Goal: Task Accomplishment & Management: Use online tool/utility

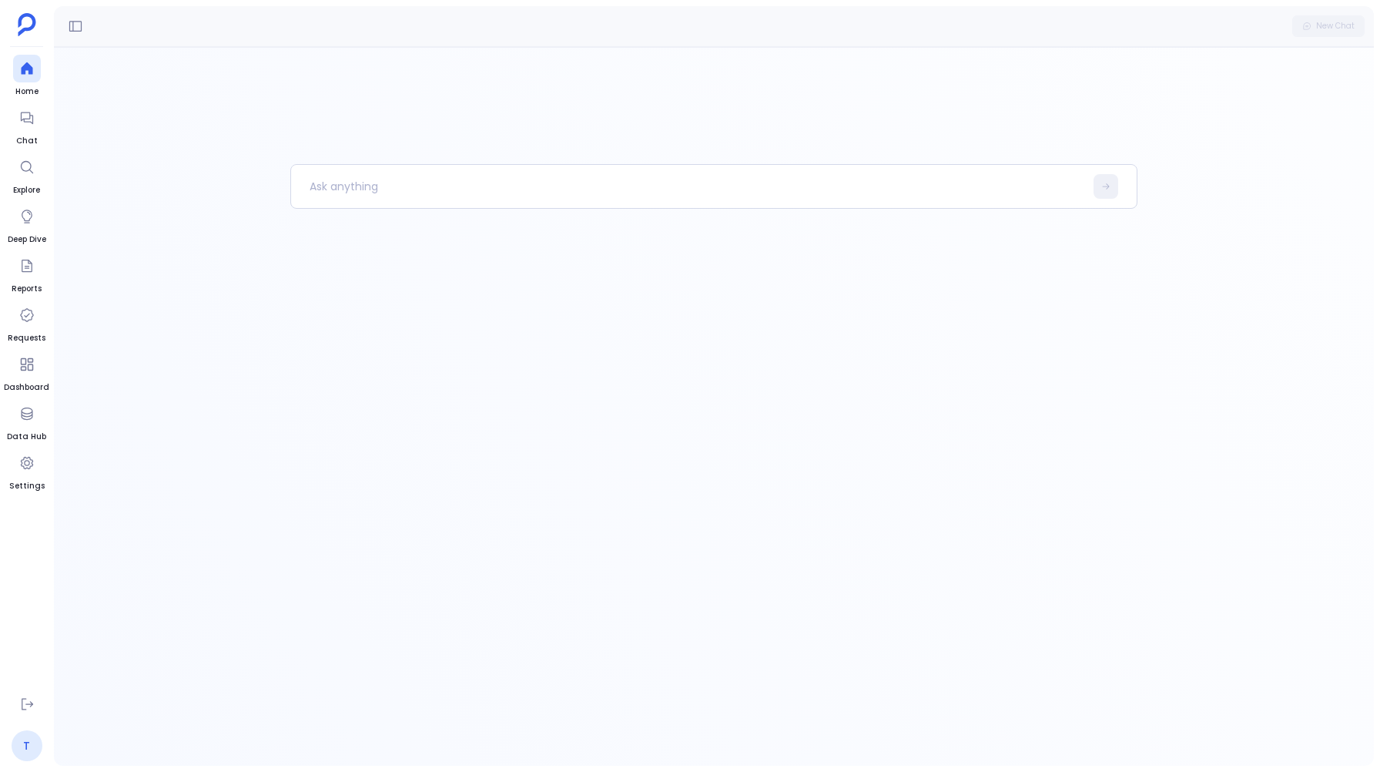
click at [18, 746] on link "T" at bounding box center [27, 745] width 31 height 31
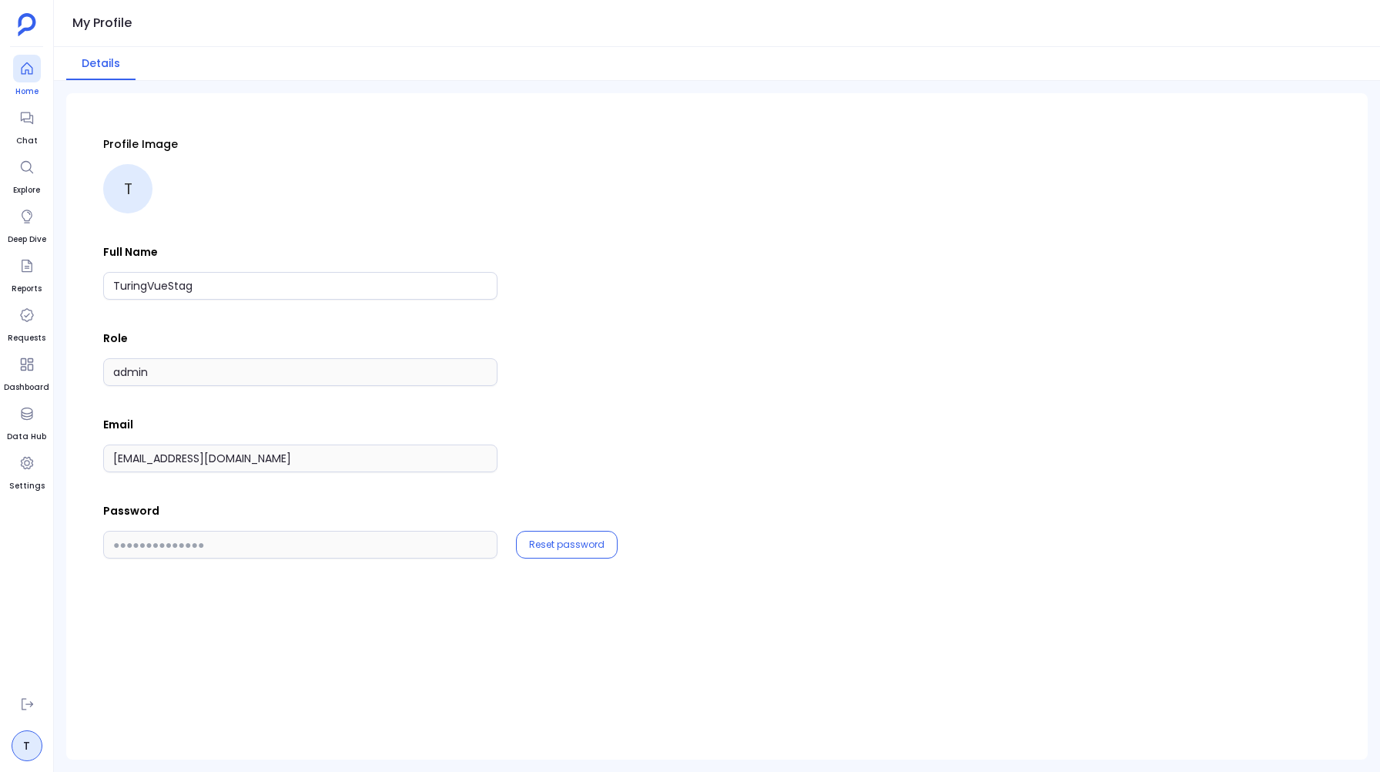
click at [18, 78] on div at bounding box center [27, 69] width 28 height 28
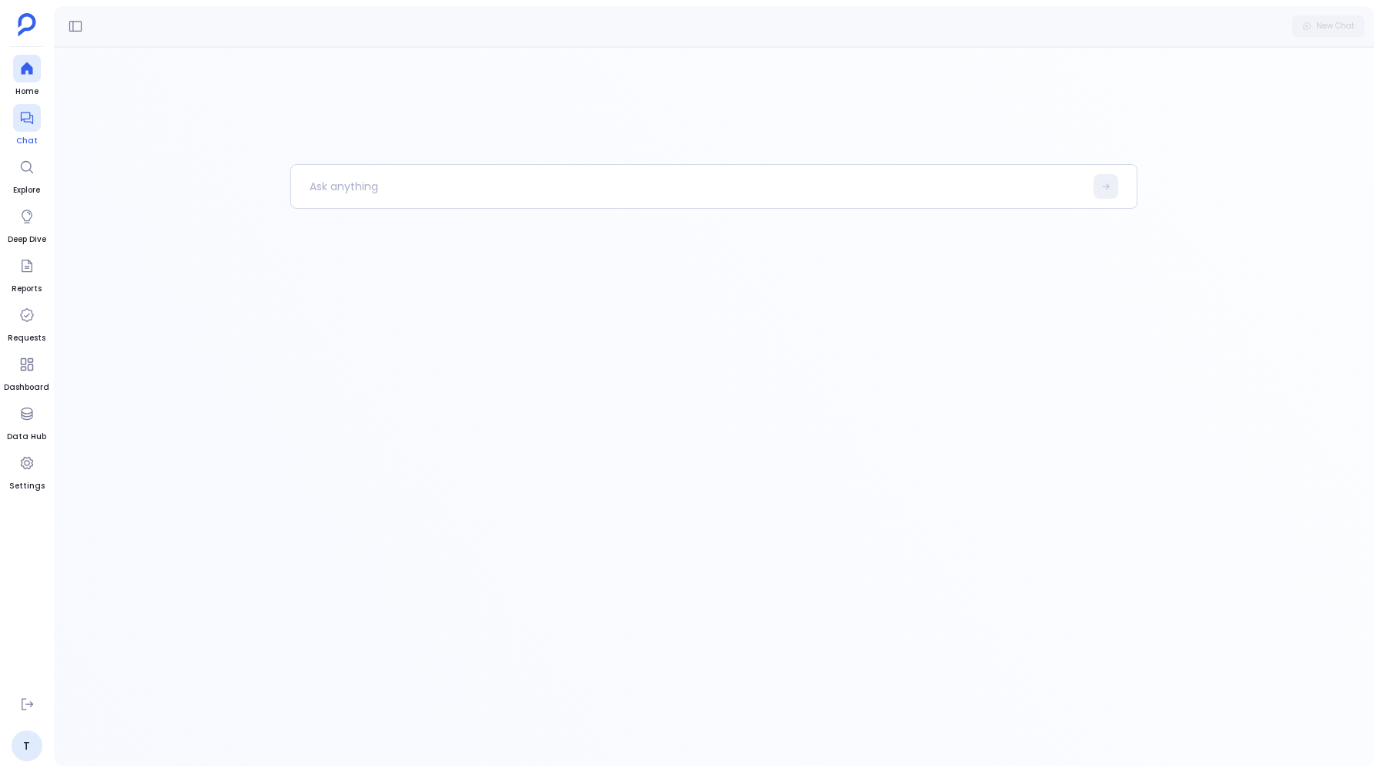
click at [24, 126] on div at bounding box center [27, 118] width 28 height 28
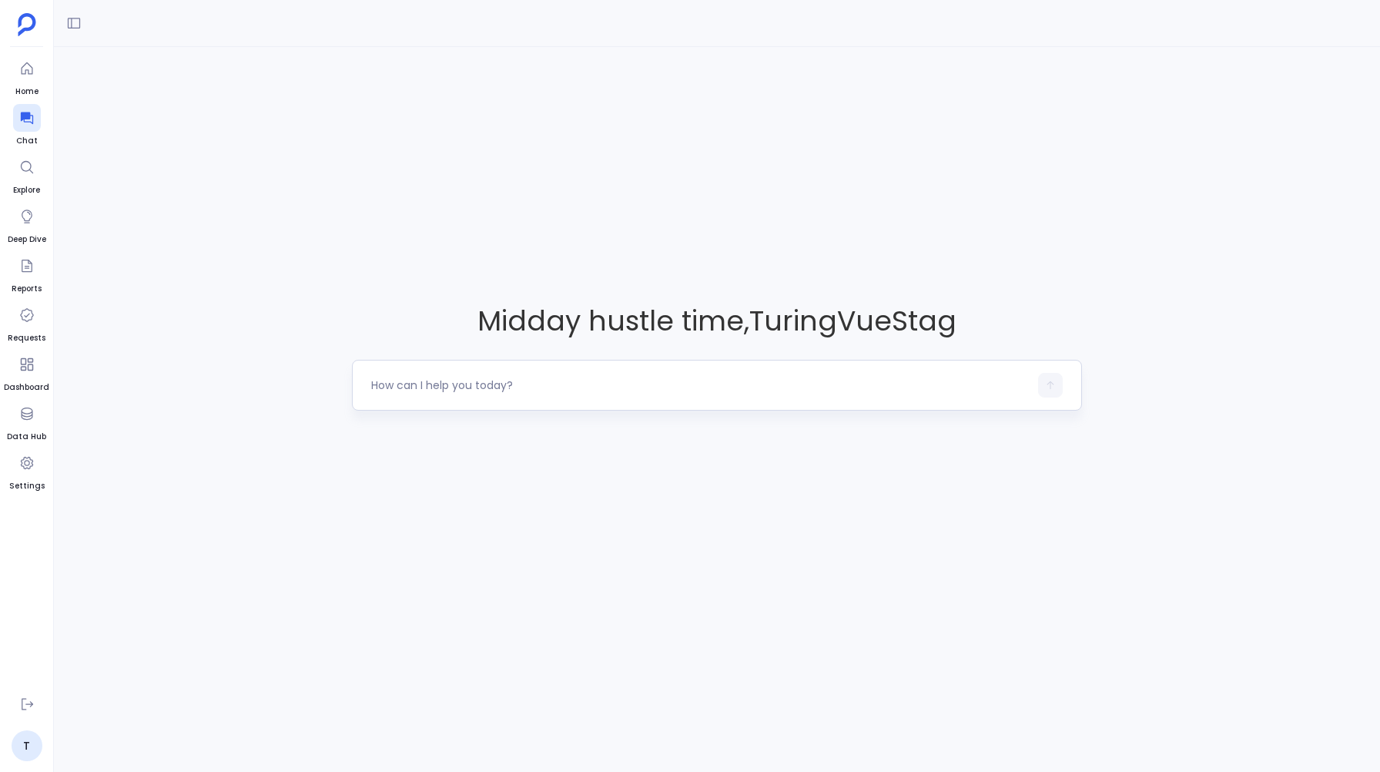
click at [436, 384] on textarea at bounding box center [699, 384] width 657 height 15
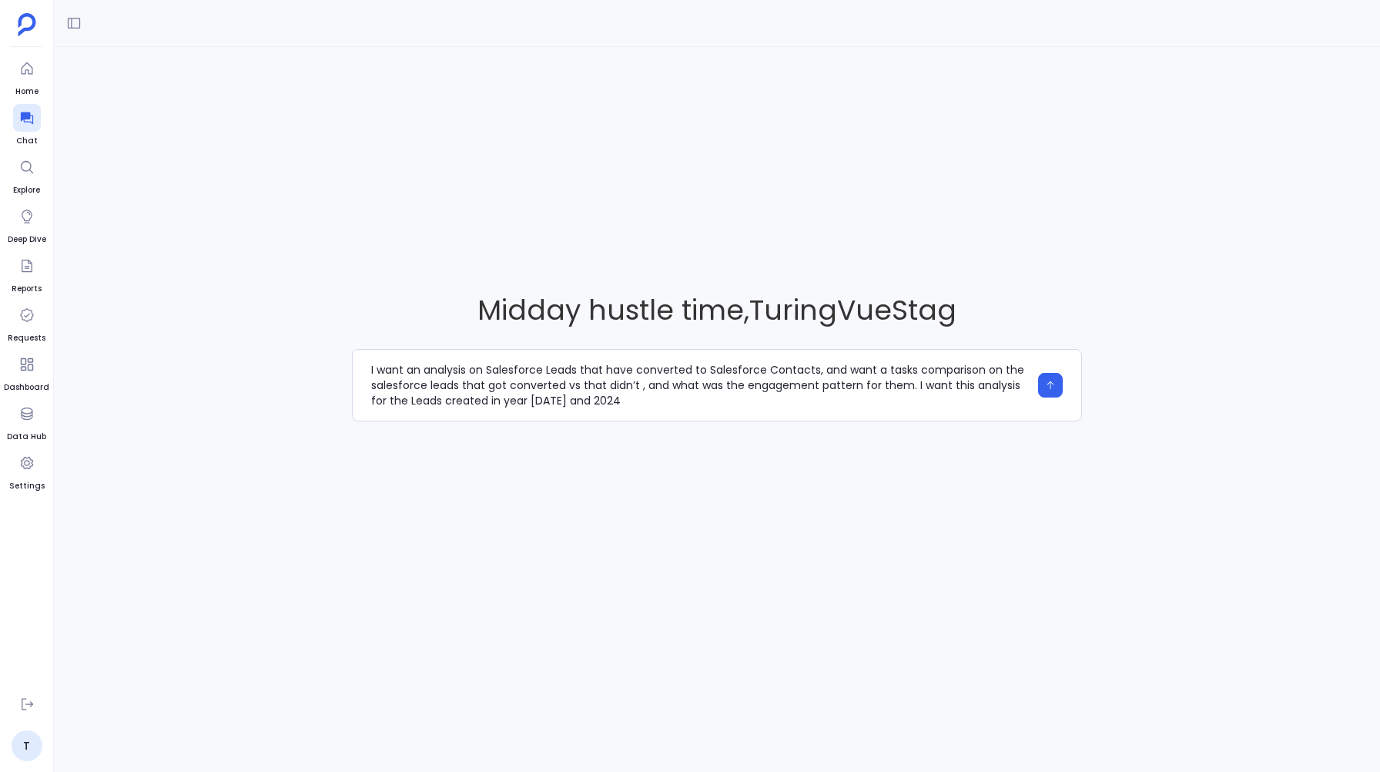
type textarea "I want an analysis on Salesforce Leads that have converted to Salesforce Contac…"
click at [1045, 386] on icon "button" at bounding box center [1050, 385] width 11 height 11
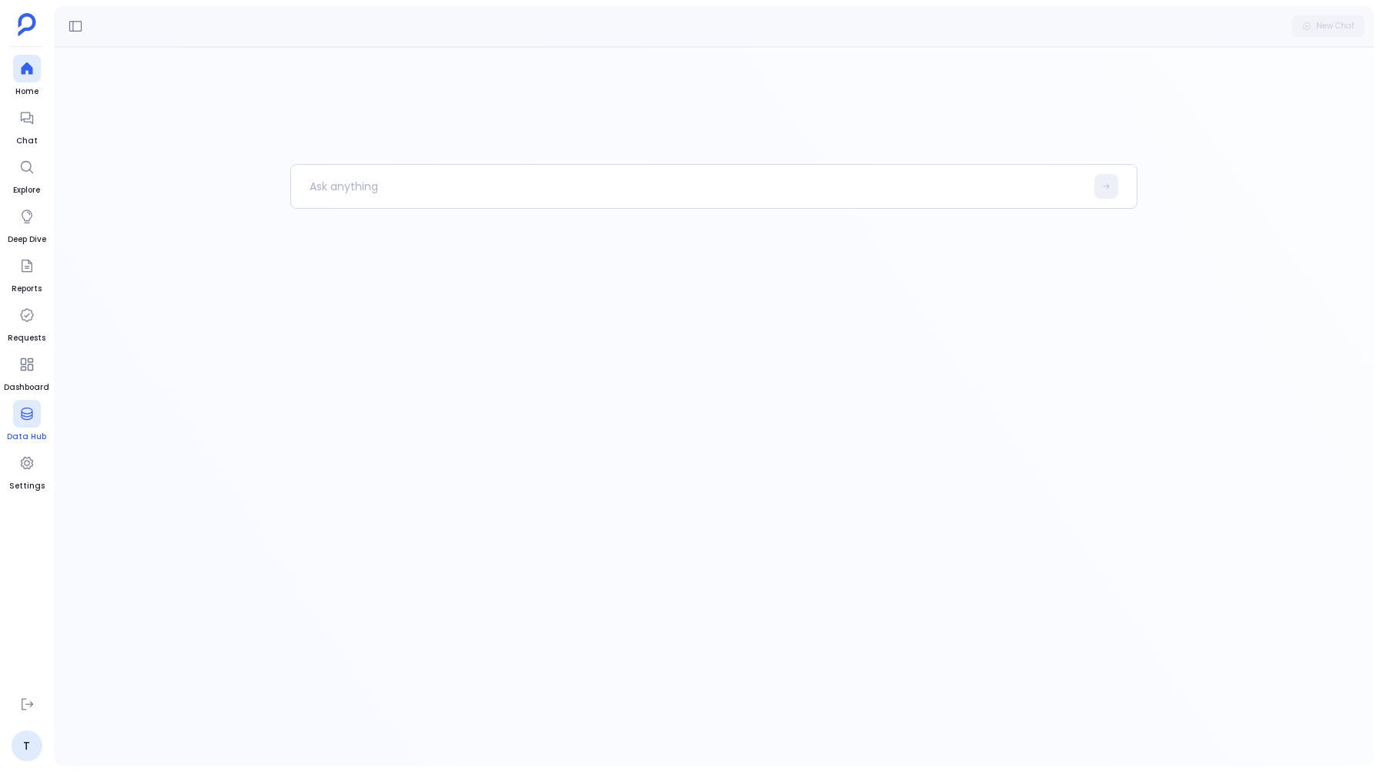
click at [25, 416] on icon at bounding box center [27, 413] width 12 height 12
click at [72, 34] on button at bounding box center [75, 26] width 25 height 25
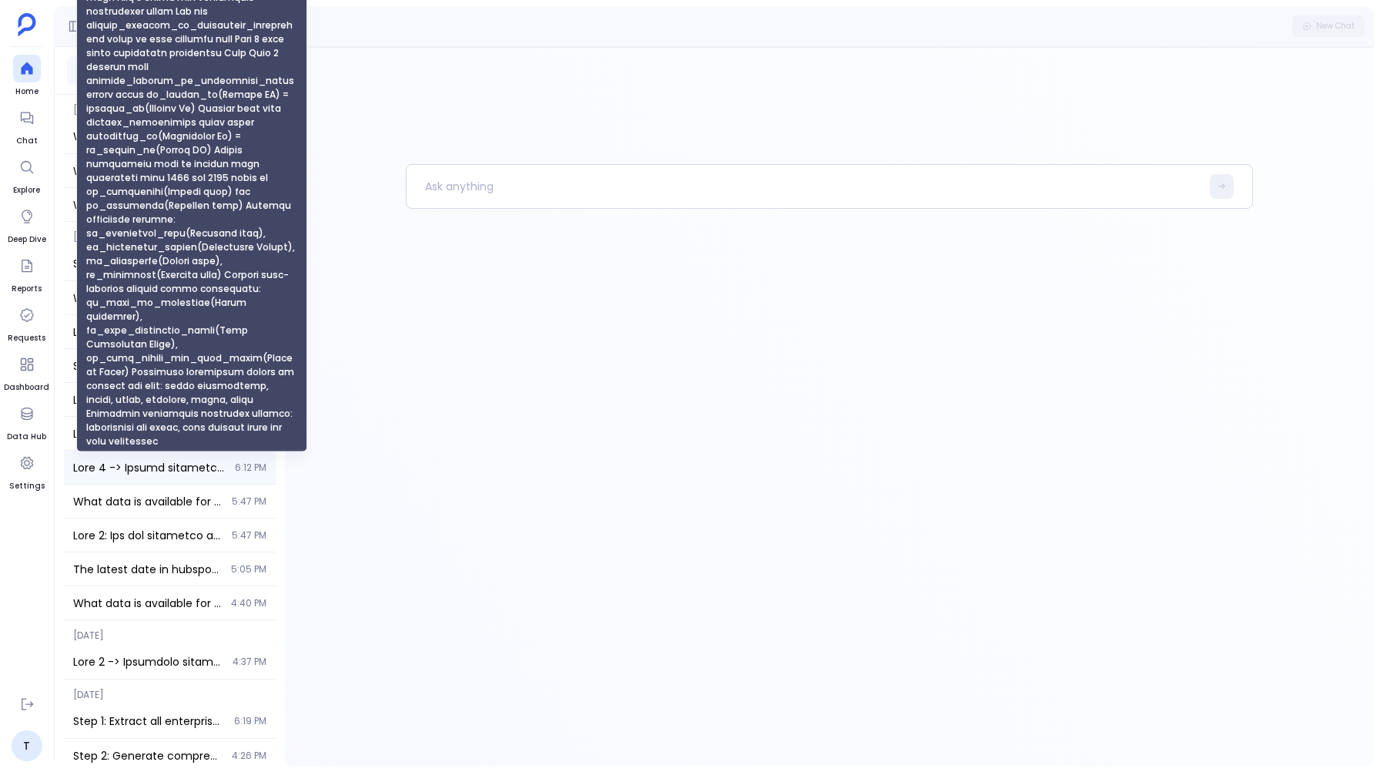
click at [102, 469] on span "Step 2 -> Gather detailed engagement activity data for all HubSpot contacts fro…" at bounding box center [149, 467] width 153 height 15
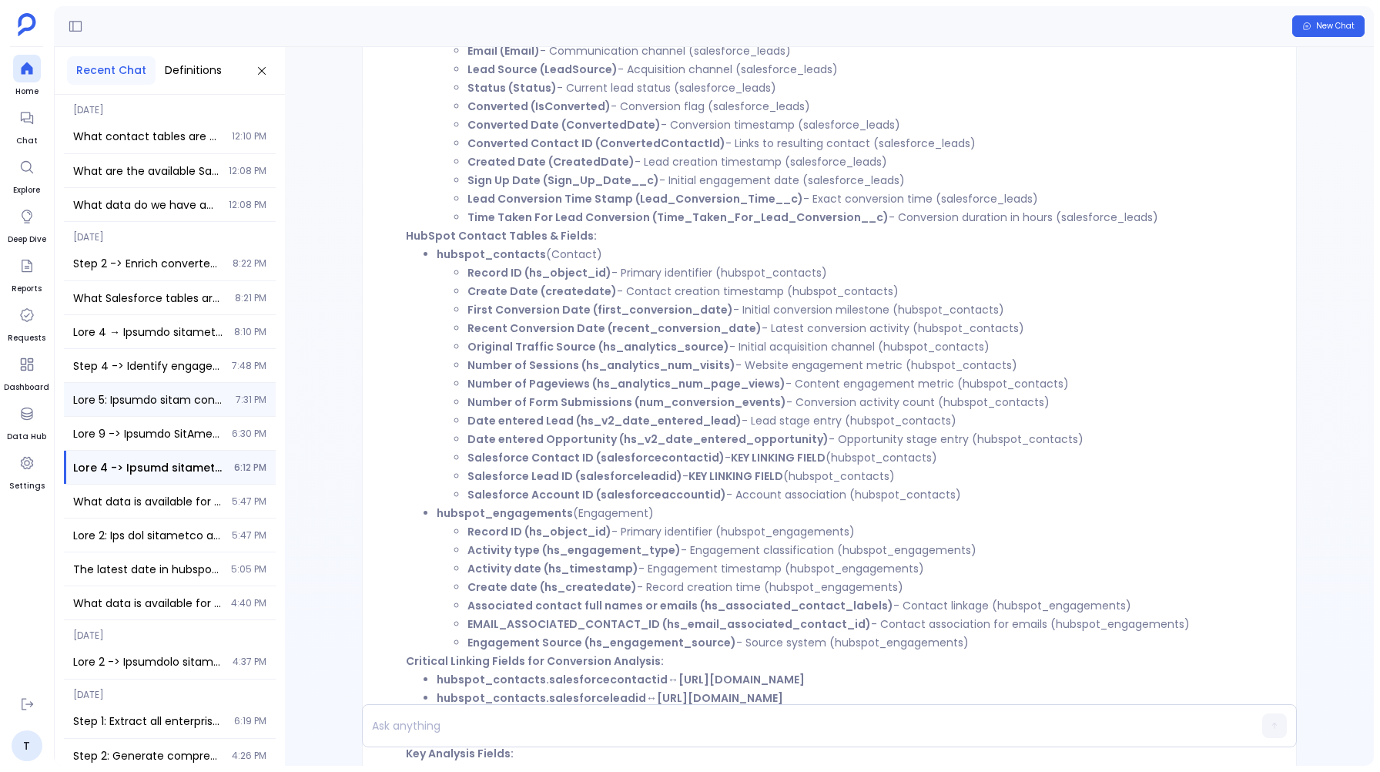
scroll to position [-1151, 0]
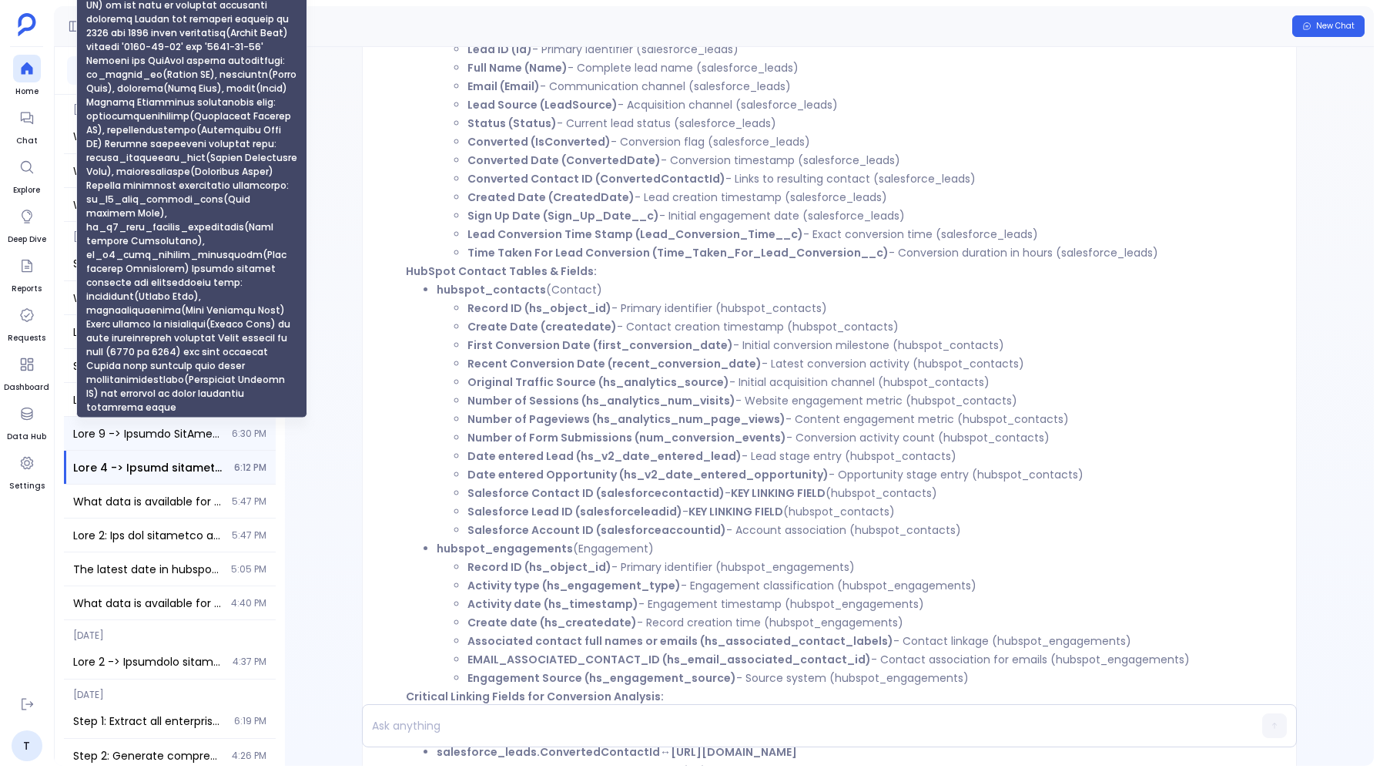
click at [100, 430] on span "Step 1 -> Extract HubSpot contacts that have Salesforce Contact IDs (indicating…" at bounding box center [147, 433] width 149 height 15
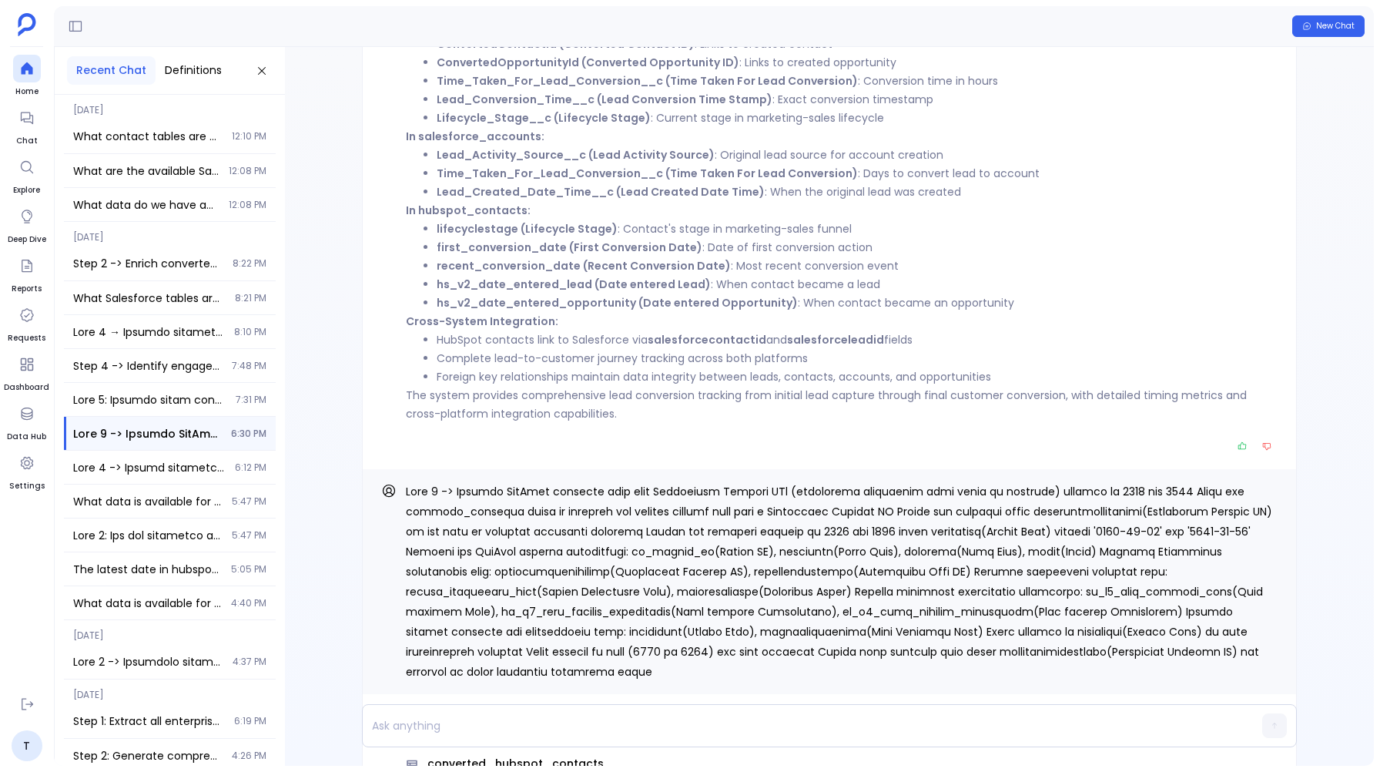
scroll to position [-413, 0]
click at [256, 67] on icon at bounding box center [262, 71] width 12 height 12
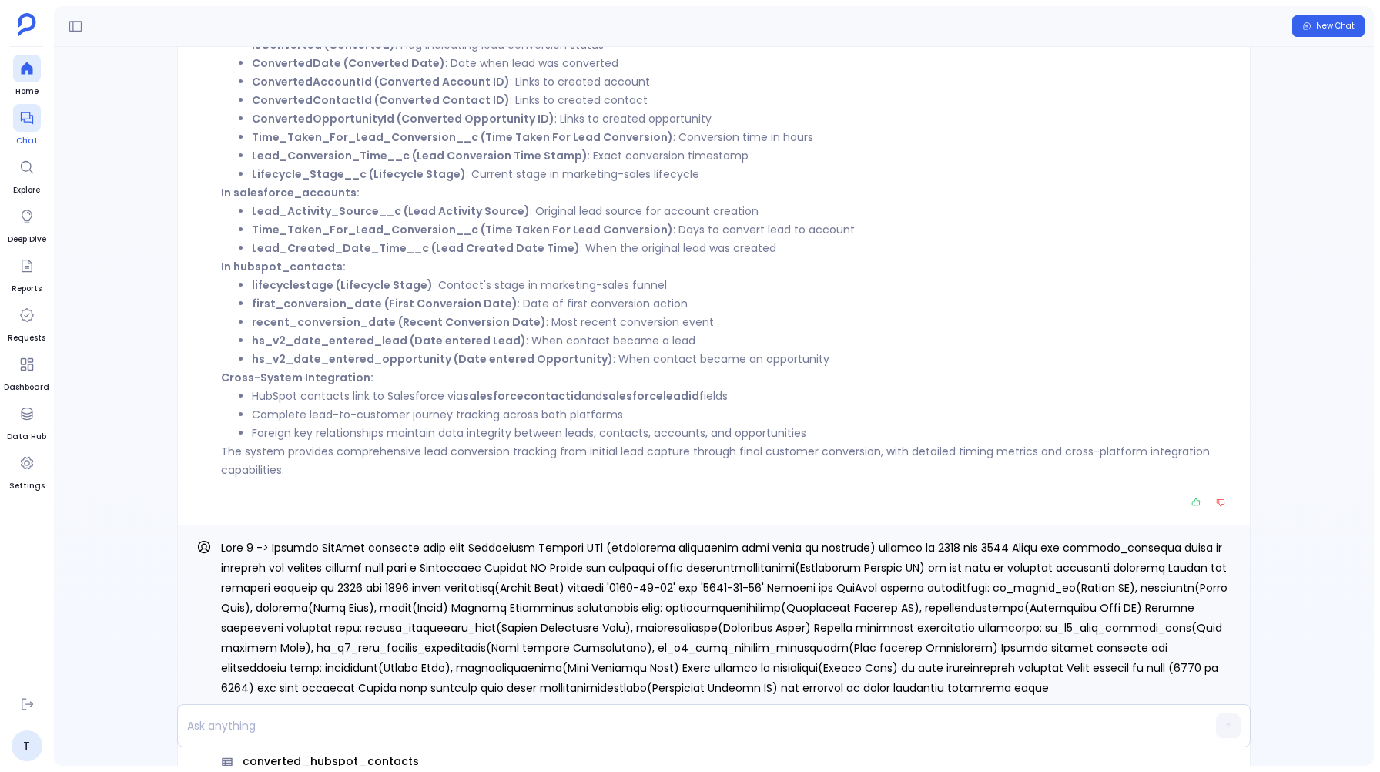
click at [33, 125] on icon at bounding box center [26, 117] width 15 height 15
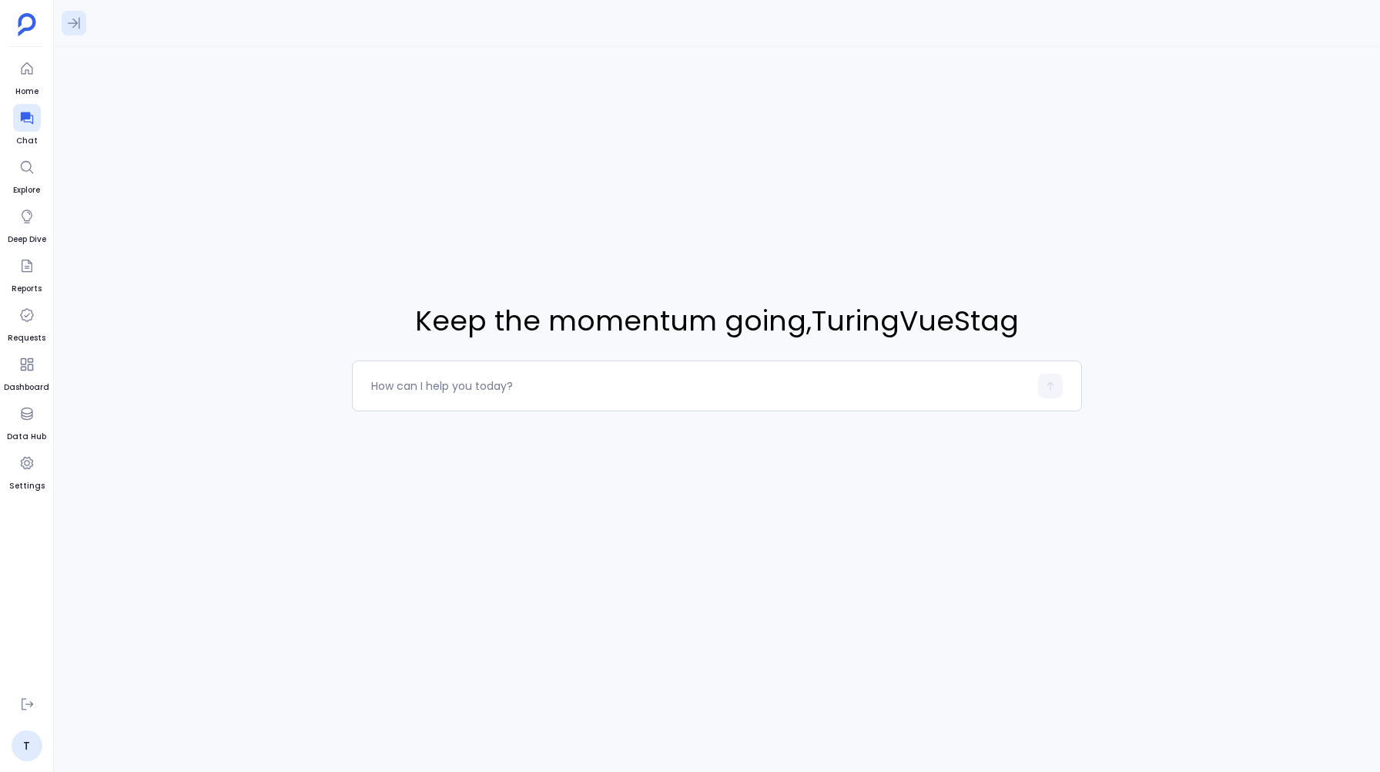
click at [72, 29] on icon at bounding box center [73, 22] width 15 height 15
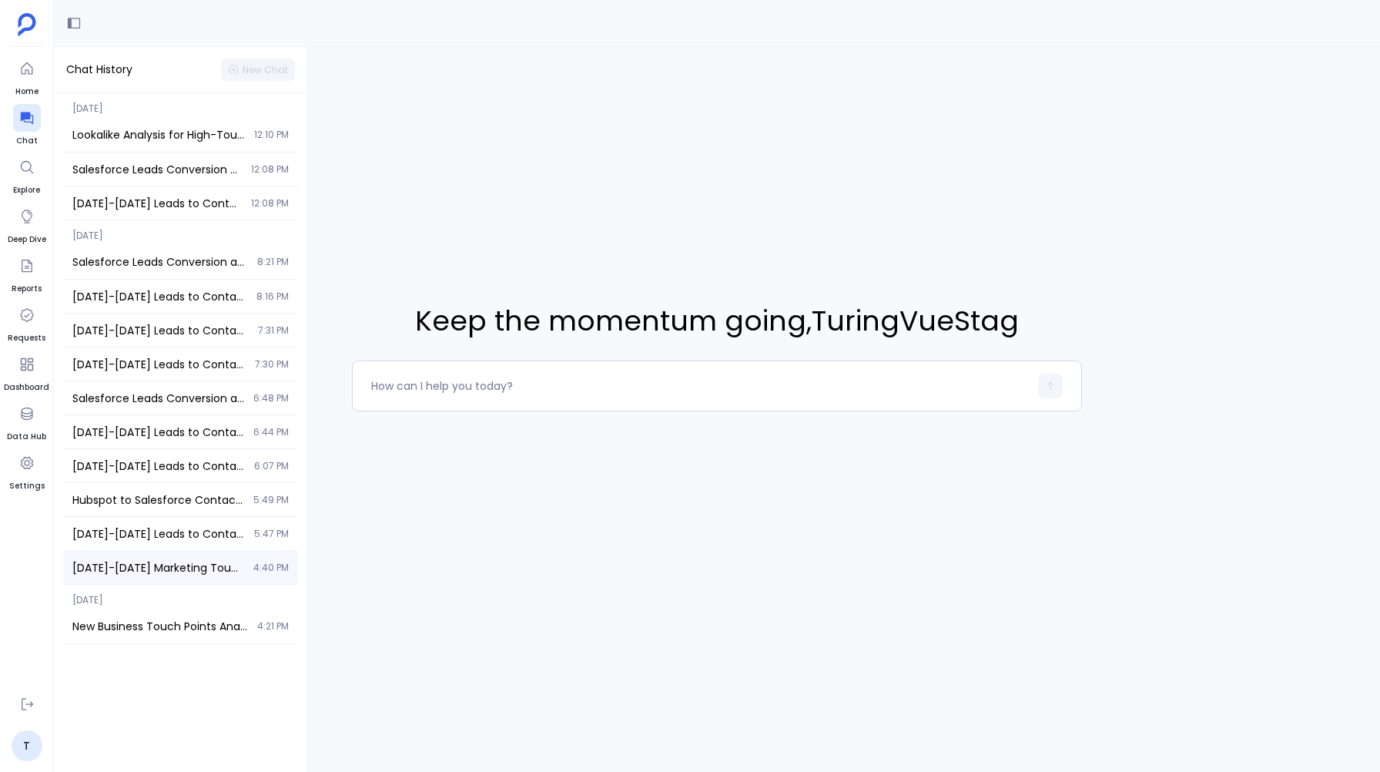
click at [111, 575] on div "2023-2024 Marketing Touches and Lead Conversion Effectiveness Analysis 4:40 PM" at bounding box center [180, 567] width 235 height 33
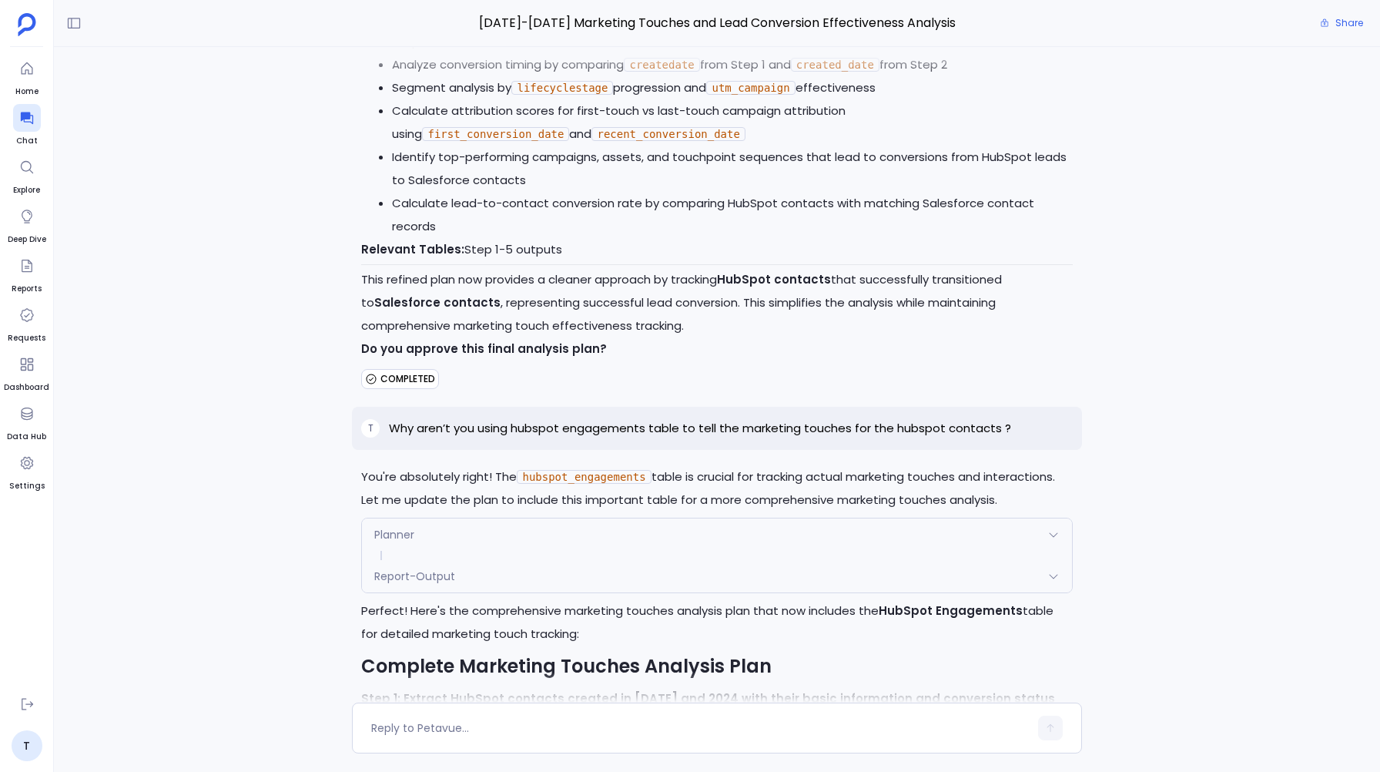
scroll to position [6090, 0]
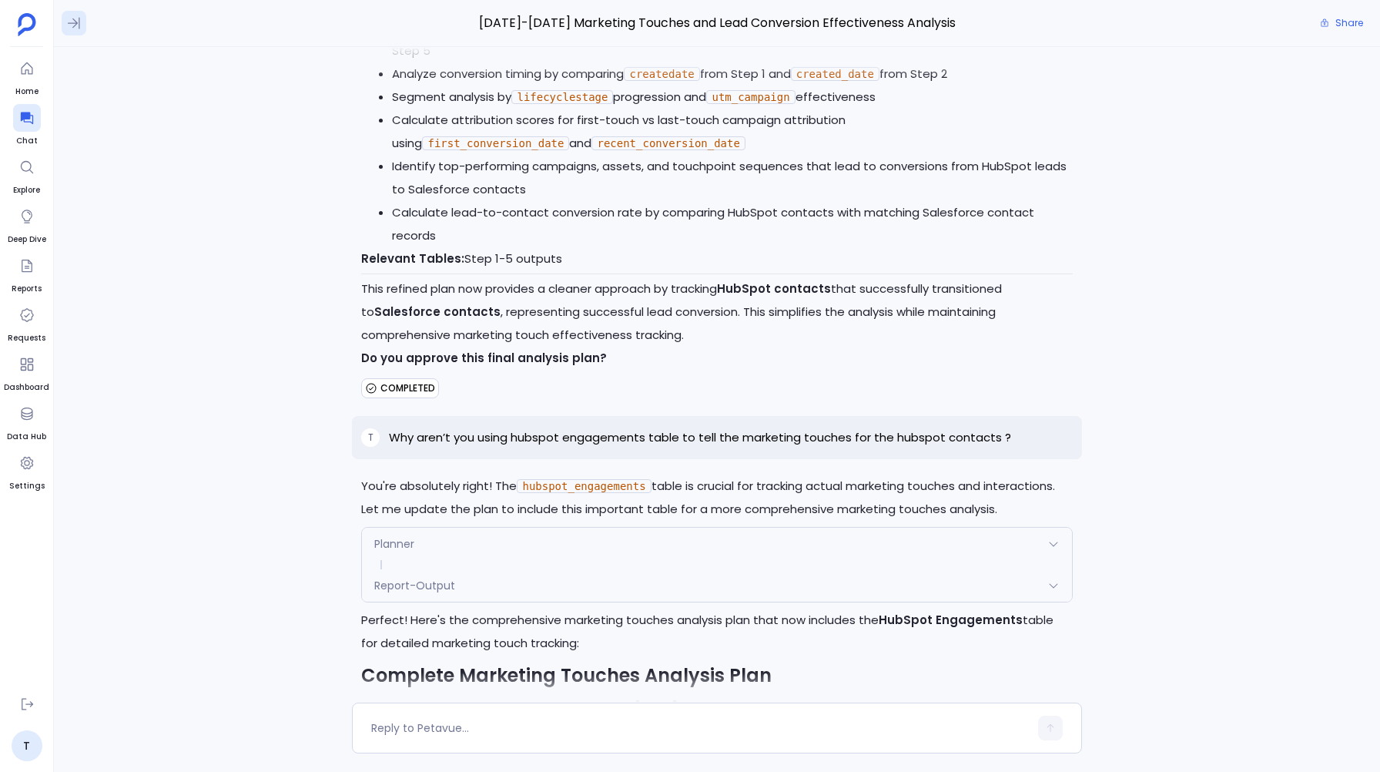
click at [75, 24] on icon at bounding box center [74, 24] width 12 height 12
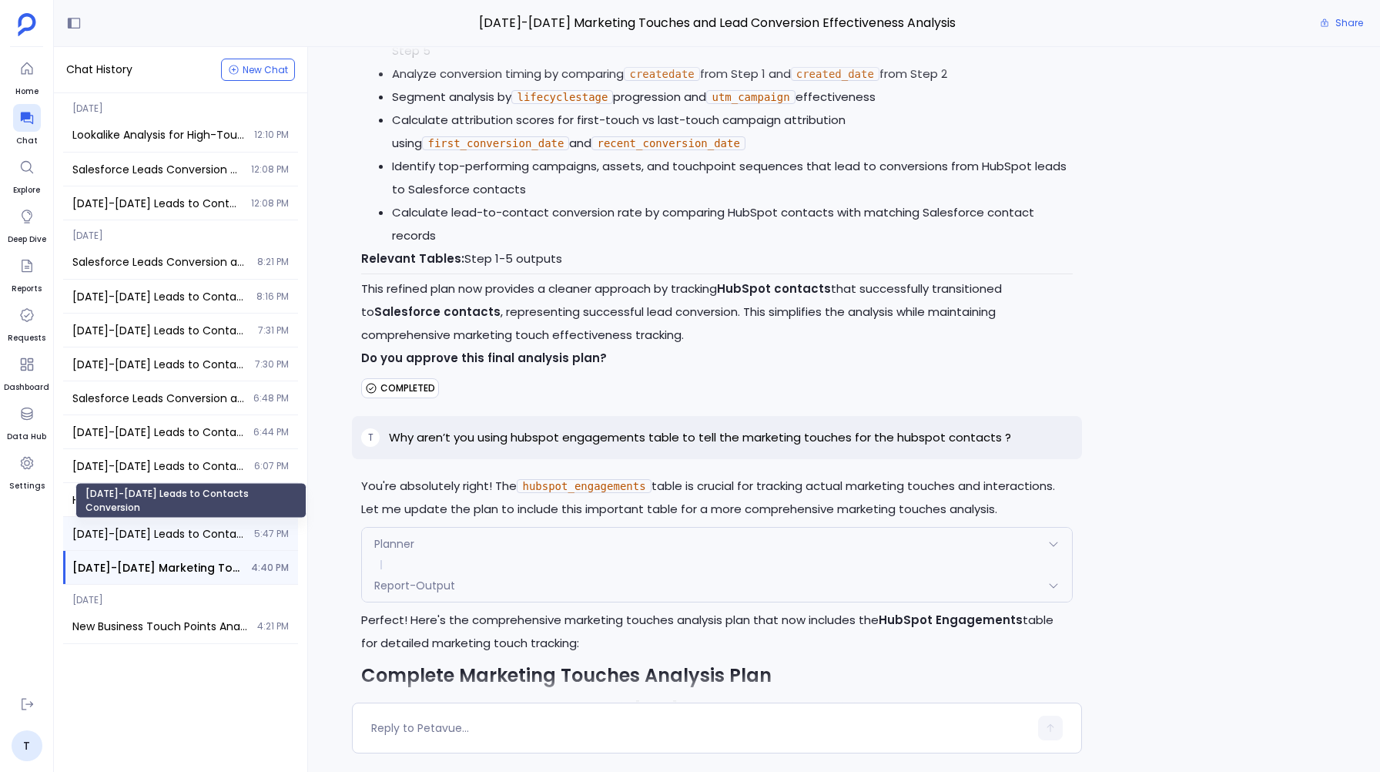
click at [134, 538] on span "[DATE]-[DATE] Leads to Contacts Conversion" at bounding box center [158, 533] width 173 height 15
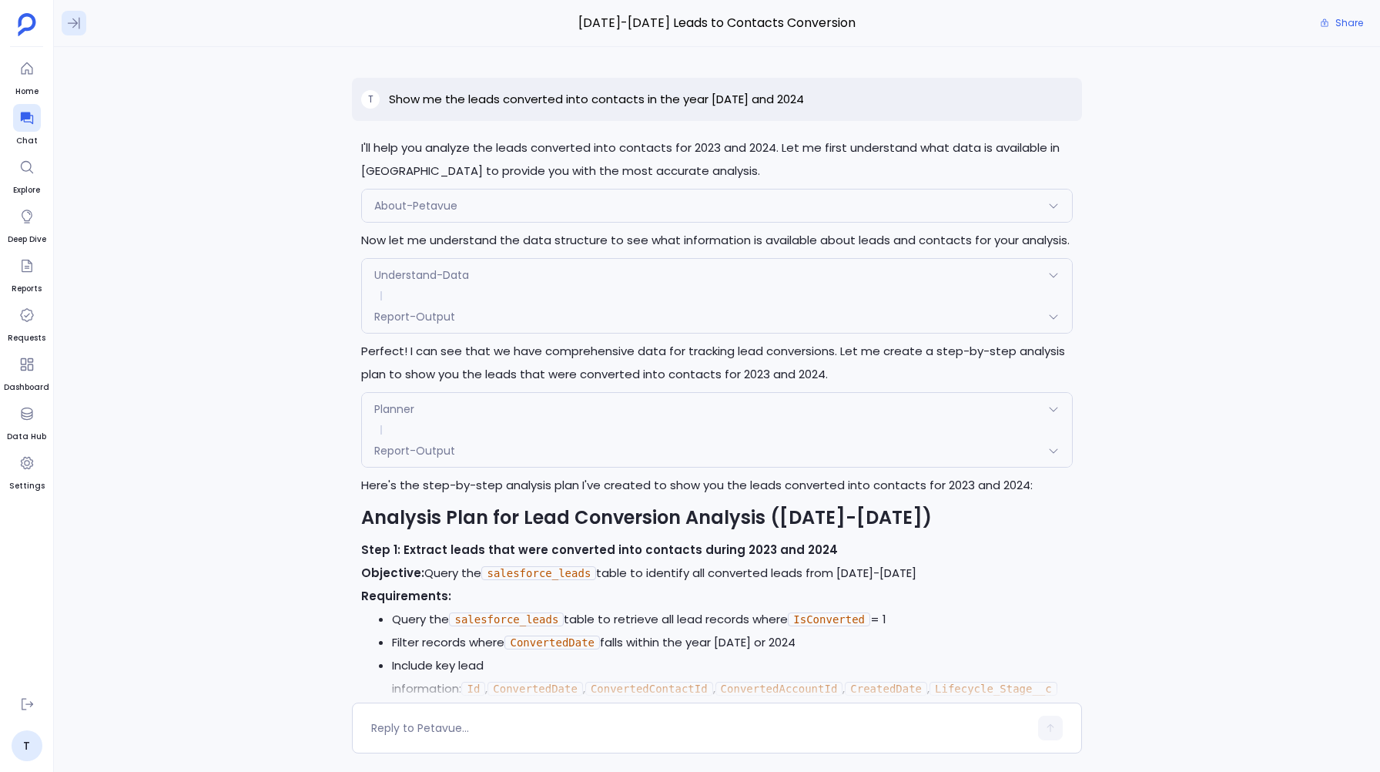
click at [73, 22] on icon at bounding box center [73, 22] width 15 height 15
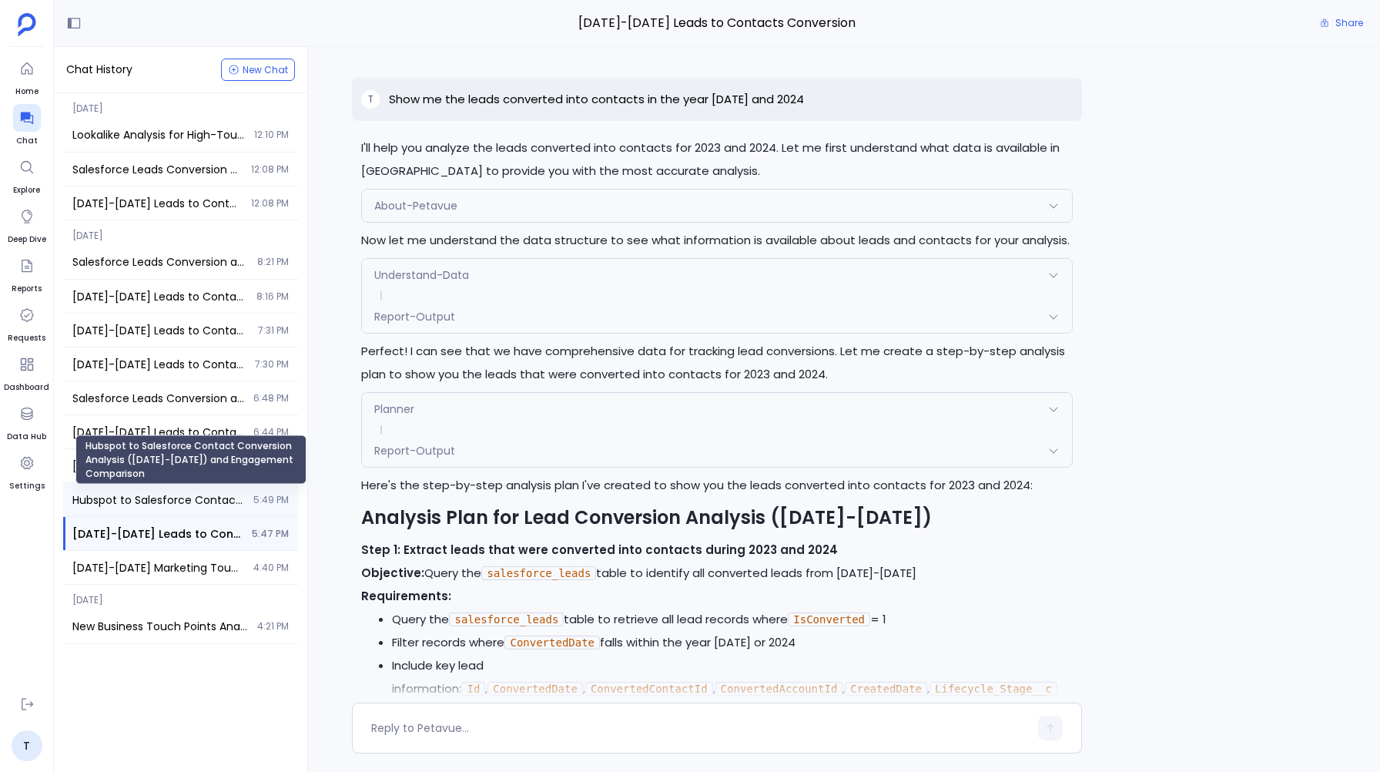
click at [108, 501] on span "Hubspot to Salesforce Contact Conversion Analysis ([DATE]-[DATE]) and Engagemen…" at bounding box center [158, 499] width 172 height 15
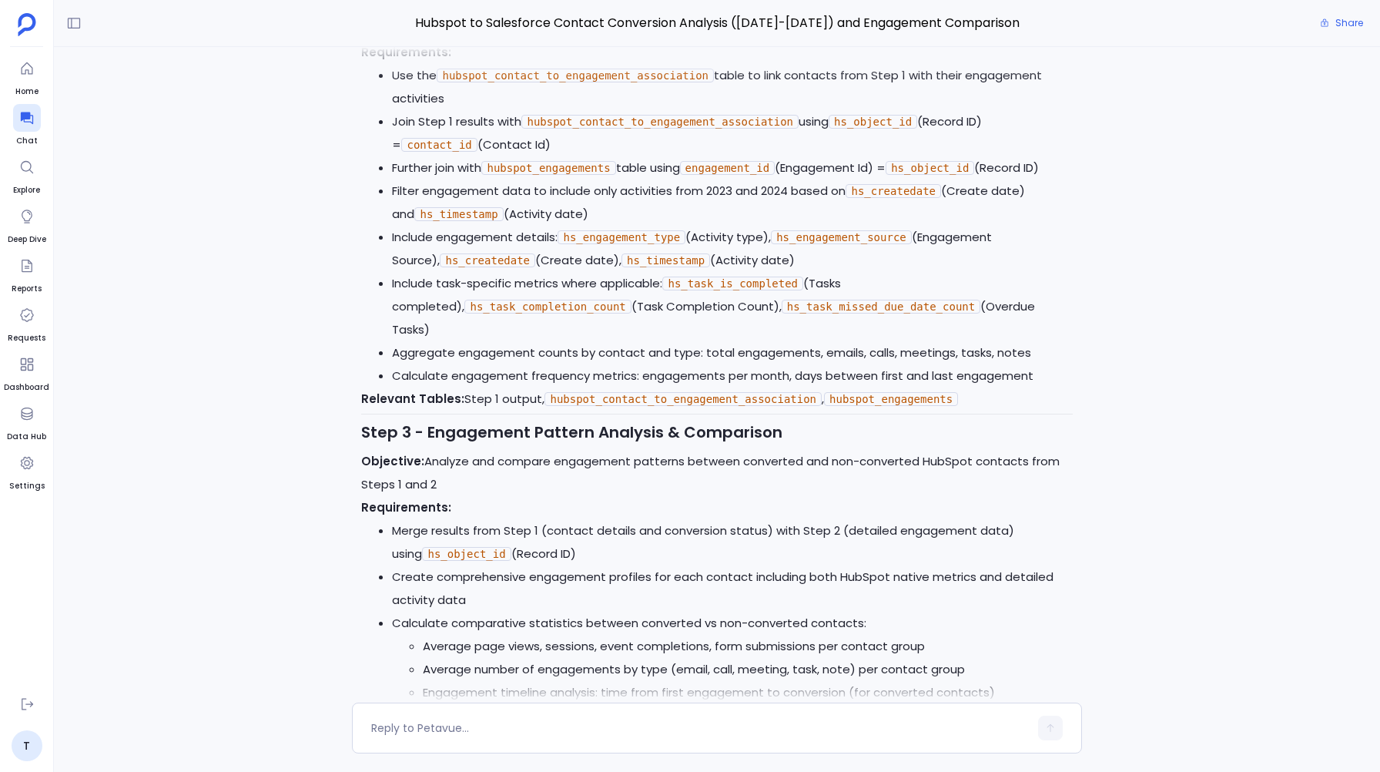
scroll to position [2639, 0]
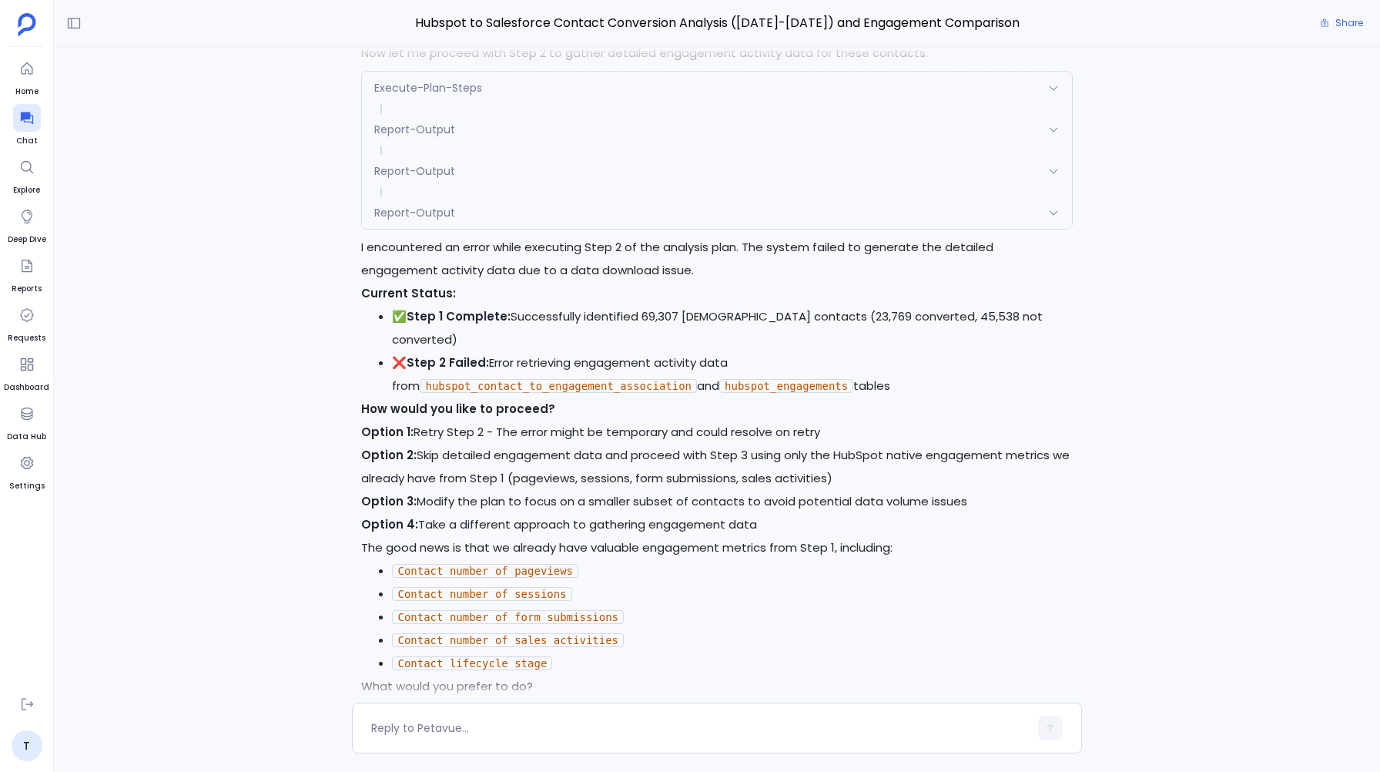
click at [515, 196] on div "Report-Output" at bounding box center [716, 212] width 709 height 32
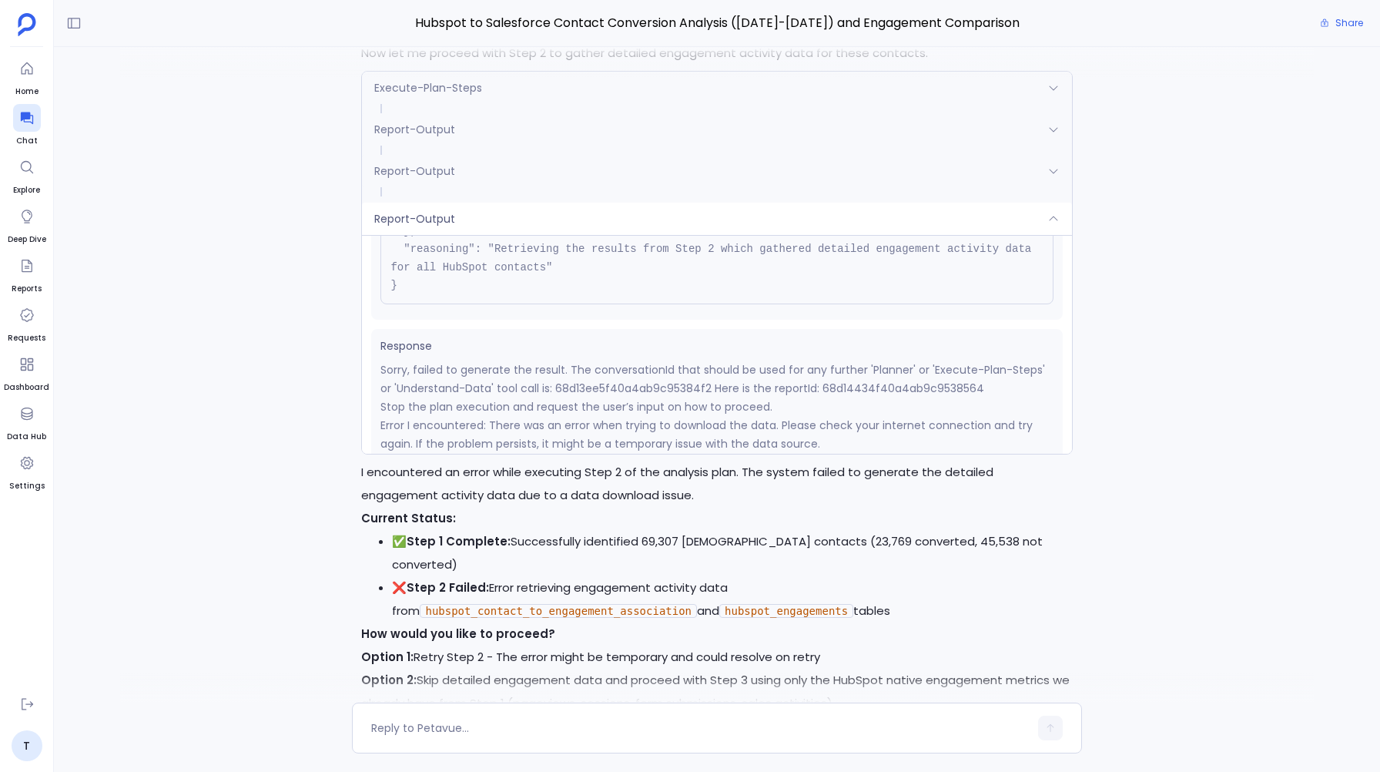
scroll to position [159, 0]
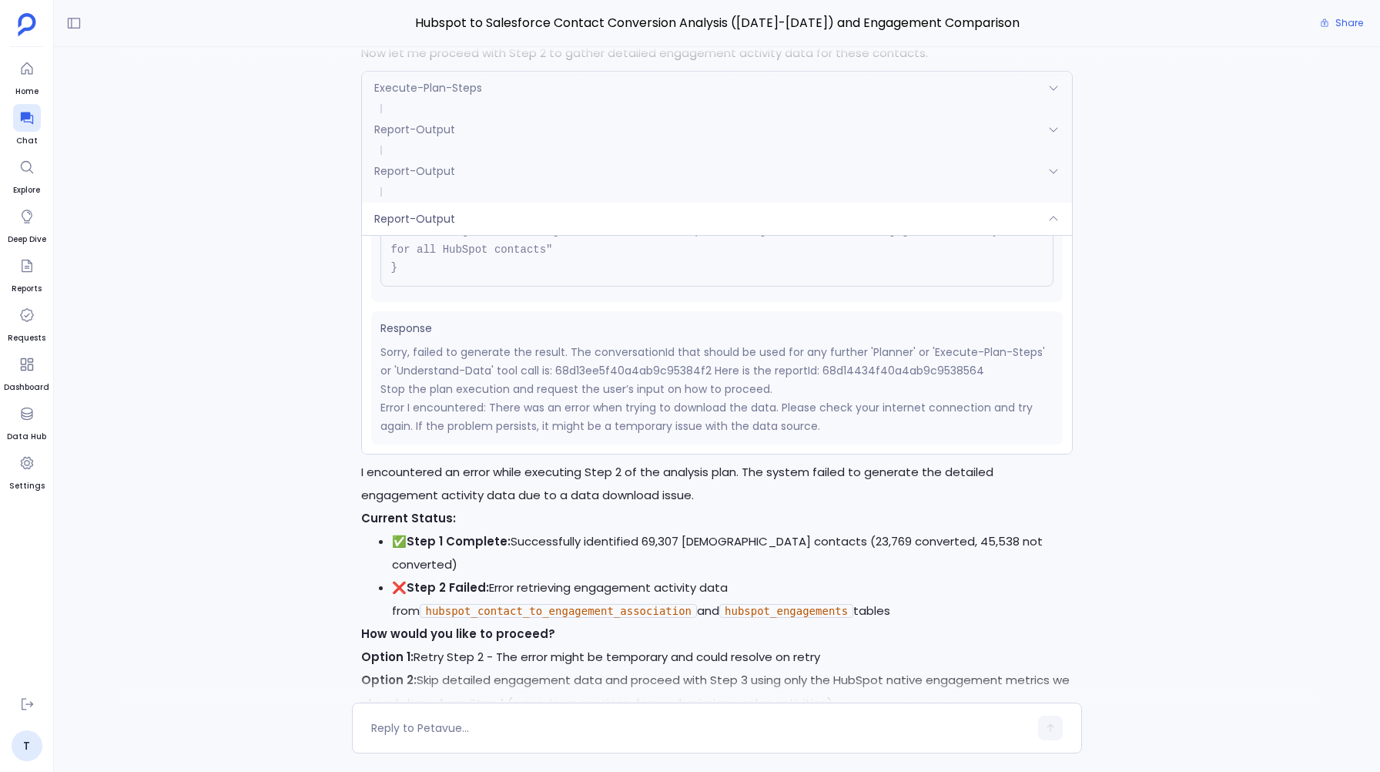
click at [418, 203] on div "Report-Output" at bounding box center [716, 219] width 709 height 32
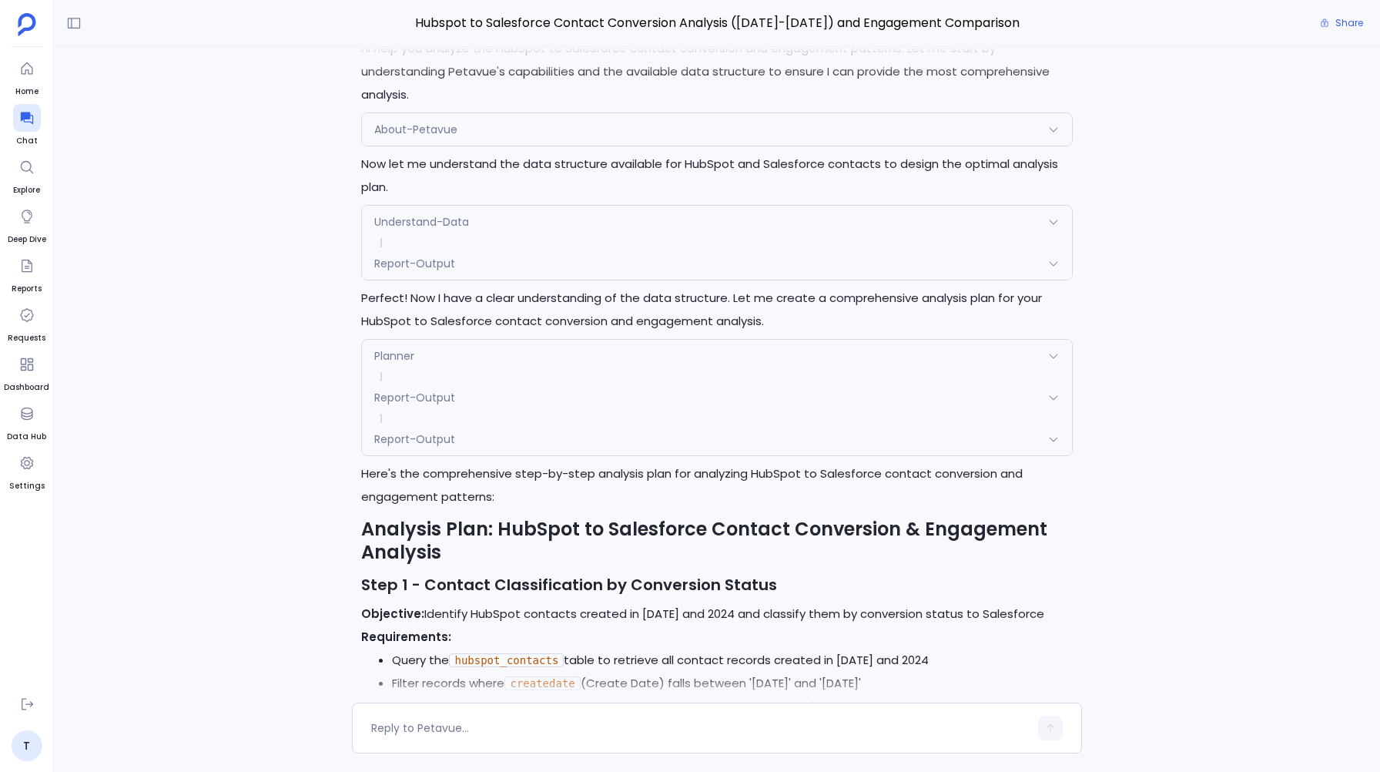
scroll to position [0, 0]
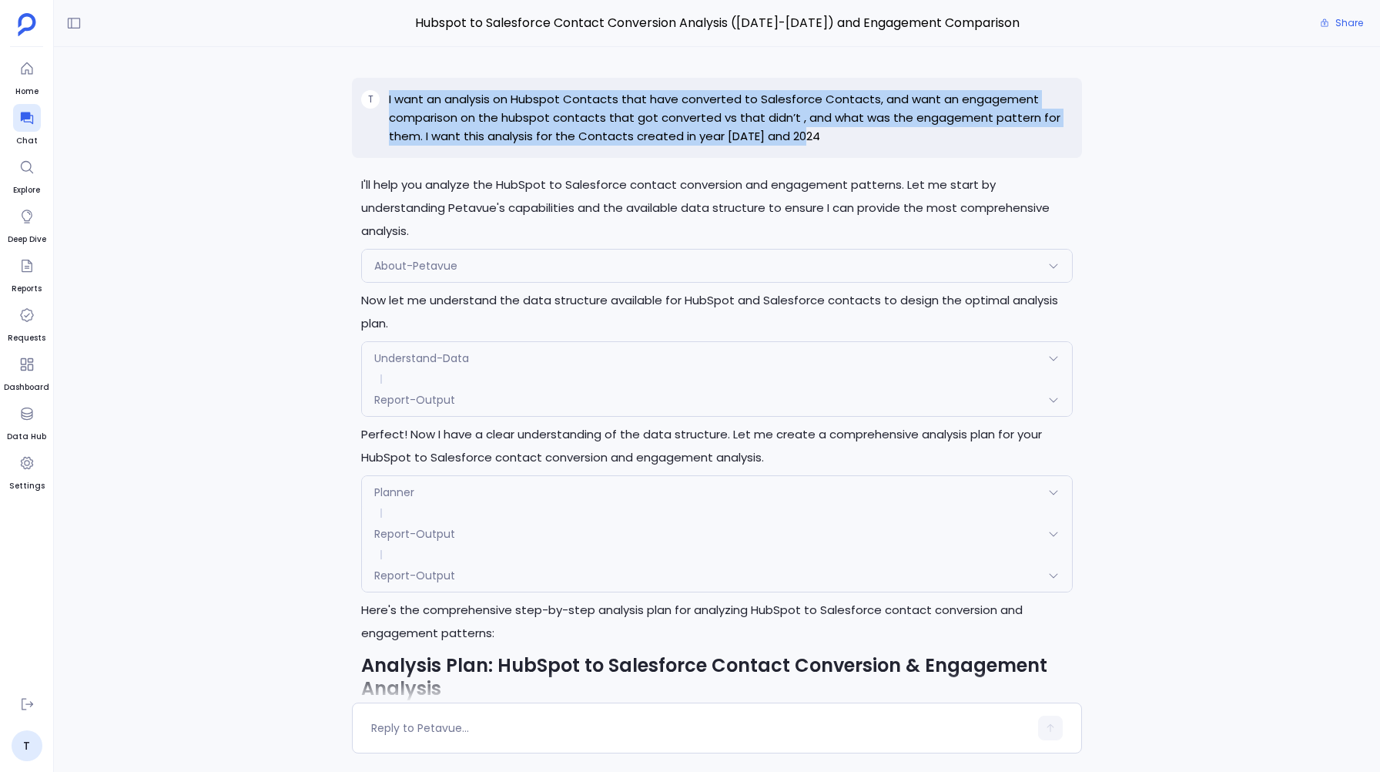
drag, startPoint x: 387, startPoint y: 99, endPoint x: 808, endPoint y: 129, distance: 422.4
click at [810, 129] on div "T I want an analysis on Hubspot Contacts that have converted to Salesforce Cont…" at bounding box center [716, 118] width 729 height 80
copy p "I want an analysis on Hubspot Contacts that have converted to Salesforce Contac…"
click at [26, 109] on div at bounding box center [27, 118] width 28 height 28
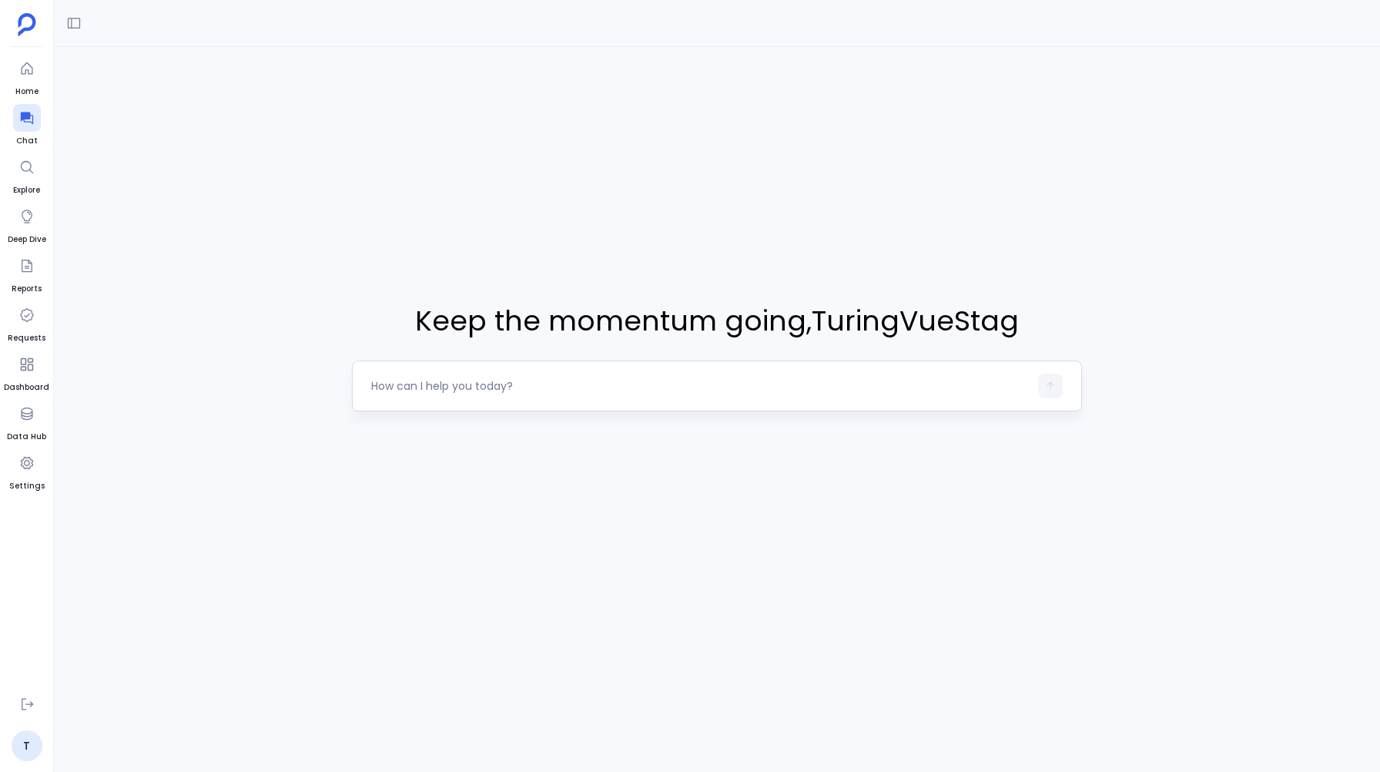
click at [393, 384] on textarea at bounding box center [699, 385] width 657 height 15
type textarea "I want an analysis on Hubspot Contacts that have converted to Salesforce Contac…"
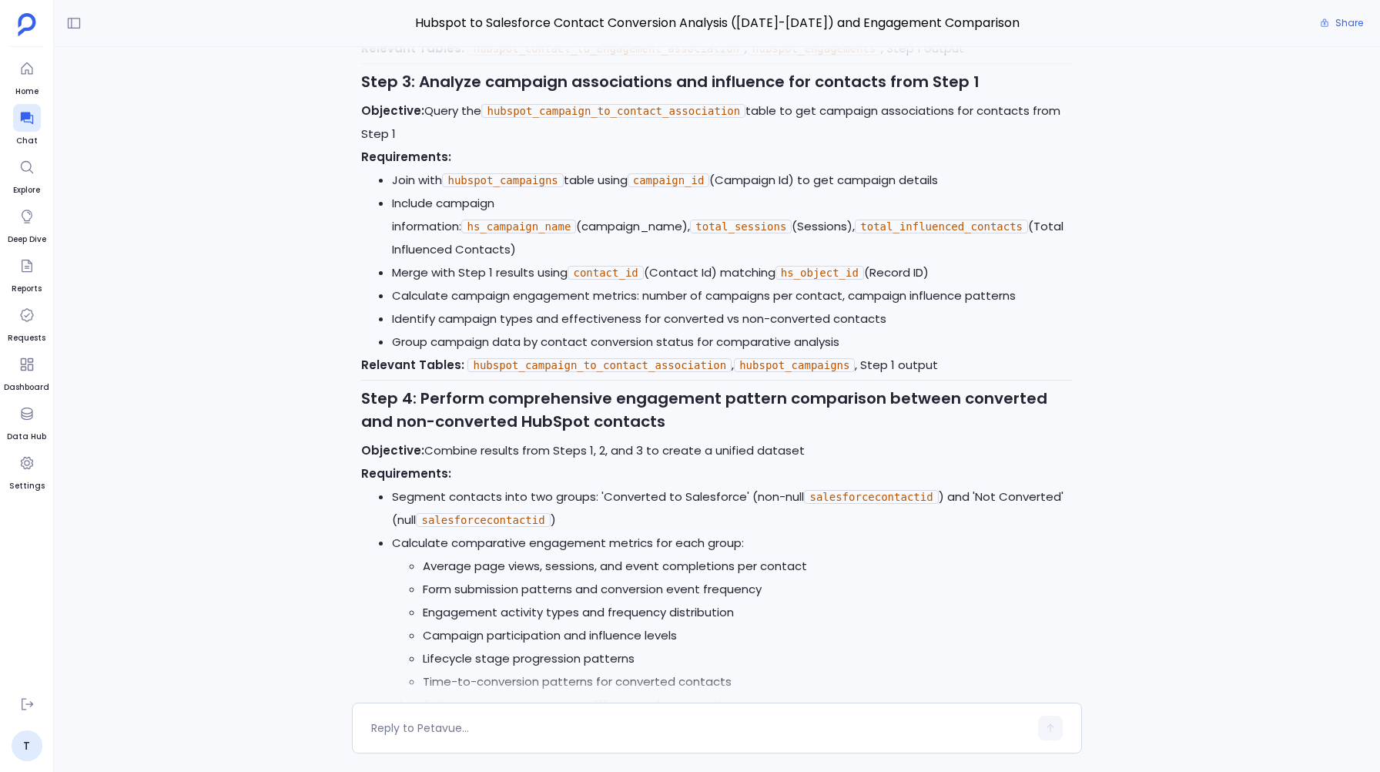
scroll to position [1514, 0]
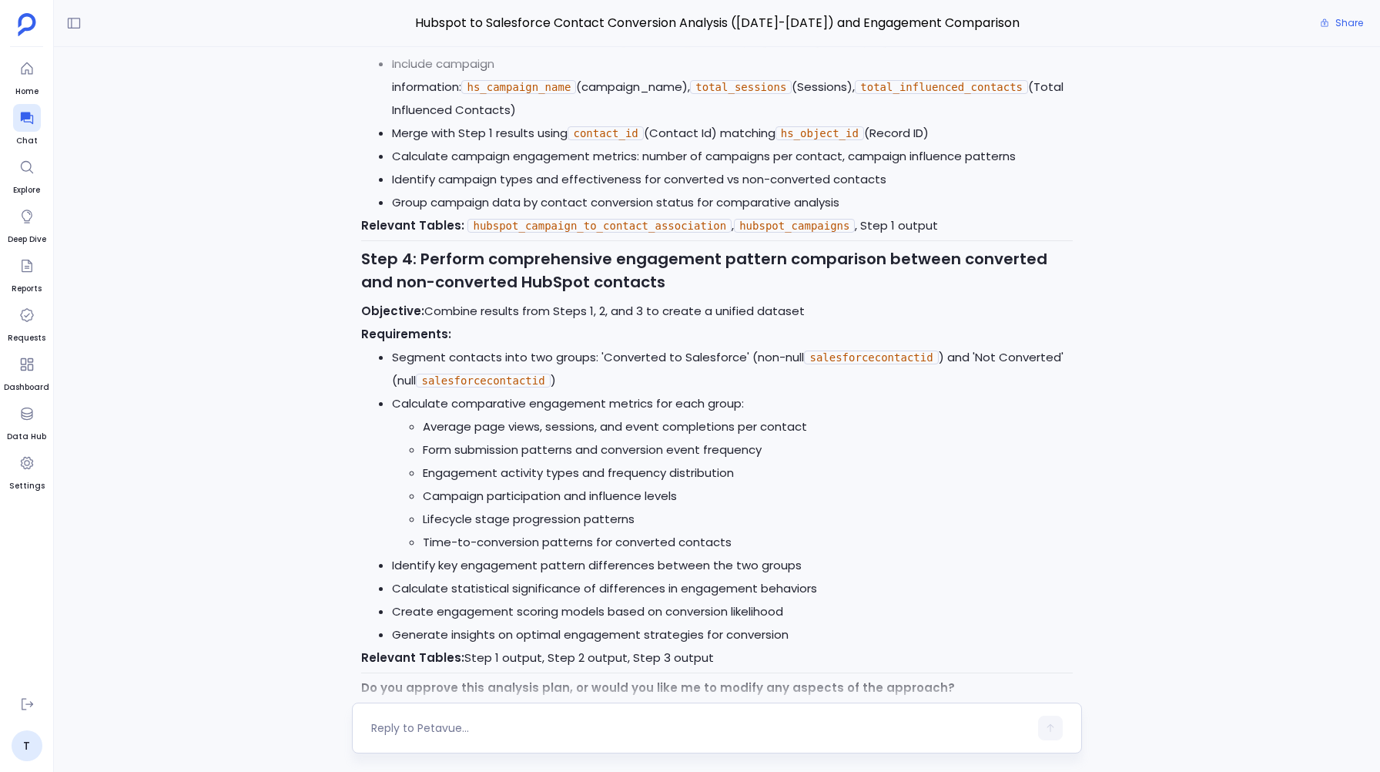
click at [416, 730] on textarea at bounding box center [699, 727] width 657 height 15
type textarea "Yes"
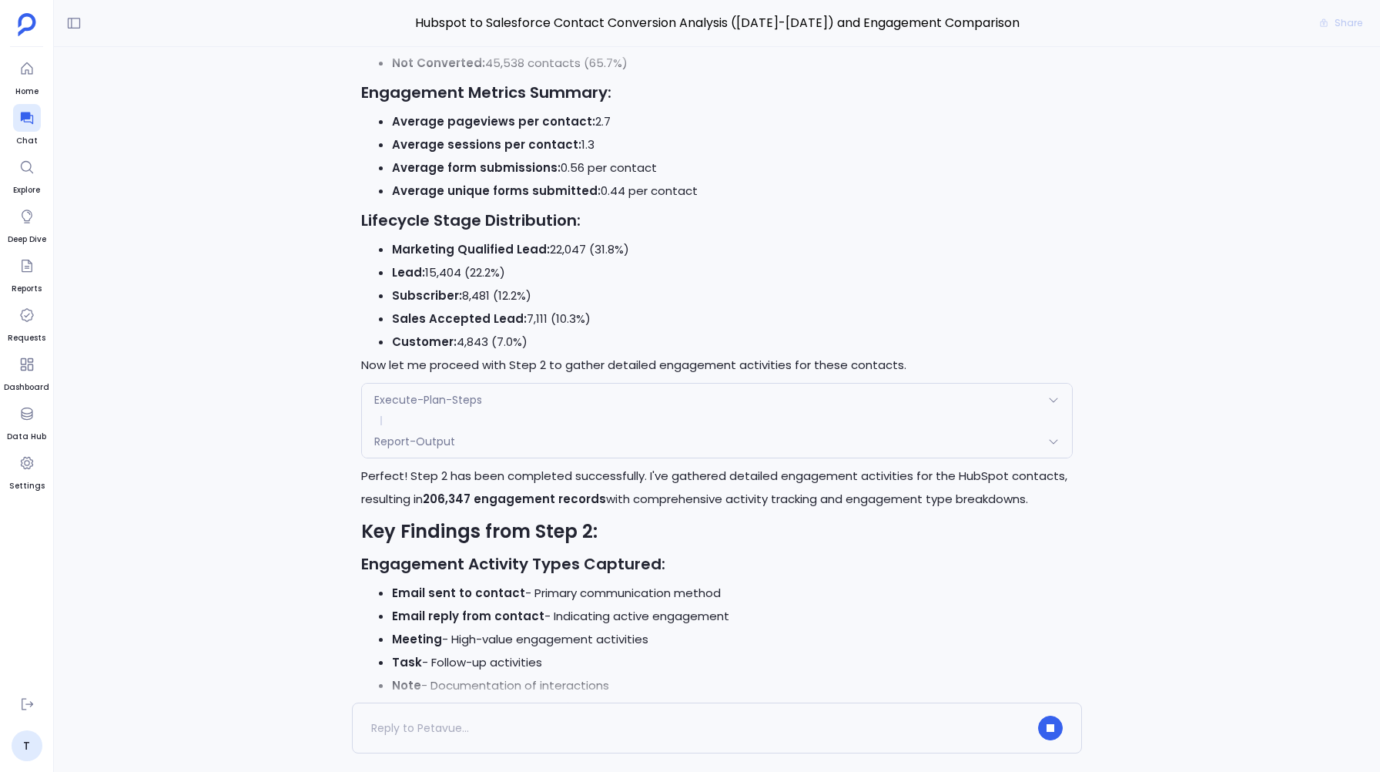
scroll to position [2542, 0]
click at [399, 414] on span at bounding box center [716, 418] width 709 height 9
click at [399, 424] on div "Report-Output" at bounding box center [716, 440] width 709 height 32
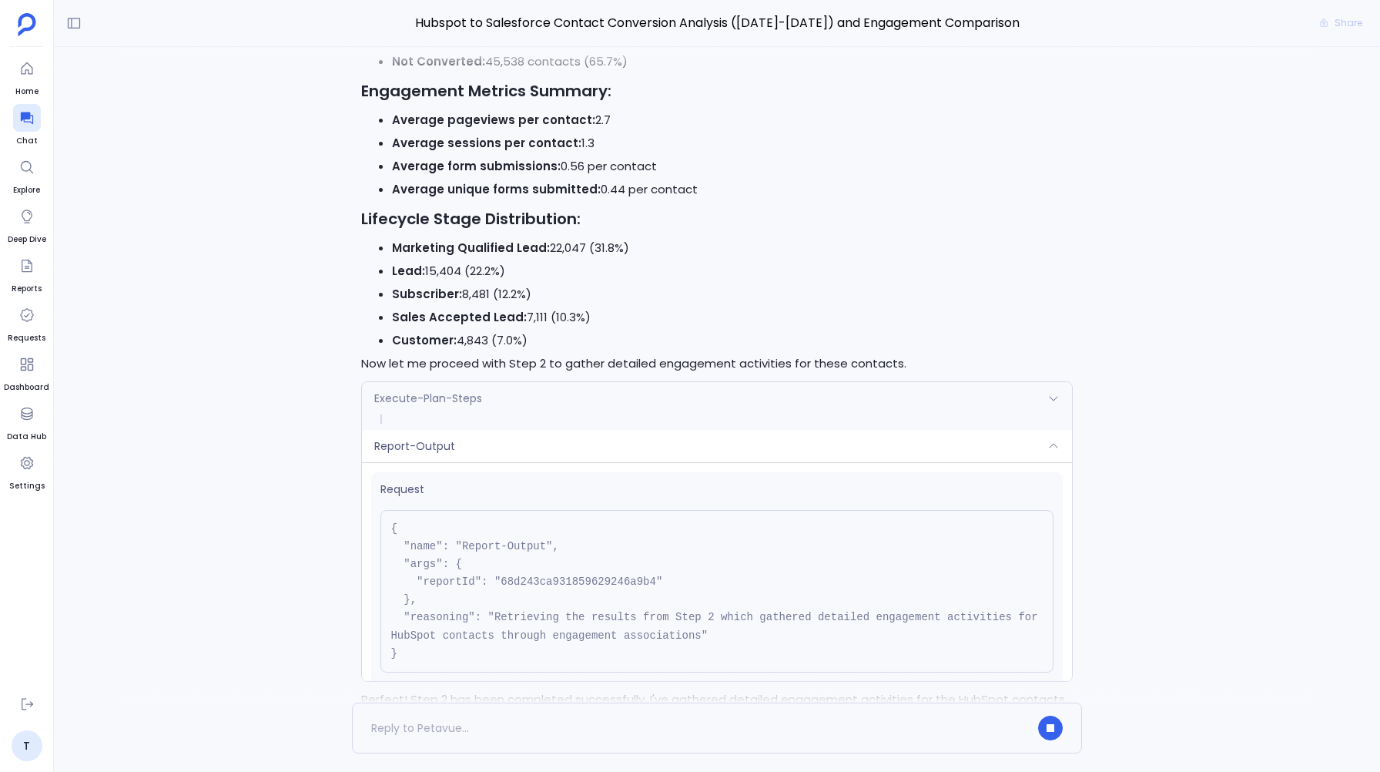
click at [397, 438] on span "Report-Output" at bounding box center [414, 445] width 81 height 15
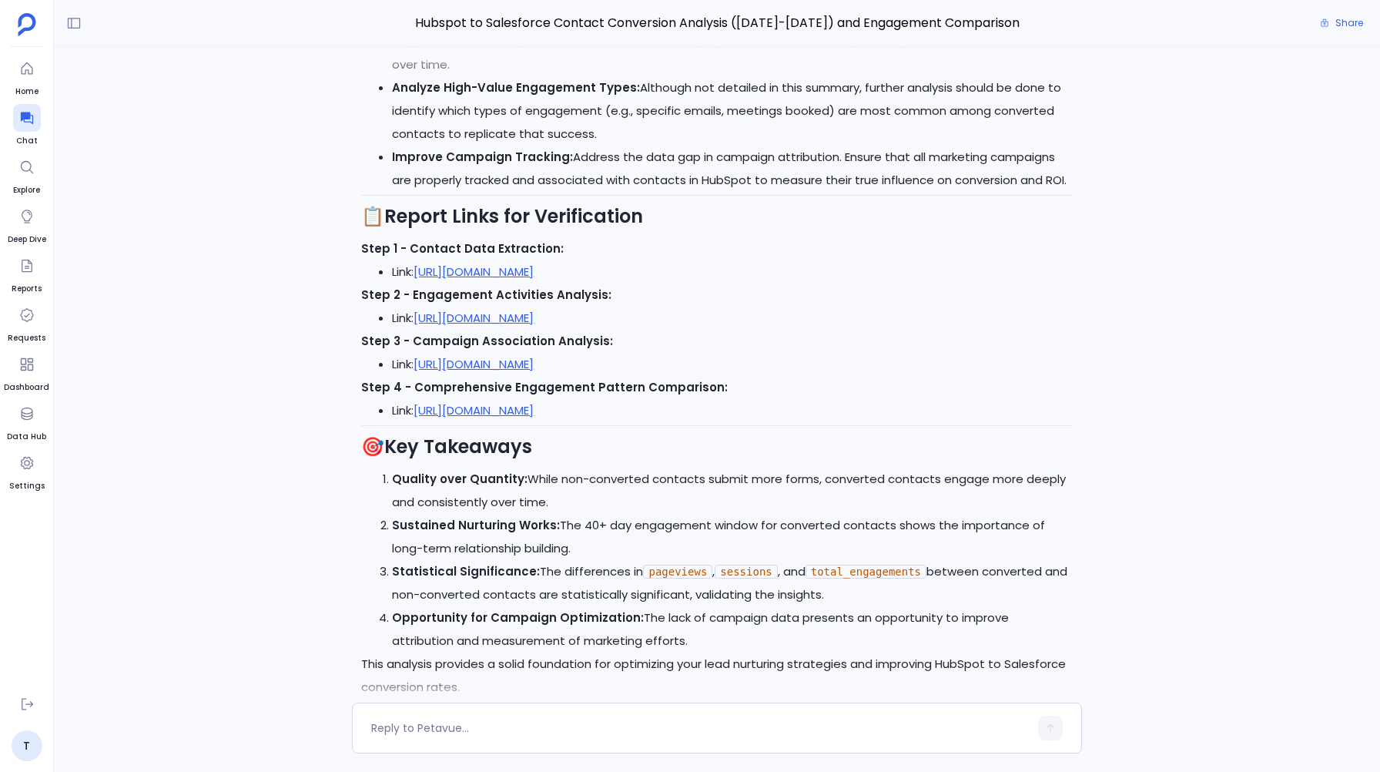
scroll to position [5356, 0]
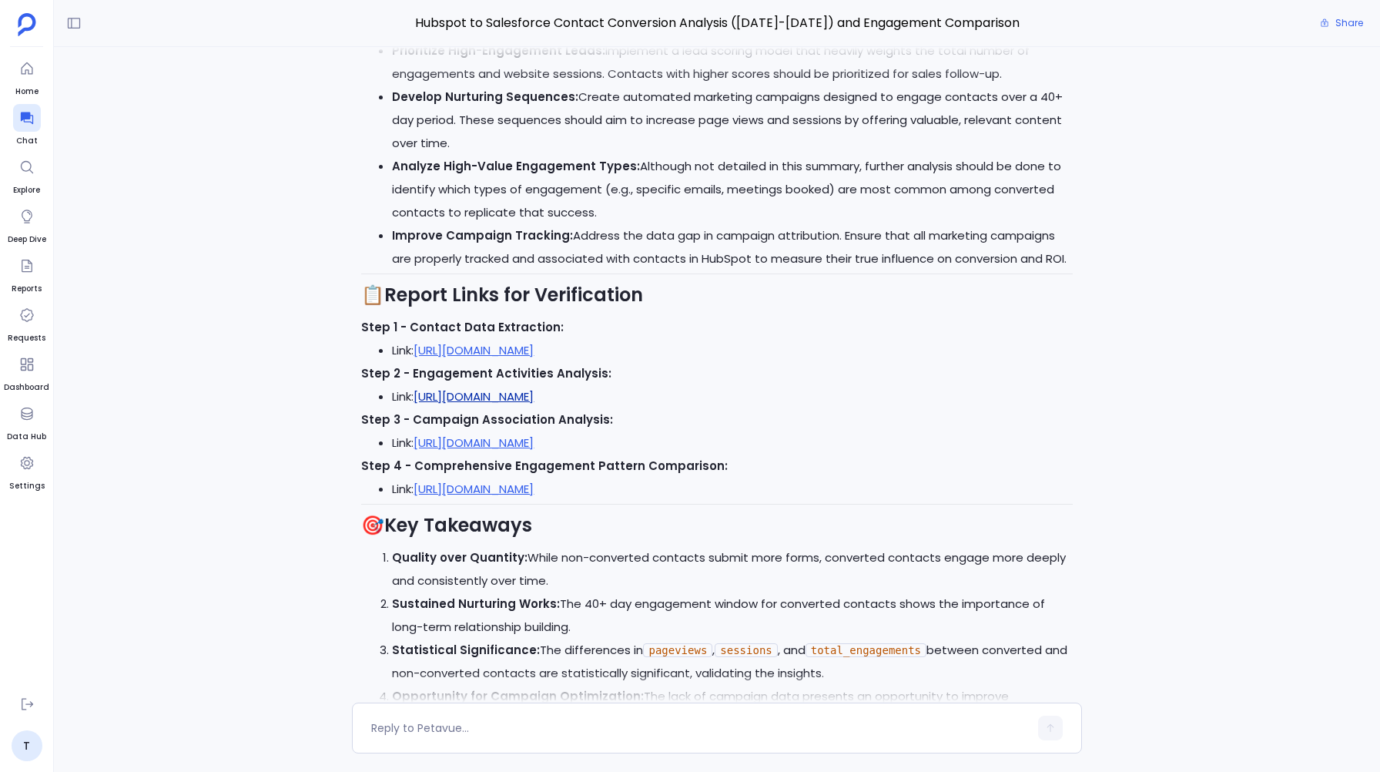
click at [533, 388] on link "https://staging.petavue.com/message/68d243ca931859629246a9b4" at bounding box center [474, 396] width 120 height 16
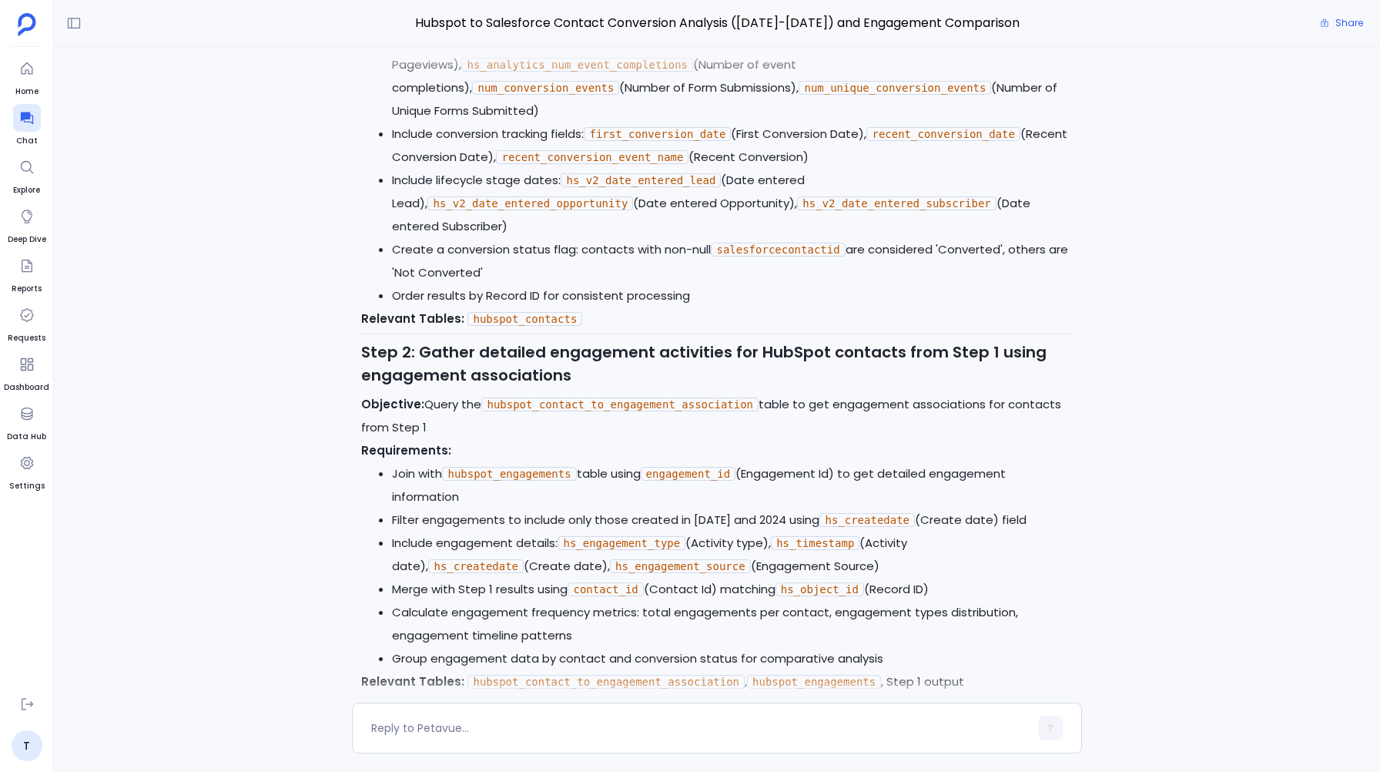
scroll to position [0, 0]
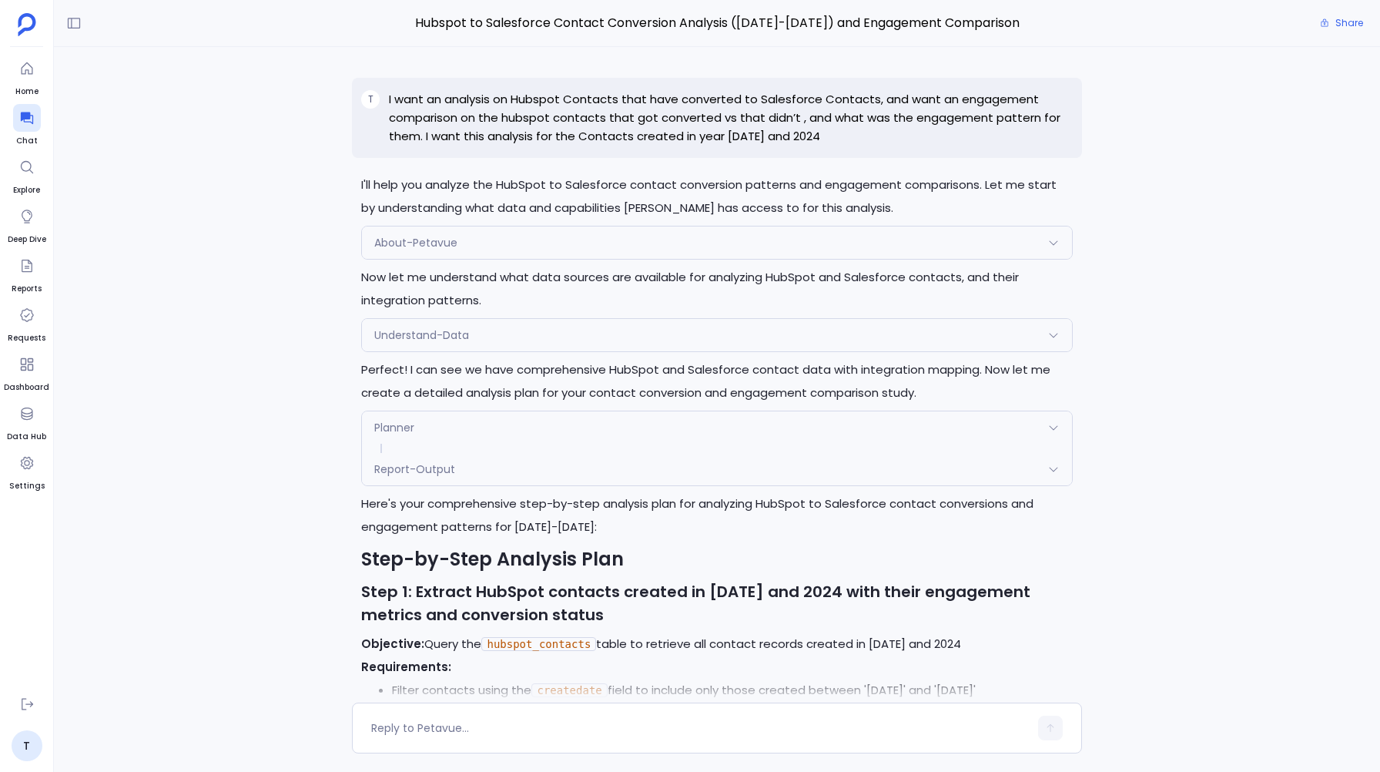
click at [595, 133] on p "I want an analysis on Hubspot Contacts that have converted to Salesforce Contac…" at bounding box center [730, 117] width 683 height 55
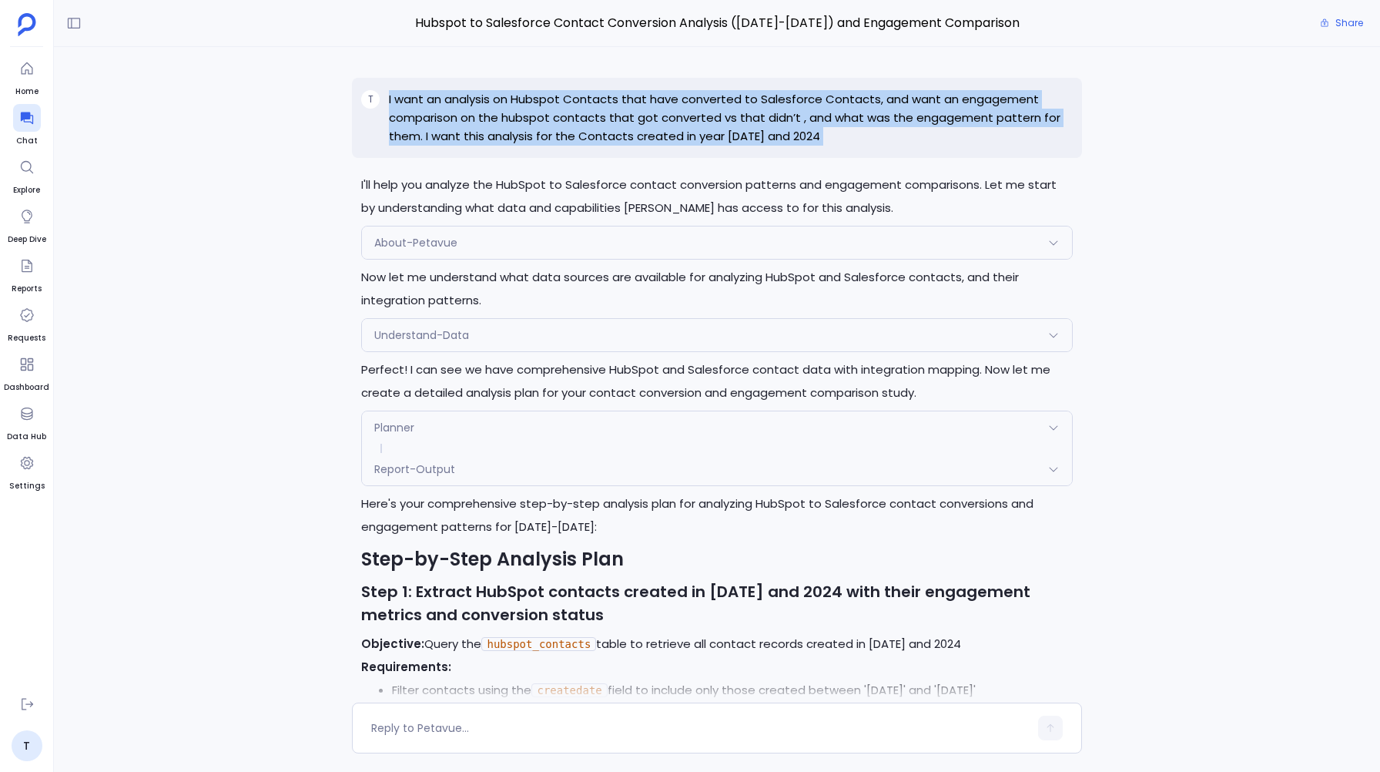
click at [595, 133] on p "I want an analysis on Hubspot Contacts that have converted to Salesforce Contac…" at bounding box center [730, 117] width 683 height 55
copy p "I want an analysis on Hubspot Contacts that have converted to Salesforce Contac…"
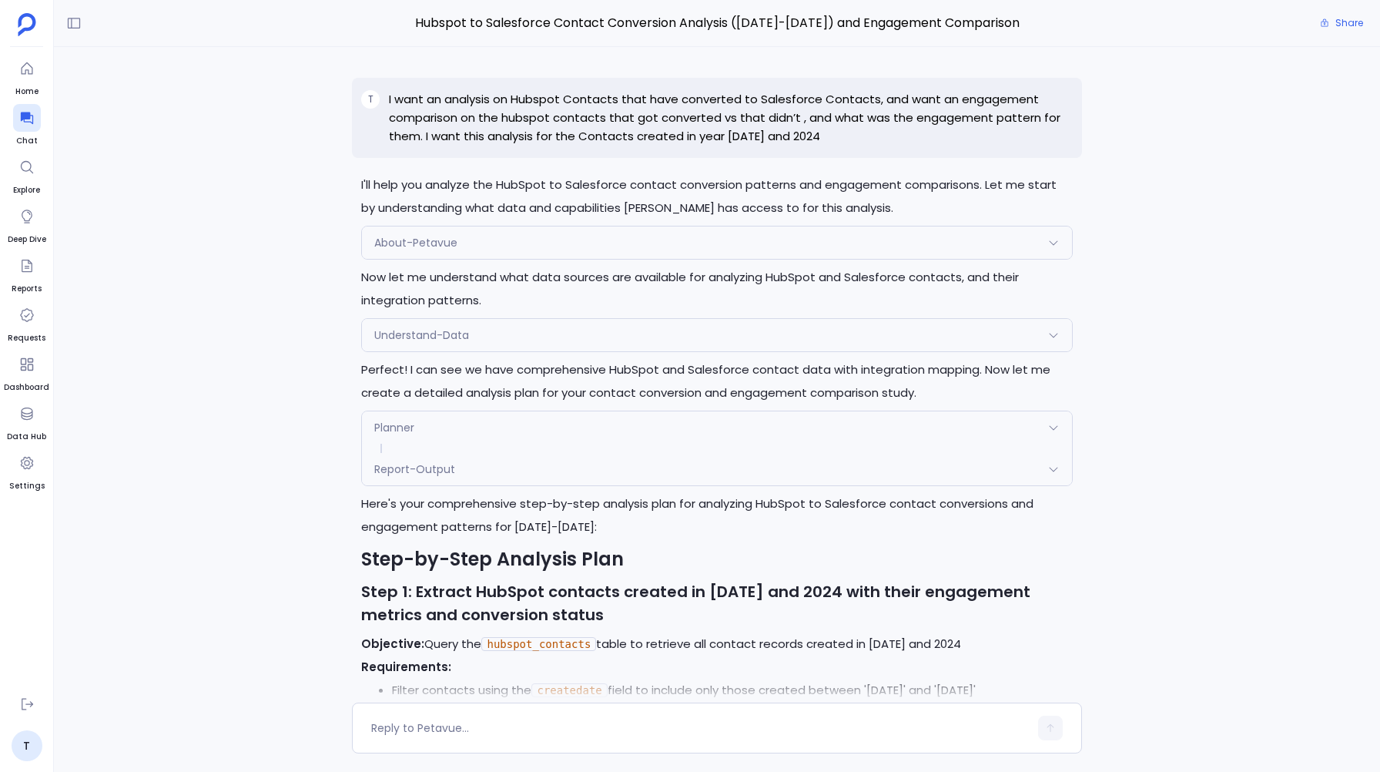
click at [323, 222] on div "T I want an analysis on Hubspot Contacts that have converted to Salesforce Cont…" at bounding box center [717, 374] width 1326 height 655
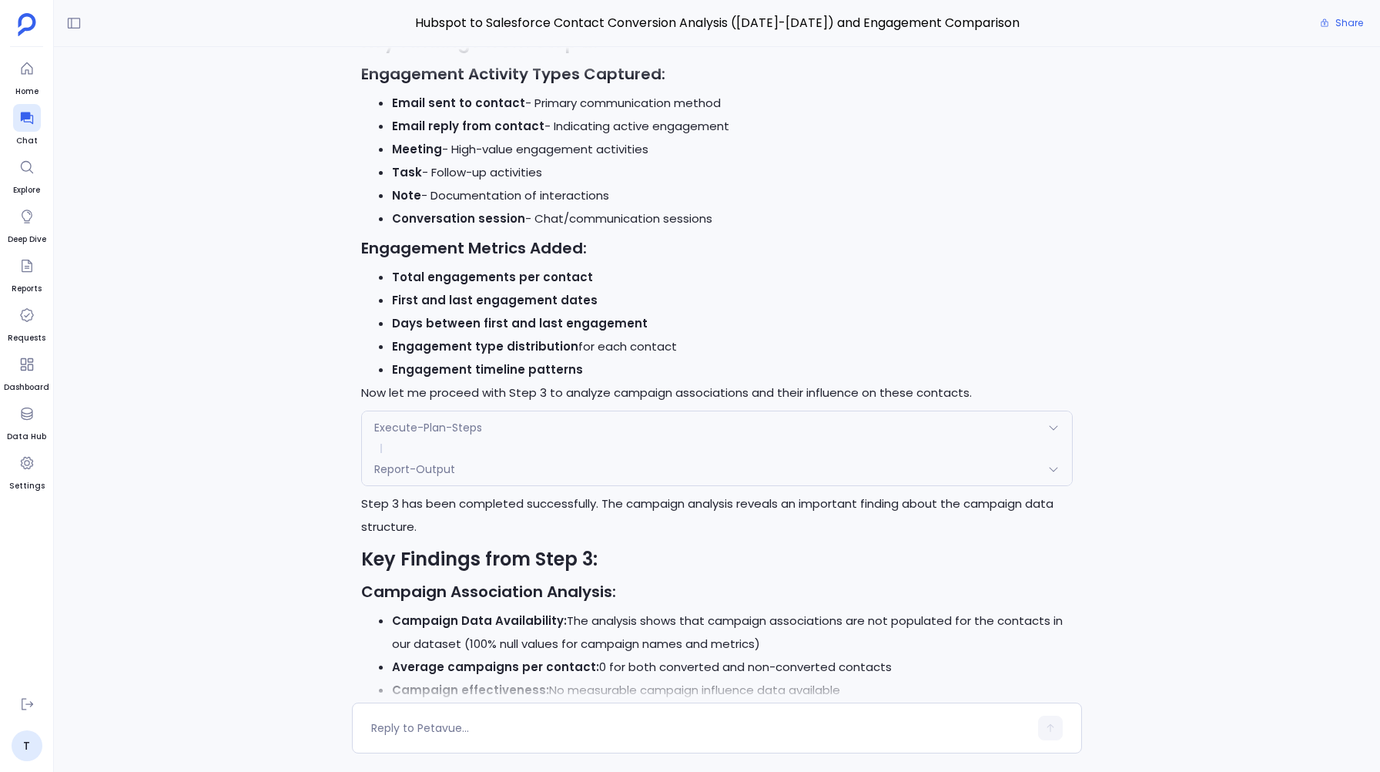
scroll to position [3015, 0]
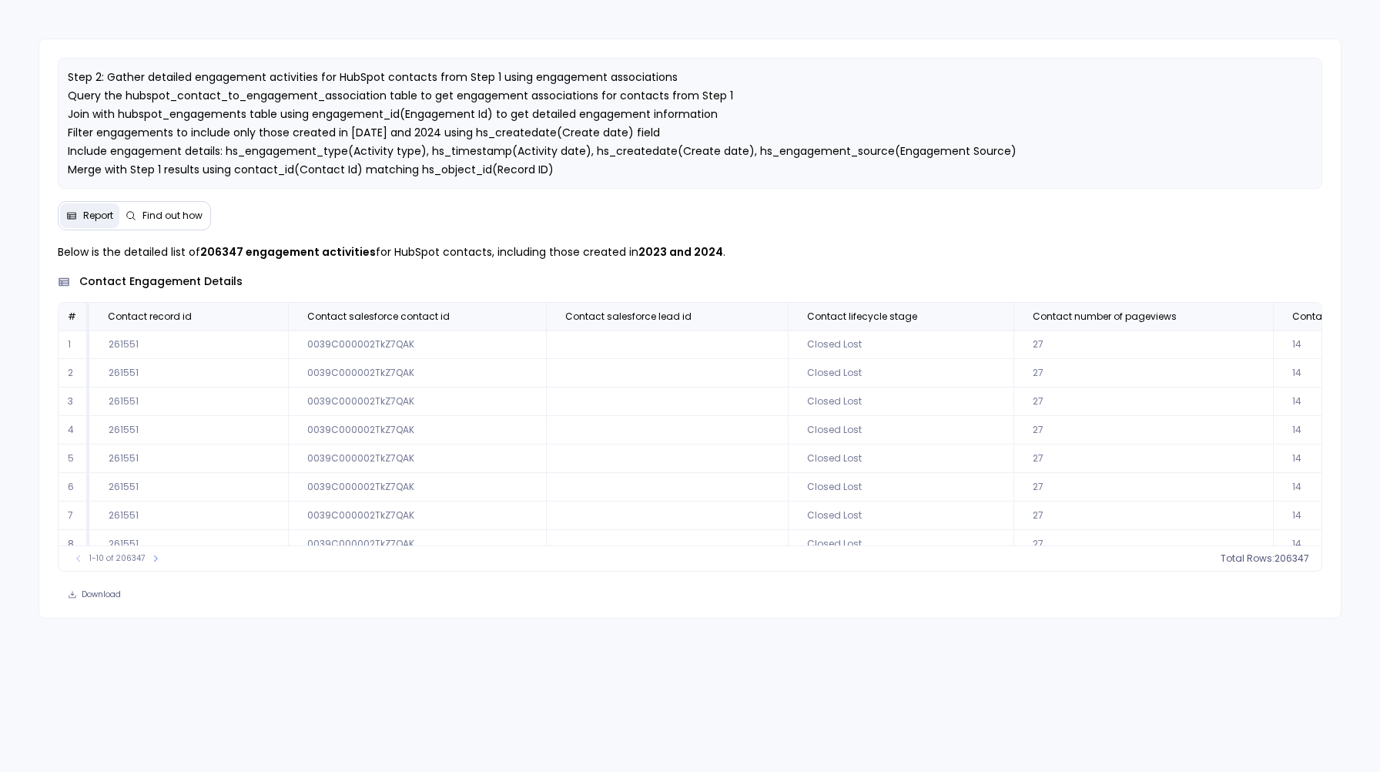
click at [156, 213] on span "Find out how" at bounding box center [172, 216] width 60 height 12
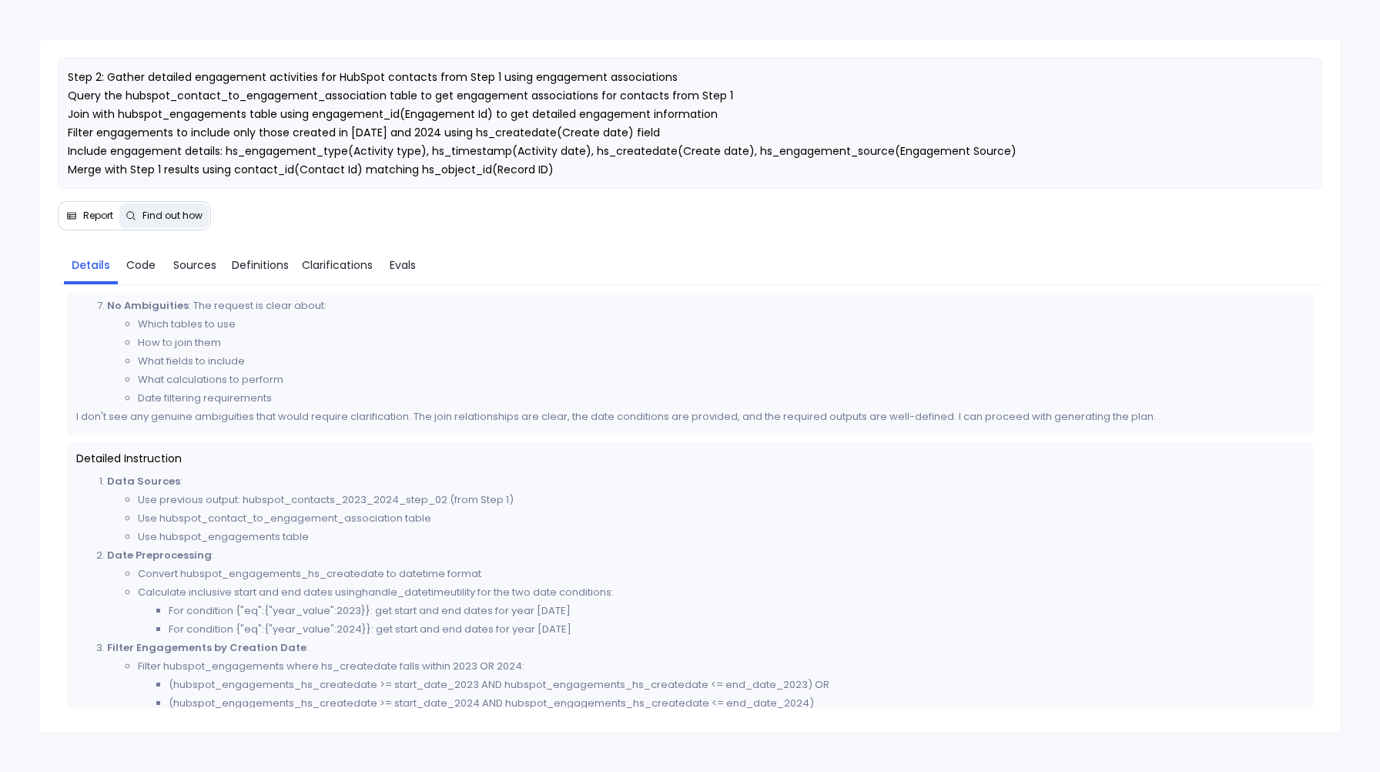
scroll to position [509, 0]
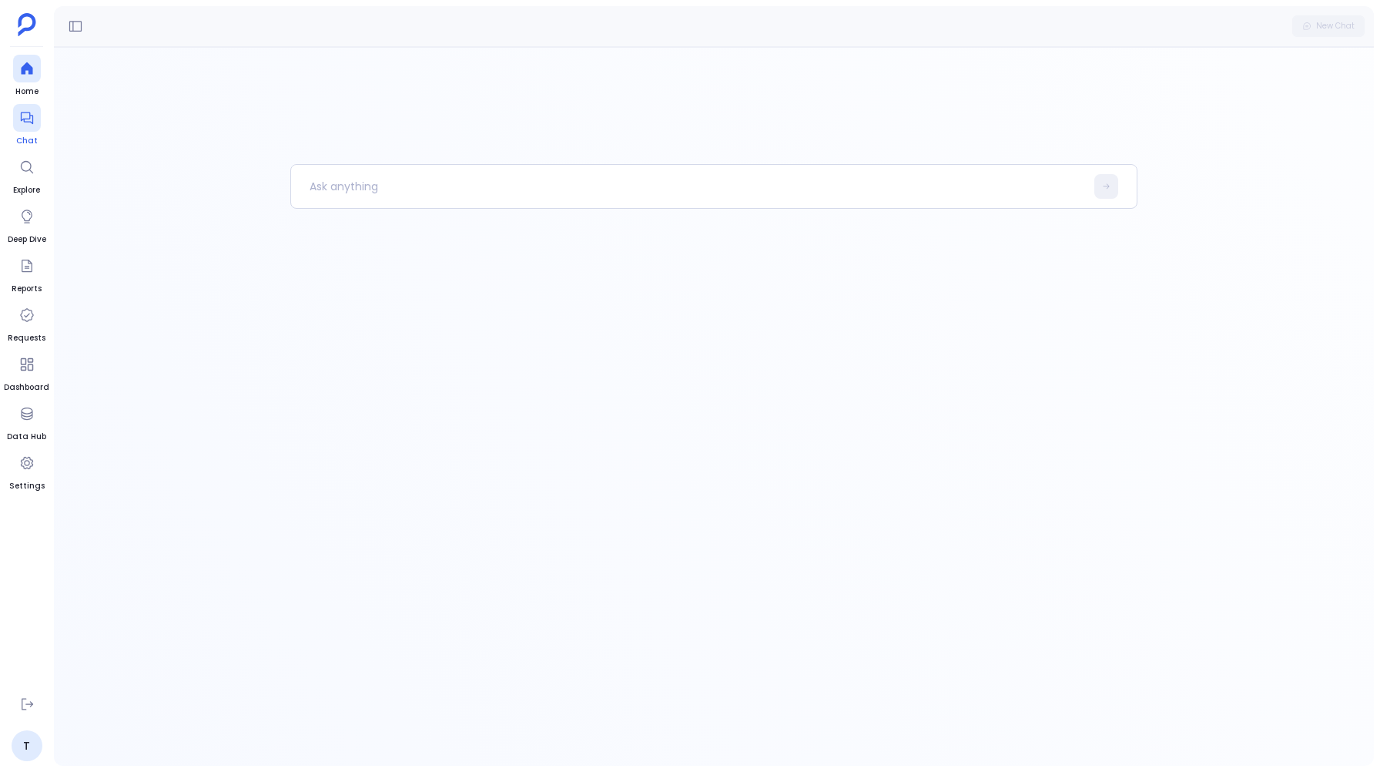
click at [29, 123] on icon at bounding box center [26, 117] width 15 height 15
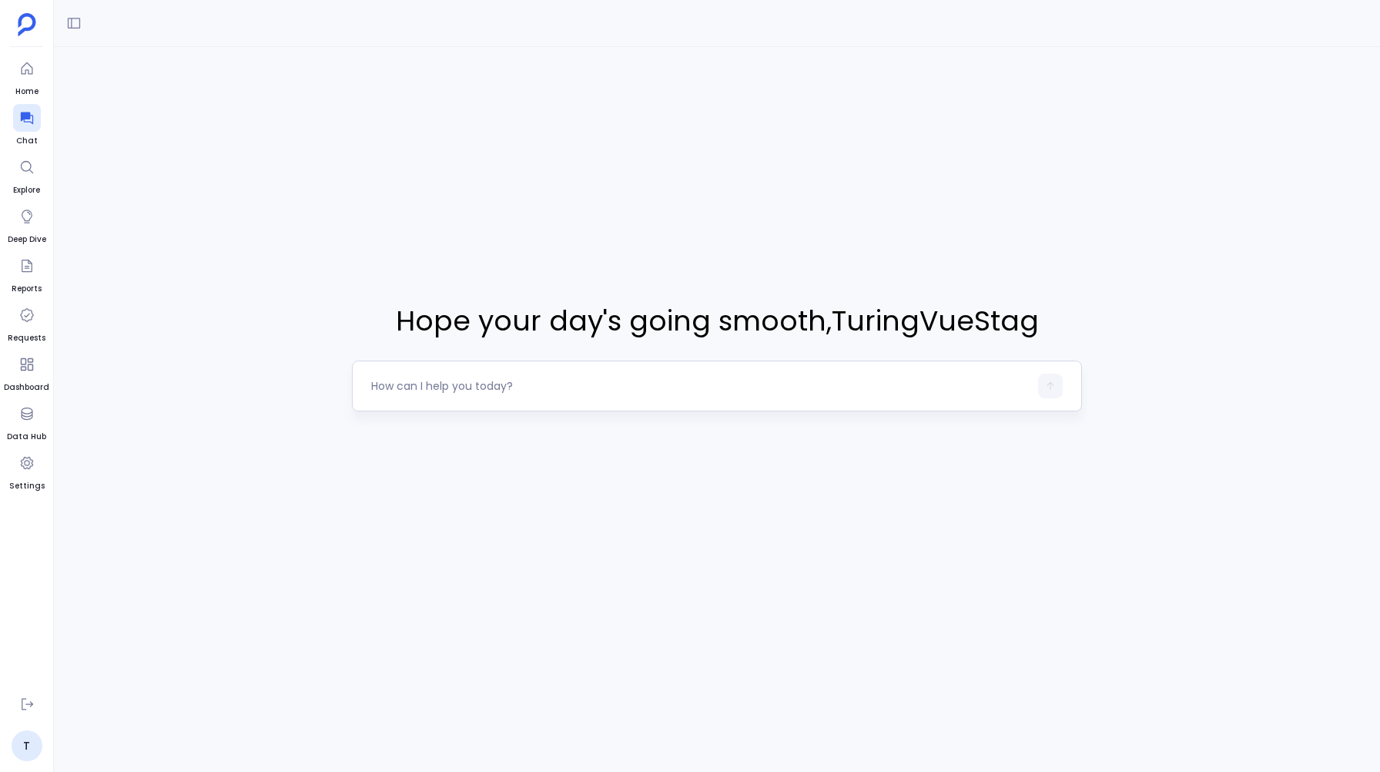
click at [412, 387] on textarea at bounding box center [699, 385] width 657 height 15
type textarea "I want an analysis on Hubspot Contacts that have converted to Salesforce Contac…"
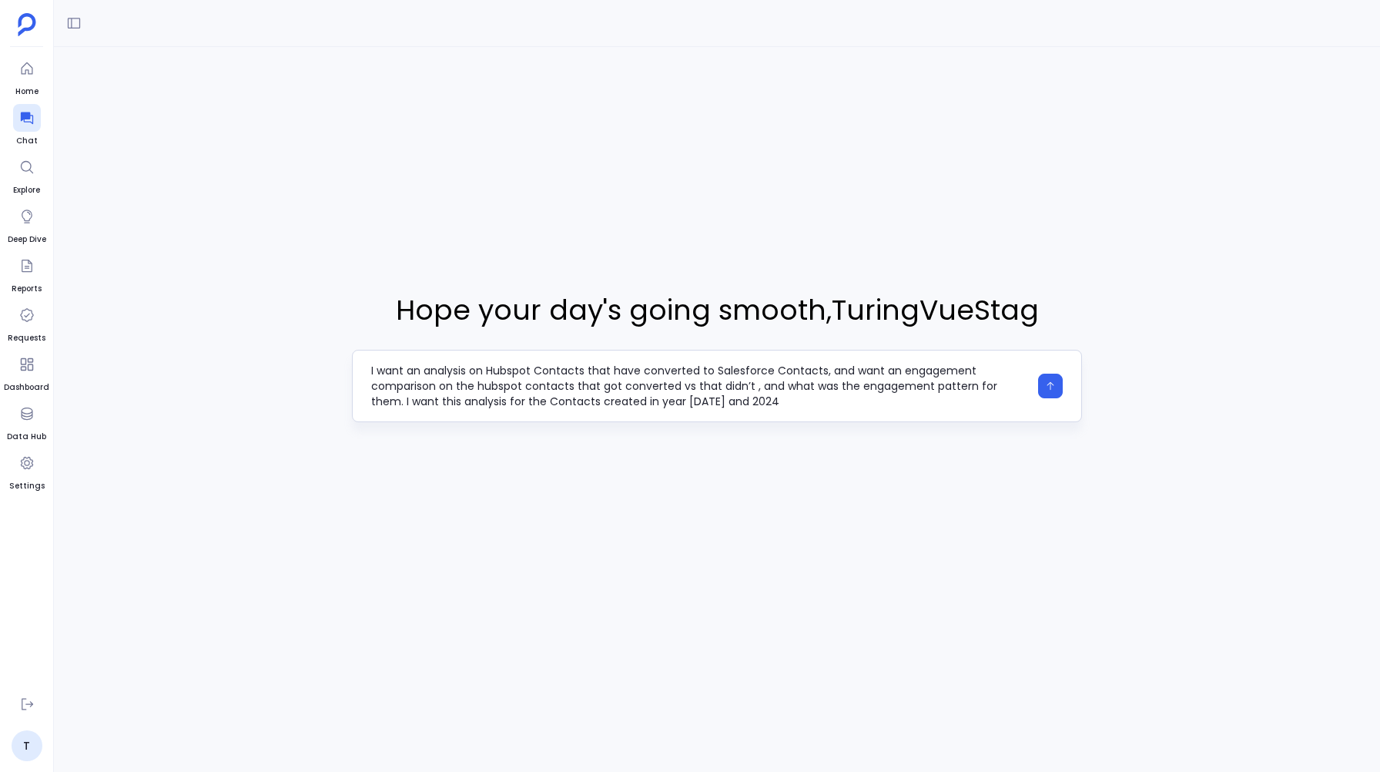
scroll to position [31, 0]
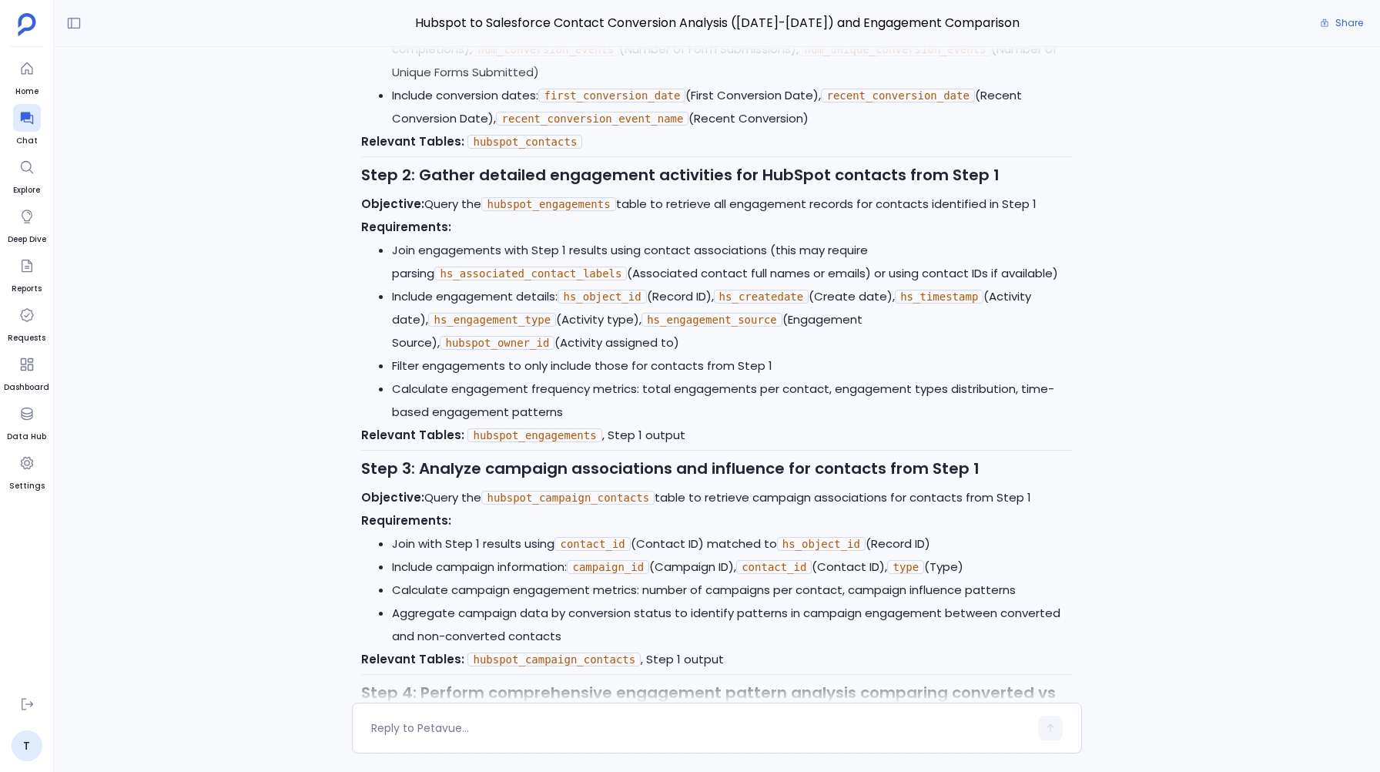
scroll to position [930, 0]
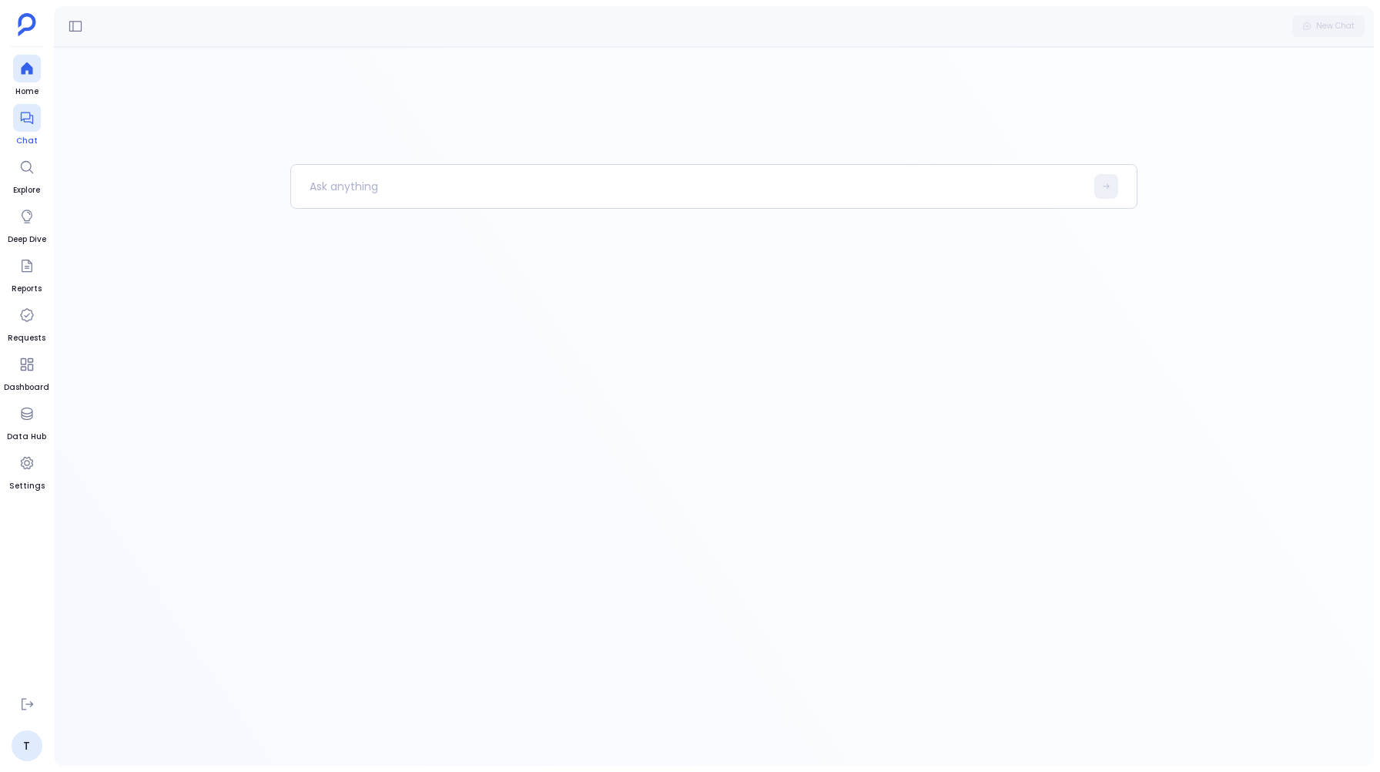
click at [29, 120] on icon at bounding box center [26, 117] width 15 height 15
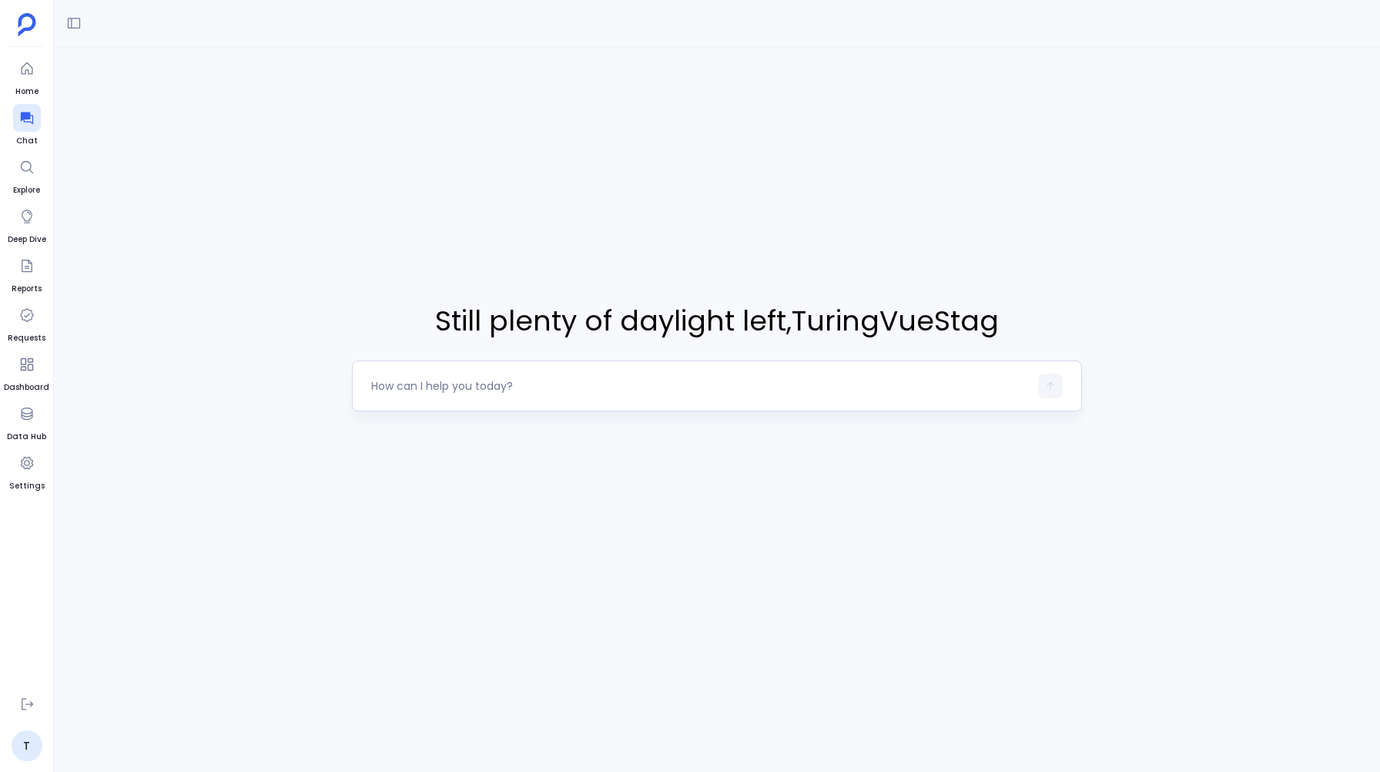
click at [430, 381] on textarea at bounding box center [699, 385] width 657 height 15
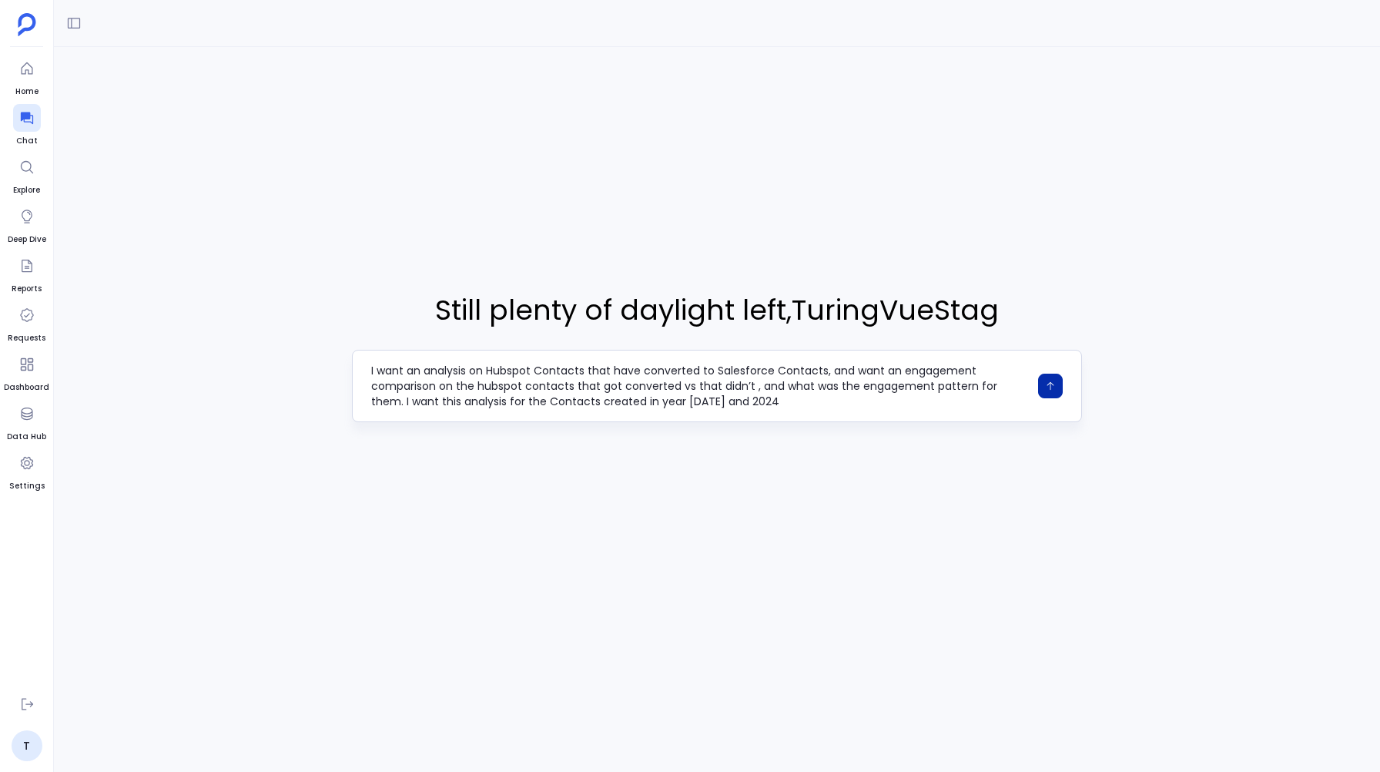
type textarea "I want an analysis on Hubspot Contacts that have converted to Salesforce Contac…"
click at [1055, 375] on button "button" at bounding box center [1050, 386] width 25 height 25
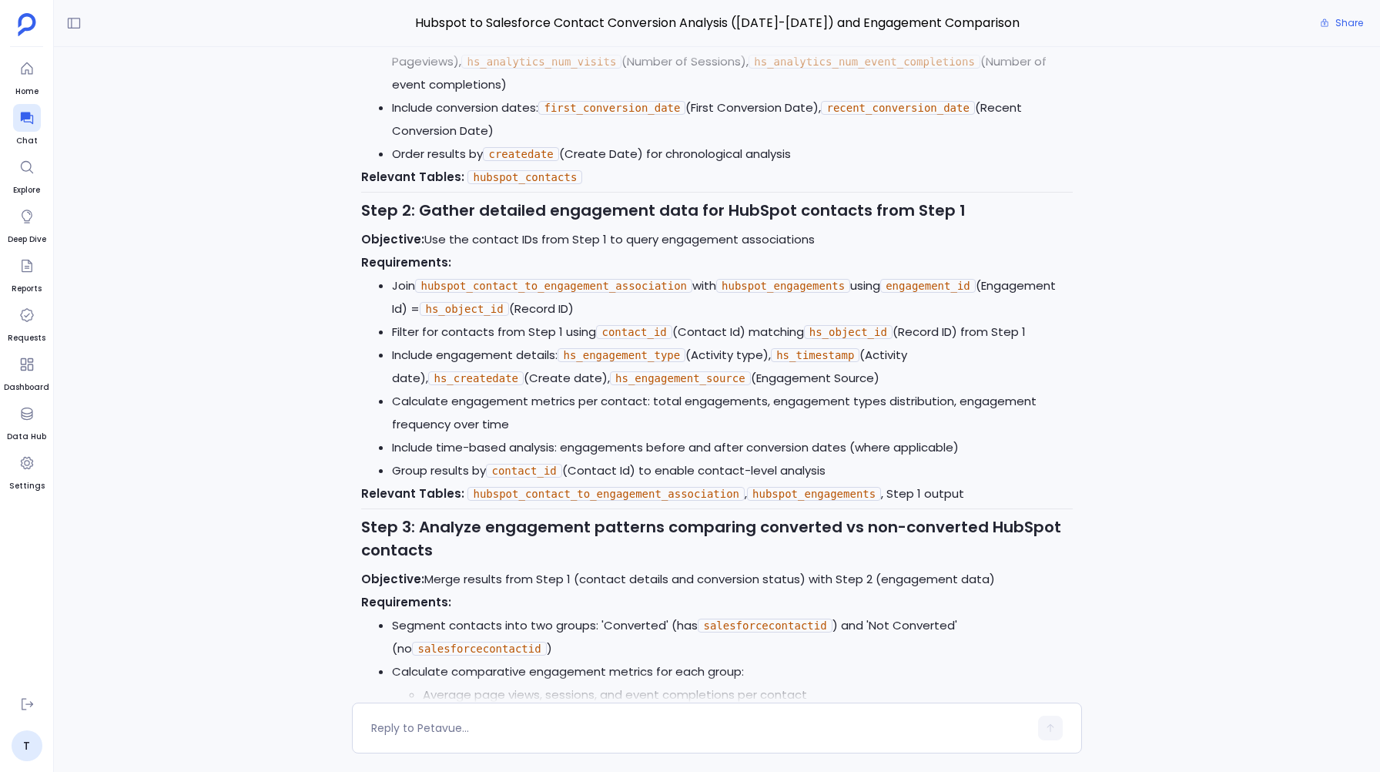
scroll to position [1165, 0]
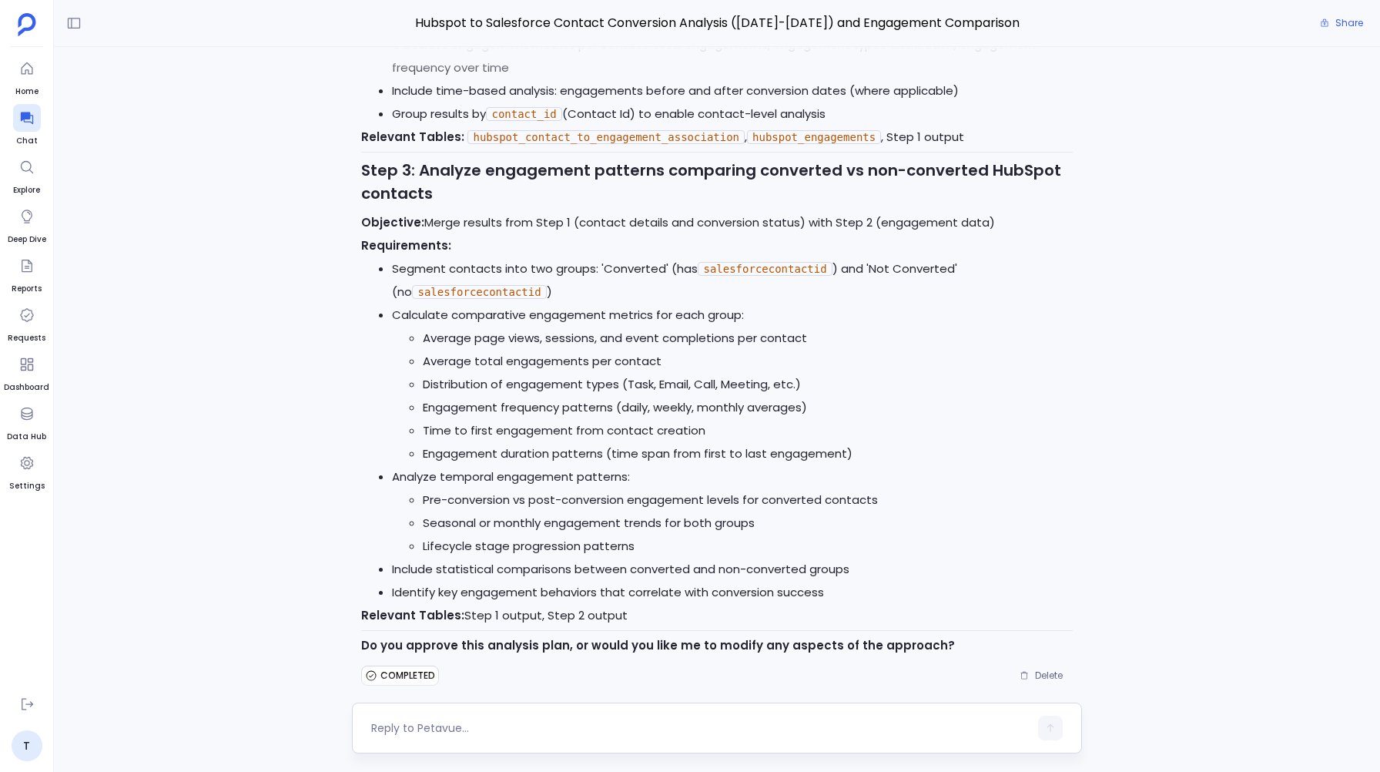
click at [391, 736] on div at bounding box center [699, 728] width 657 height 25
click at [390, 729] on textarea at bounding box center [699, 727] width 657 height 15
type textarea "Yes"
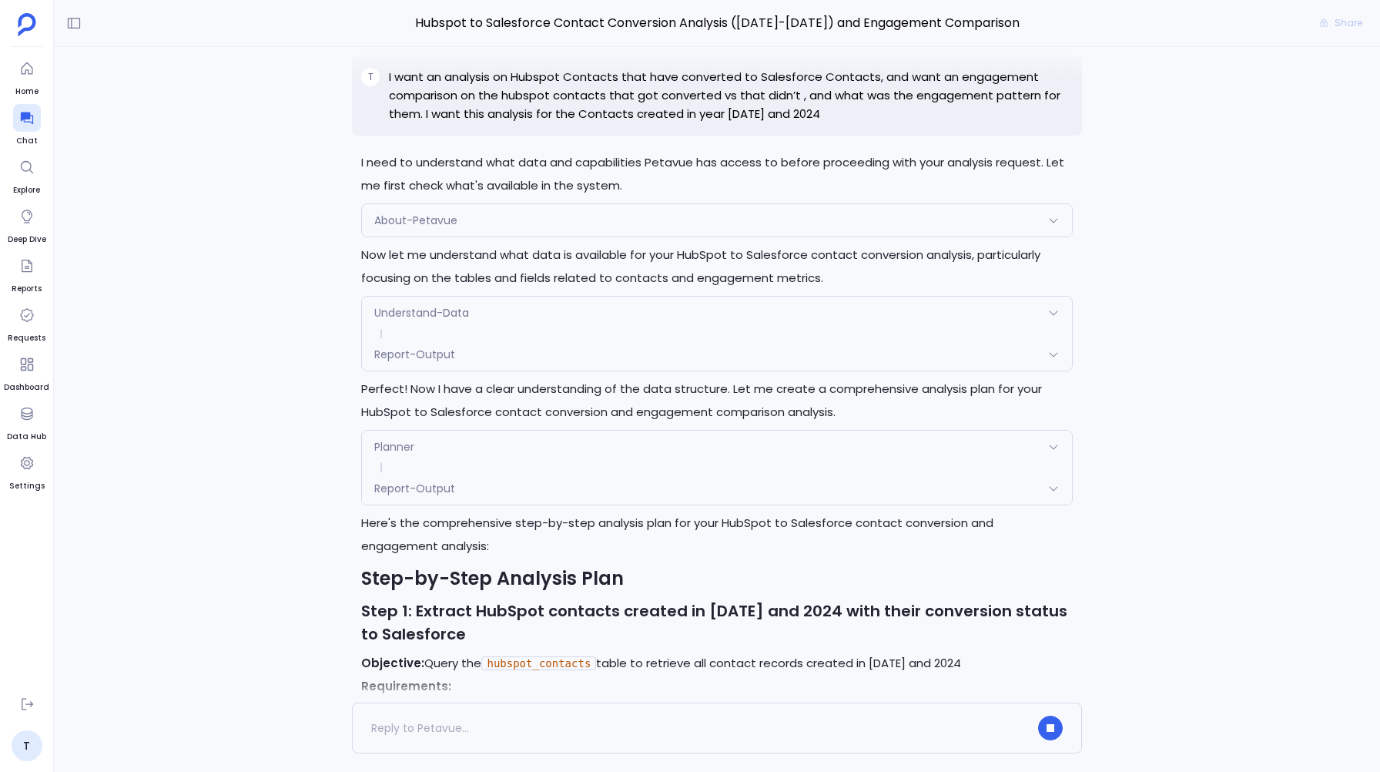
scroll to position [0, 0]
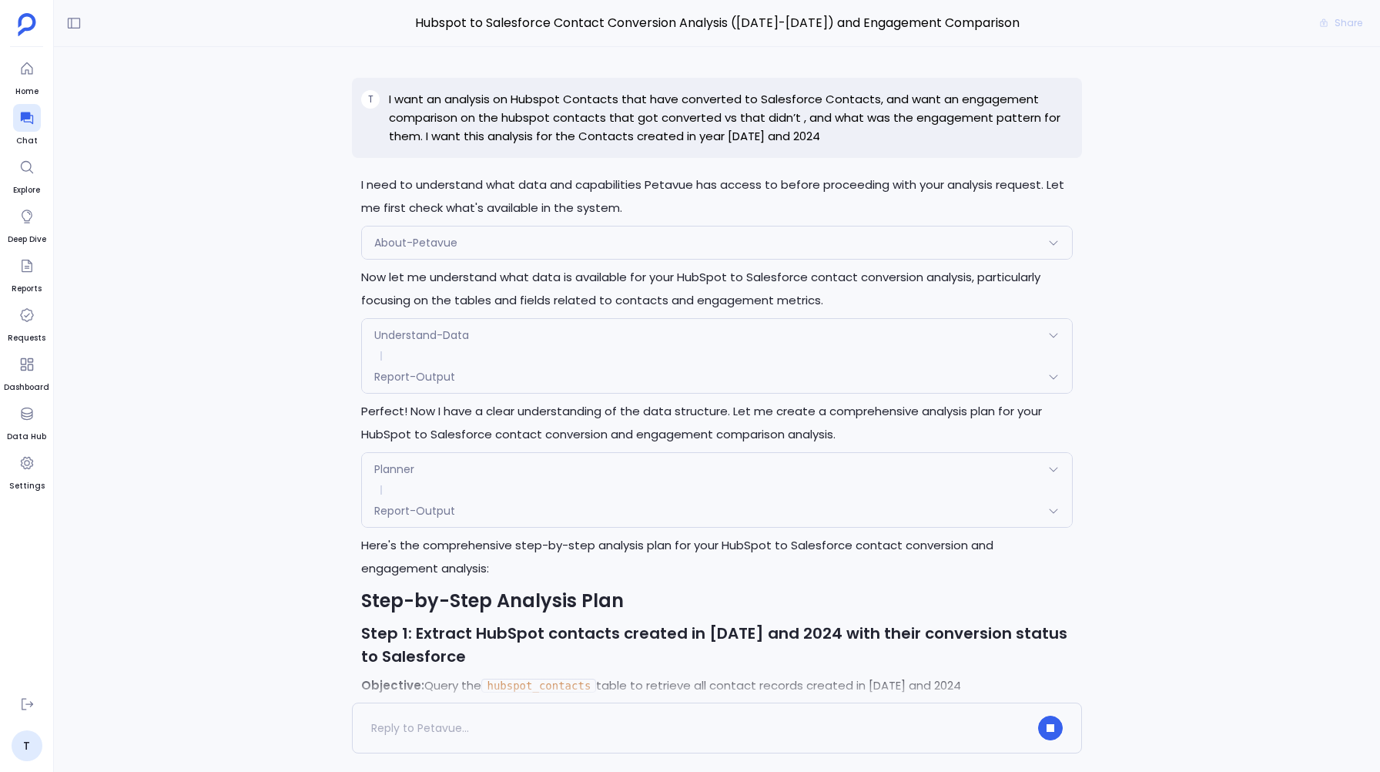
click at [409, 97] on p "I want an analysis on Hubspot Contacts that have converted to Salesforce Contac…" at bounding box center [730, 117] width 683 height 55
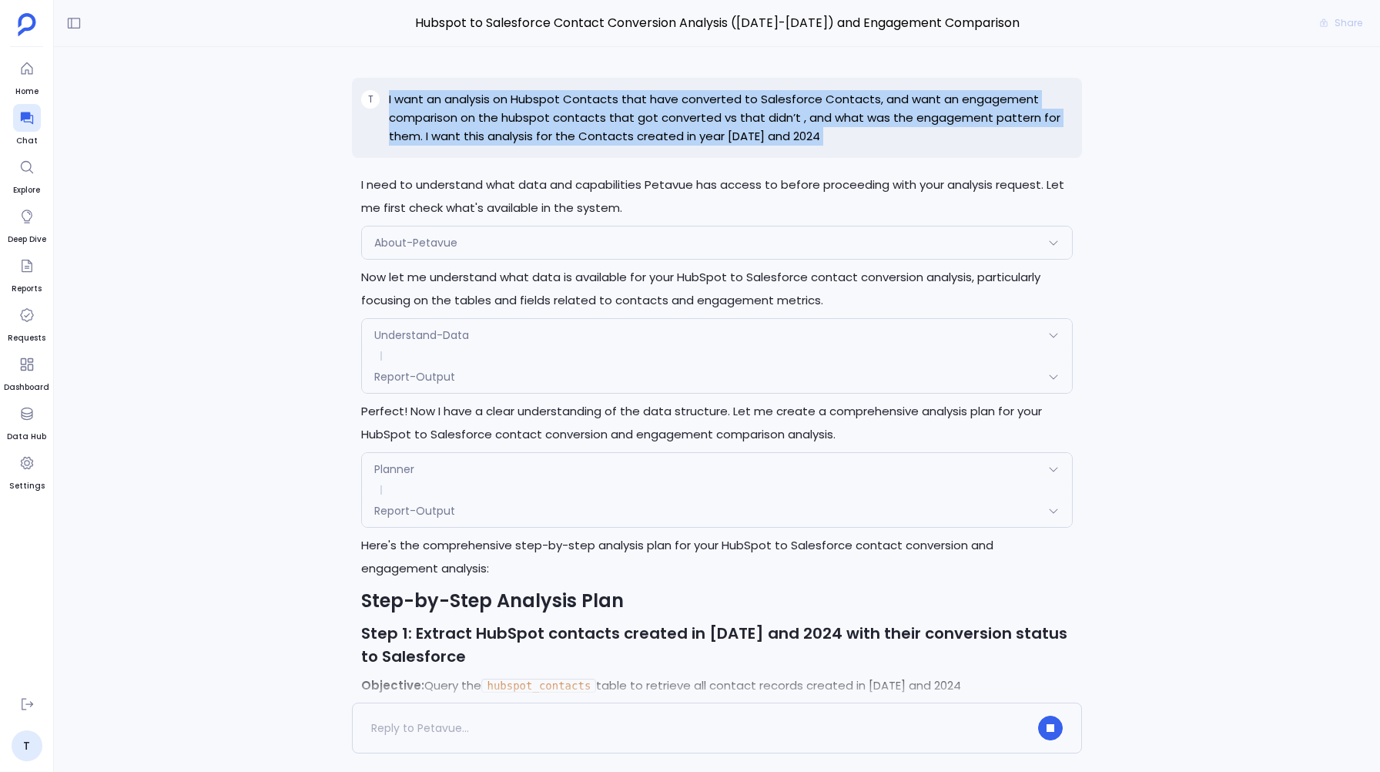
click at [409, 97] on p "I want an analysis on Hubspot Contacts that have converted to Salesforce Contac…" at bounding box center [730, 117] width 683 height 55
copy p "I want an analysis on Hubspot Contacts that have converted to Salesforce Contac…"
click at [341, 186] on div "T I want an analysis on Hubspot Contacts that have converted to Salesforce Cont…" at bounding box center [717, 374] width 1326 height 655
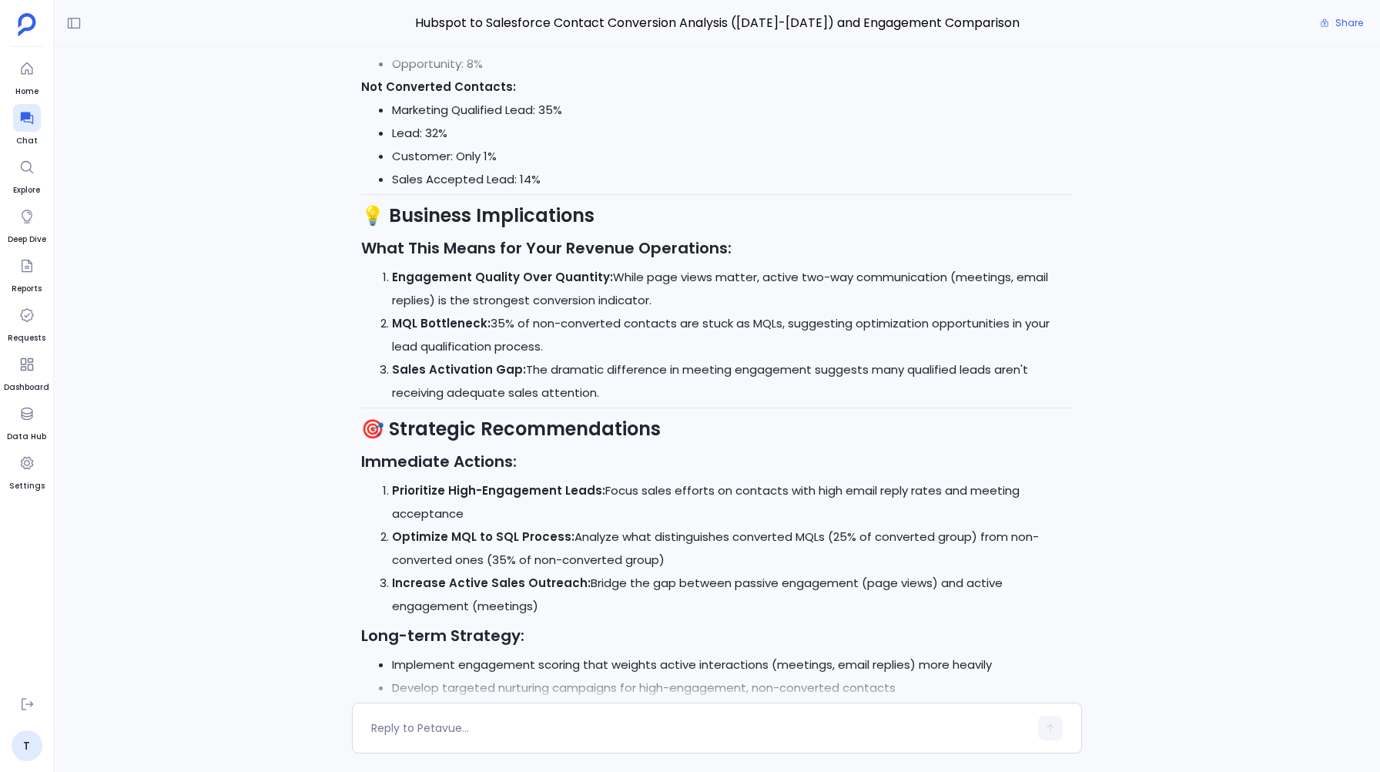
scroll to position [3540, 0]
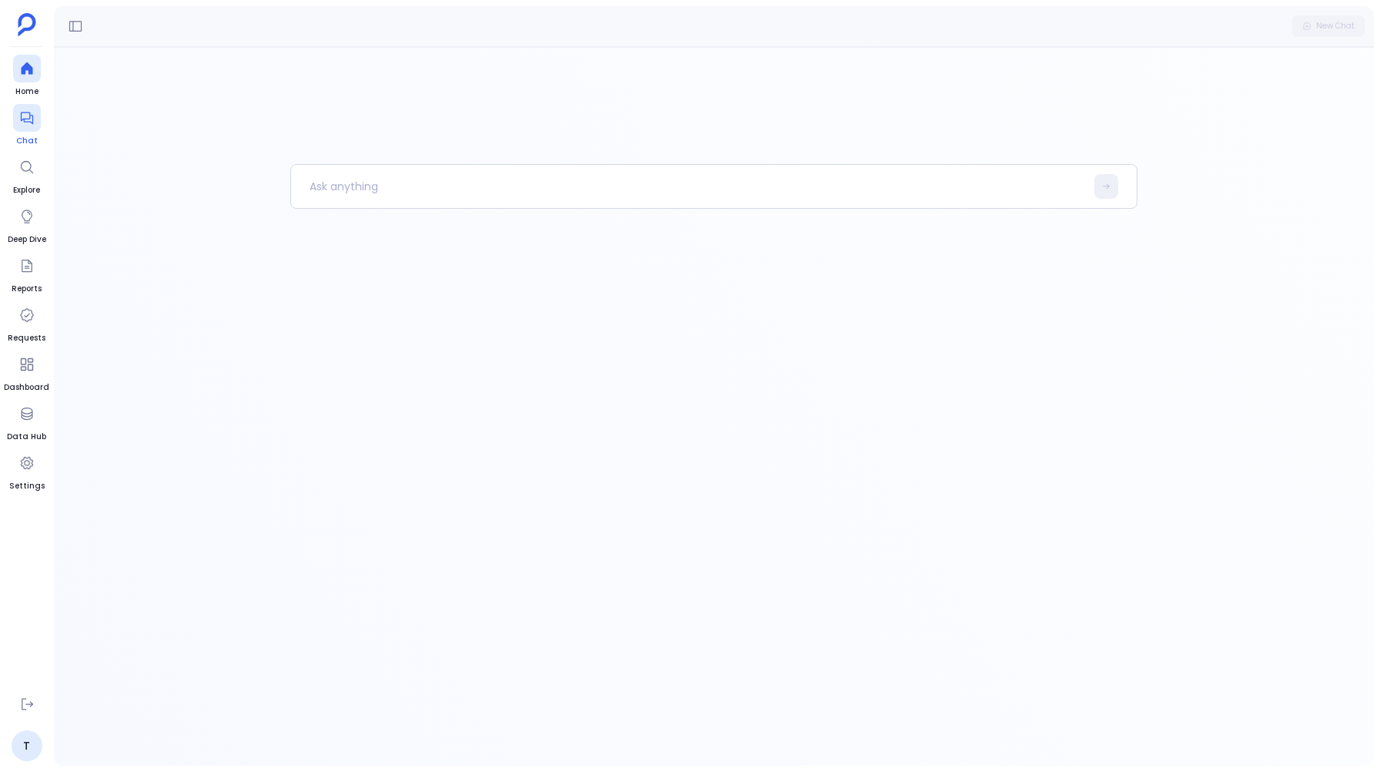
click at [30, 120] on icon at bounding box center [26, 117] width 15 height 15
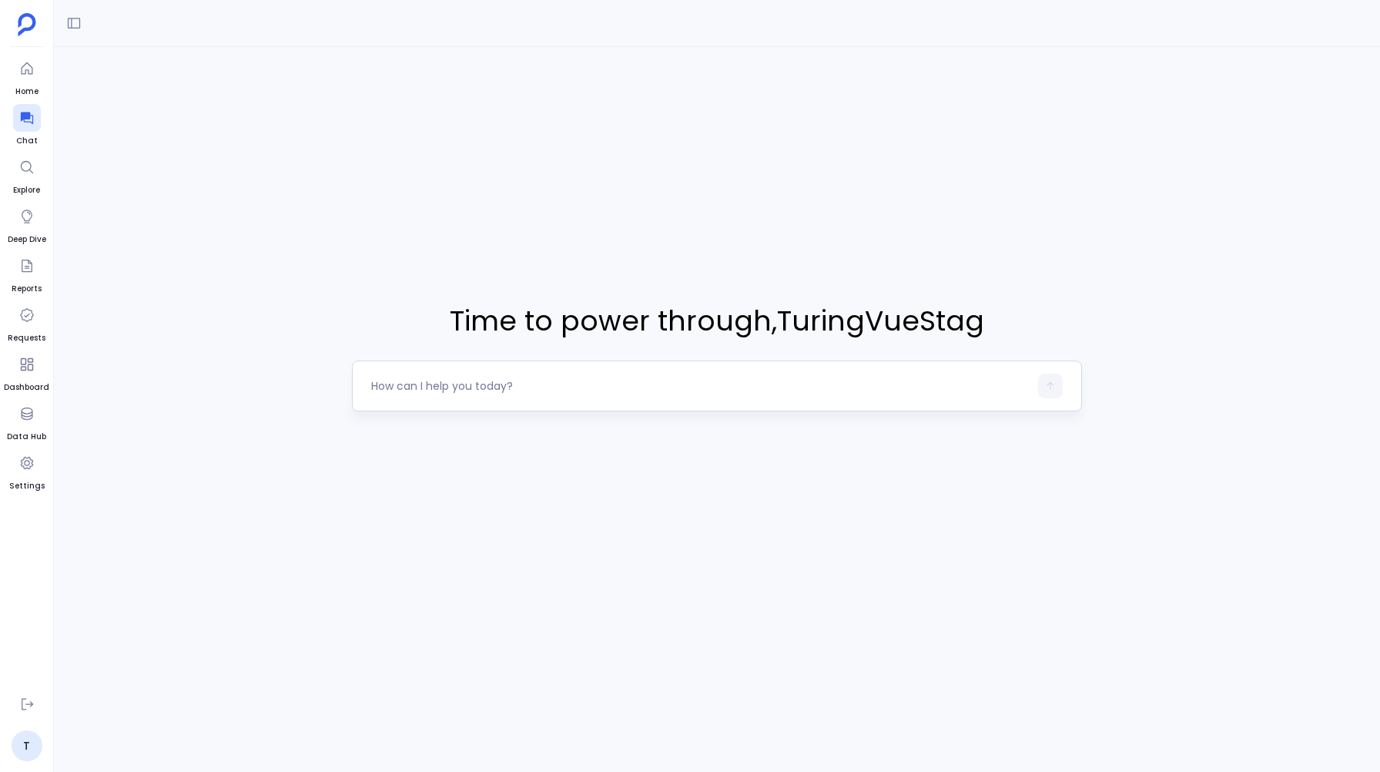
click at [489, 391] on textarea at bounding box center [699, 385] width 657 height 15
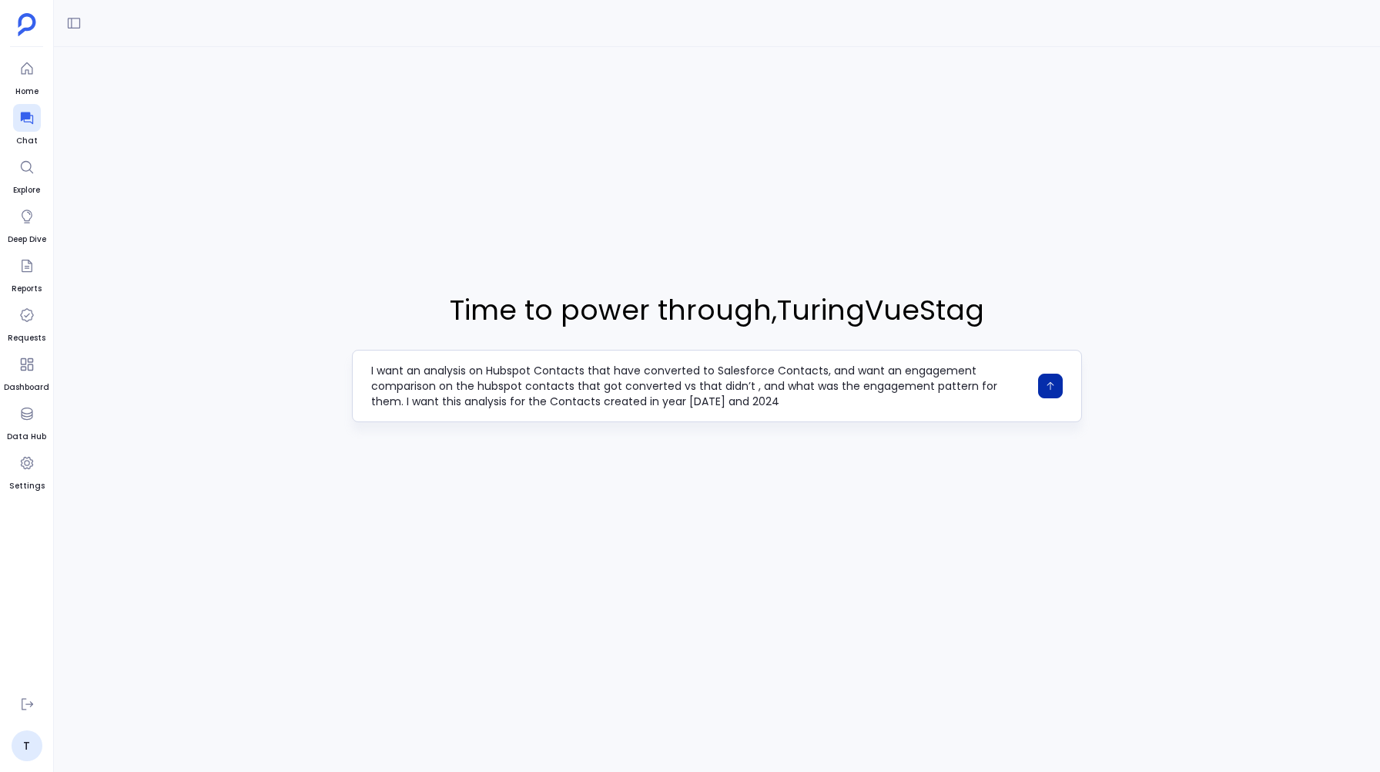
type textarea "I want an analysis on Hubspot Contacts that have converted to Salesforce Contac…"
click at [1053, 377] on button "button" at bounding box center [1050, 386] width 25 height 25
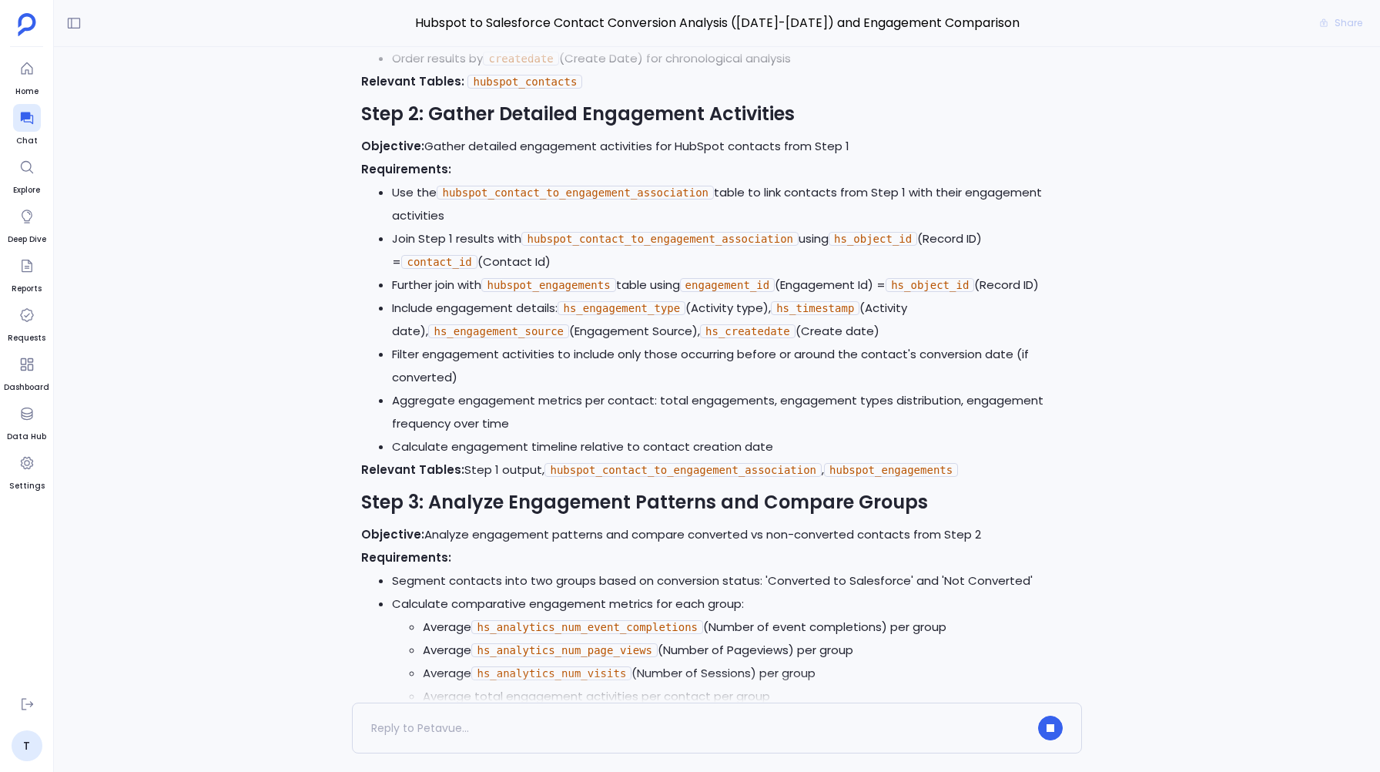
scroll to position [1447, 0]
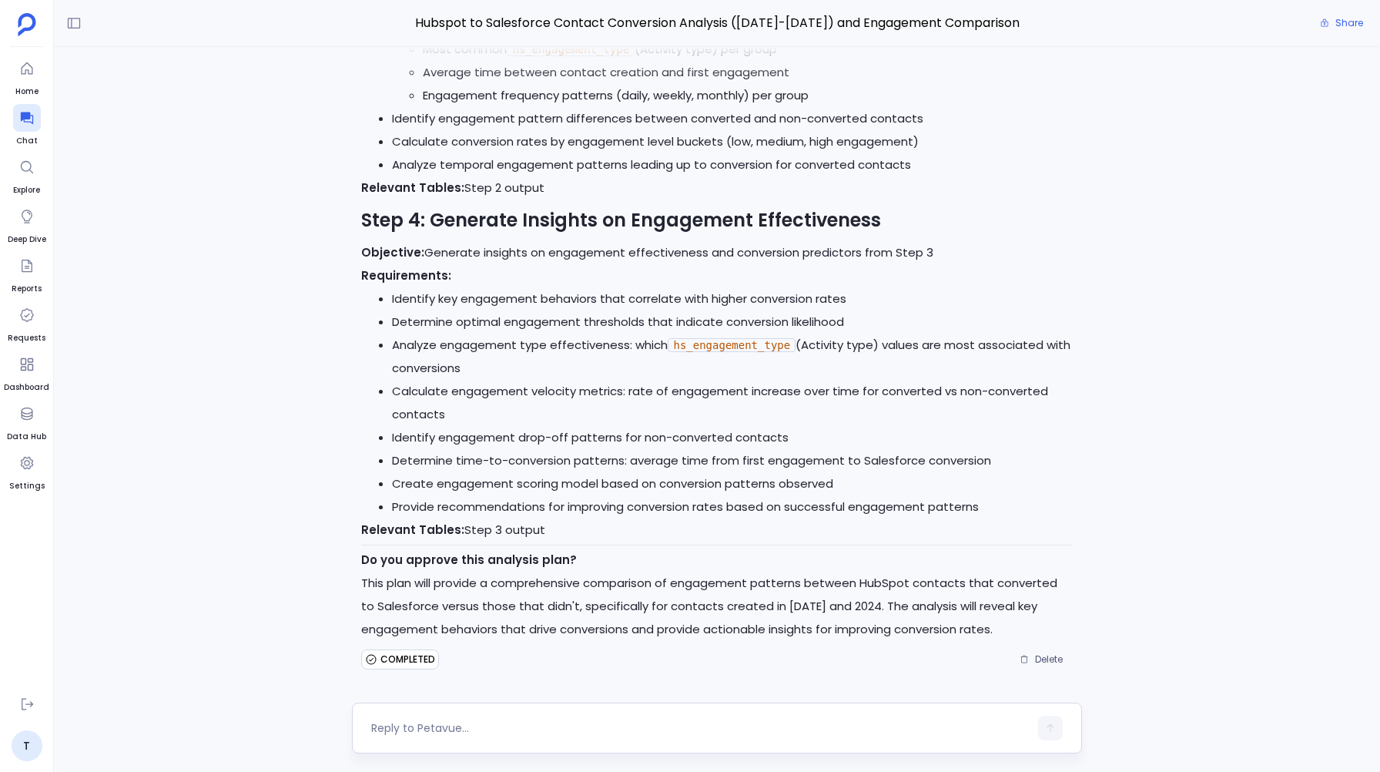
click at [417, 726] on textarea at bounding box center [699, 727] width 657 height 15
type textarea "Yes"
click at [1053, 728] on icon "button" at bounding box center [1050, 728] width 11 height 11
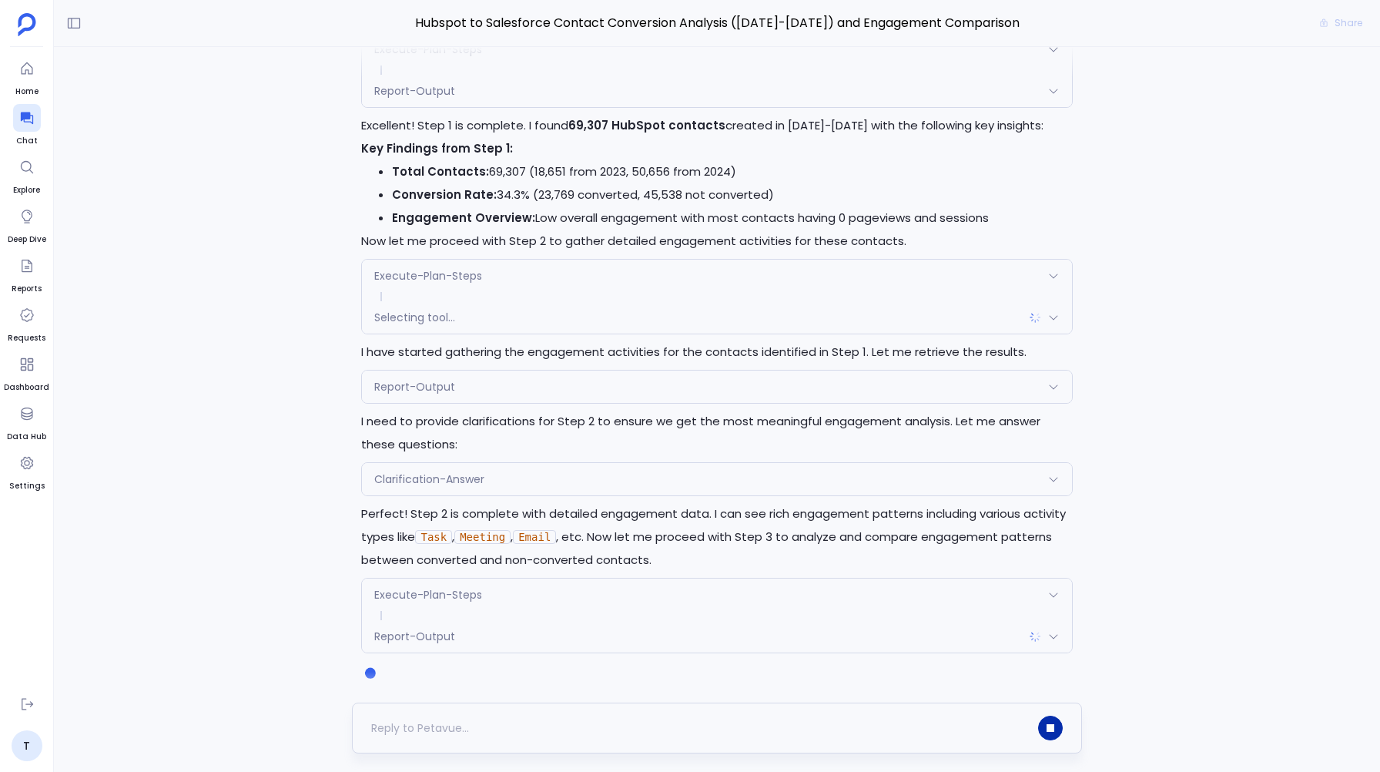
scroll to position [2225, 0]
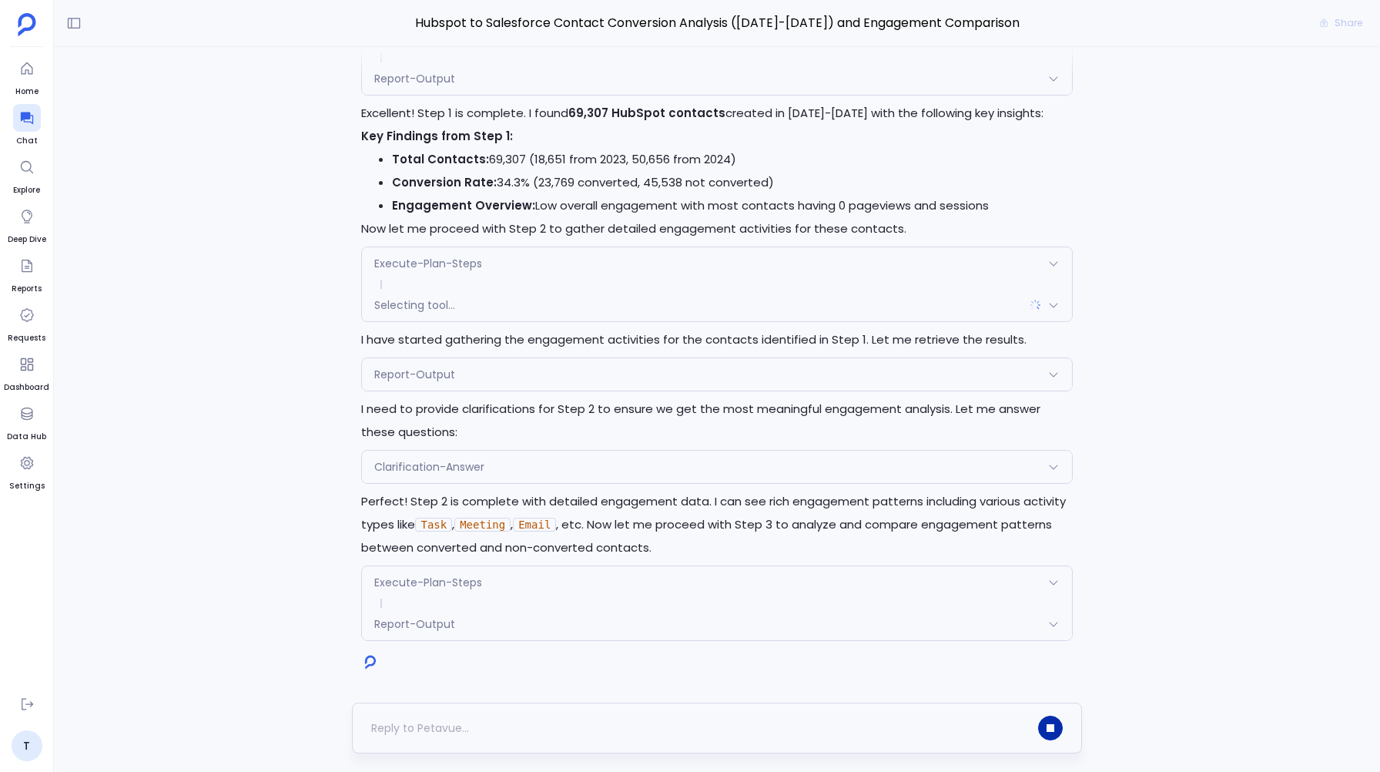
click at [440, 303] on span "Selecting tool..." at bounding box center [414, 304] width 81 height 15
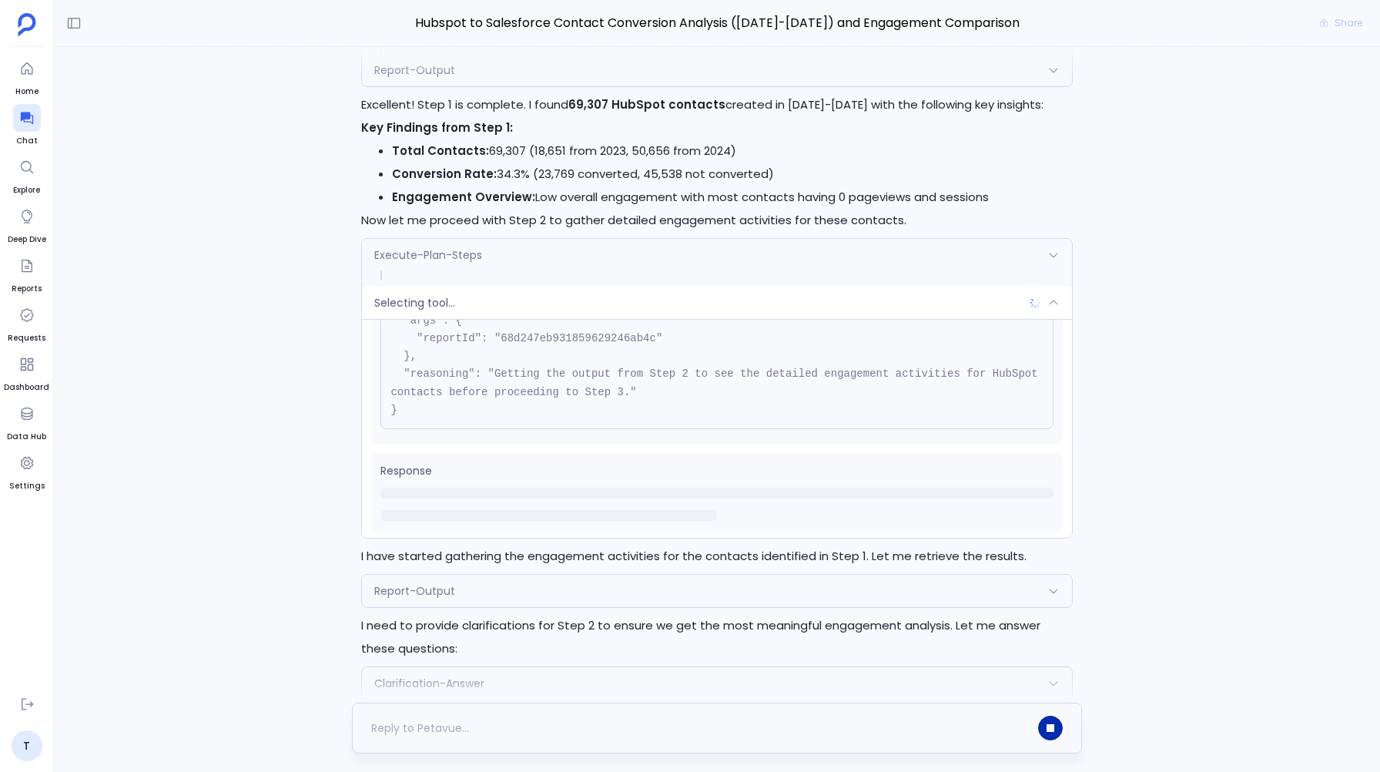
scroll to position [105, 0]
click at [411, 310] on span "Selecting tool..." at bounding box center [414, 302] width 81 height 15
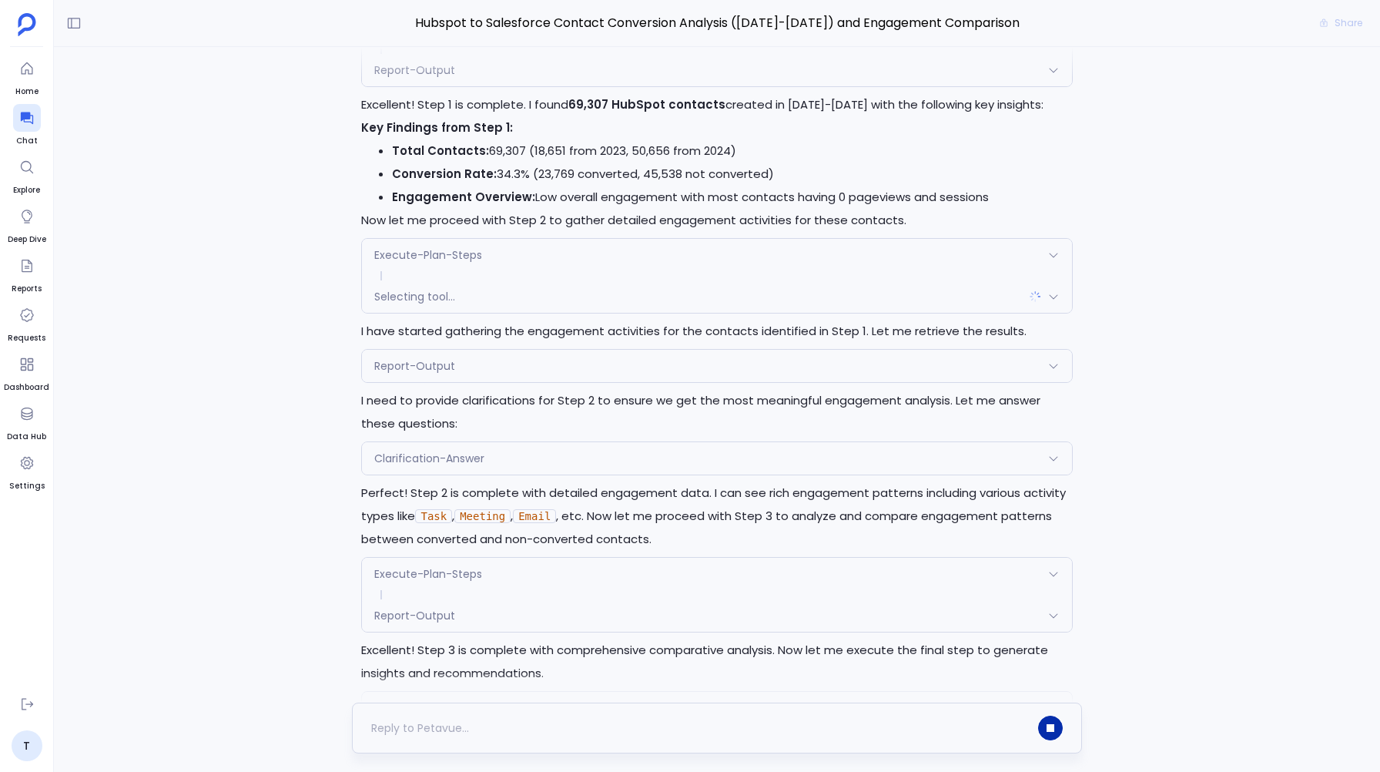
click at [407, 253] on div "Execute-Plan-Steps" at bounding box center [716, 255] width 709 height 32
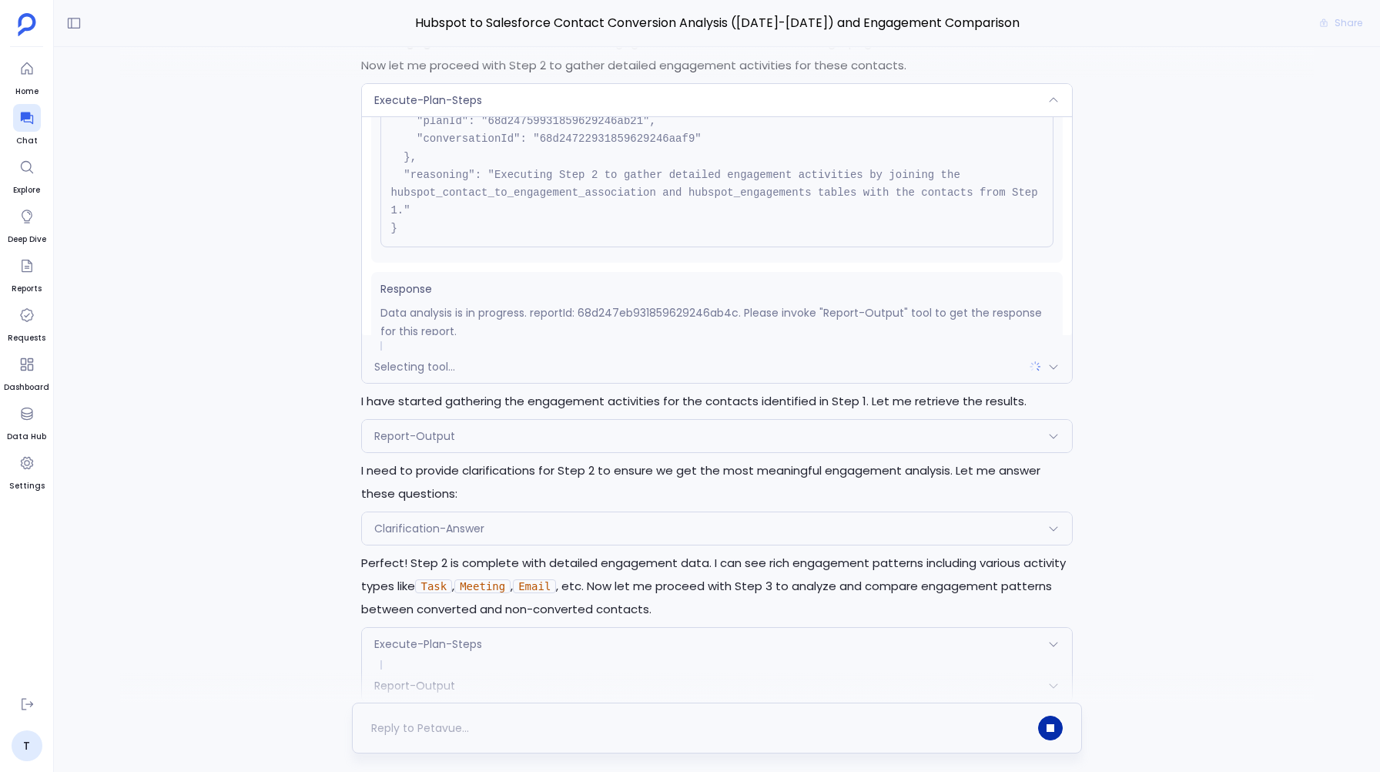
scroll to position [2543, 0]
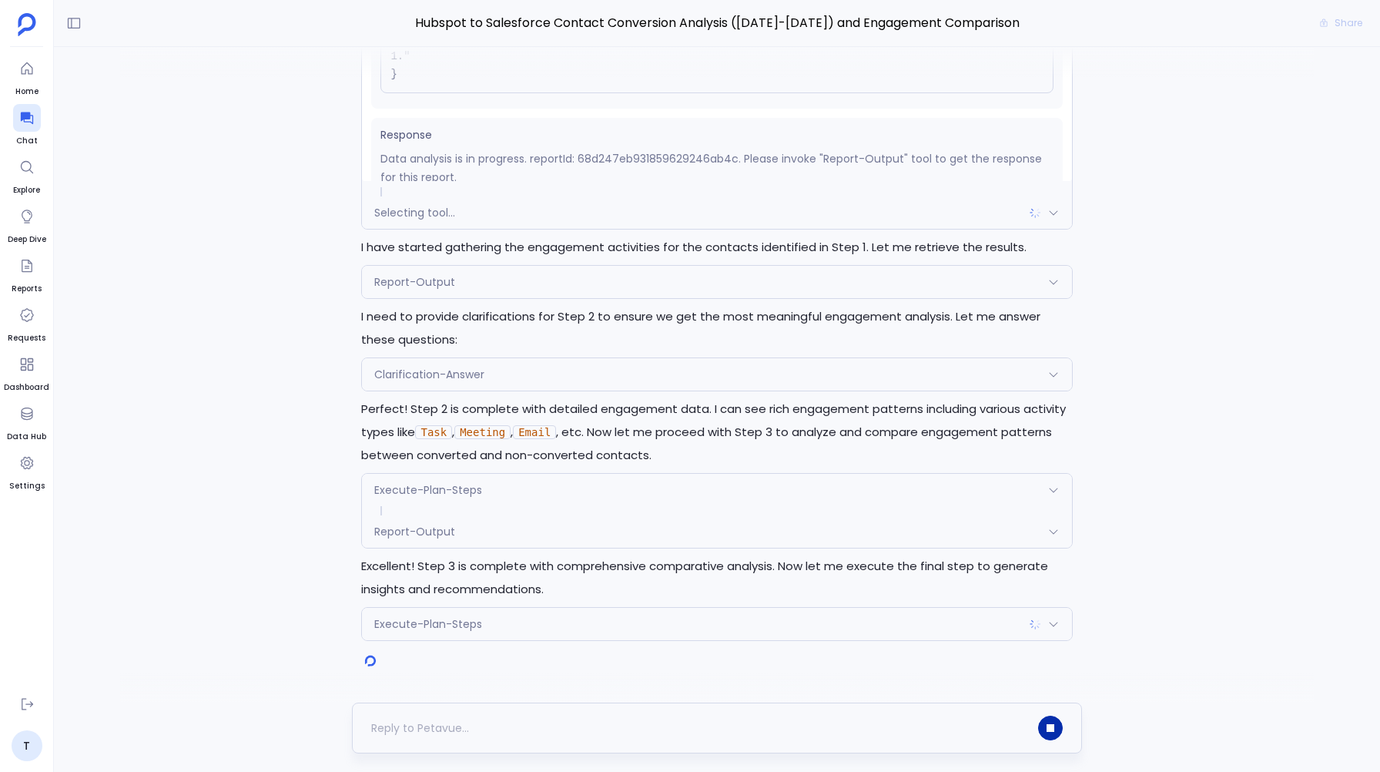
click at [400, 524] on span "Report-Output" at bounding box center [414, 531] width 81 height 15
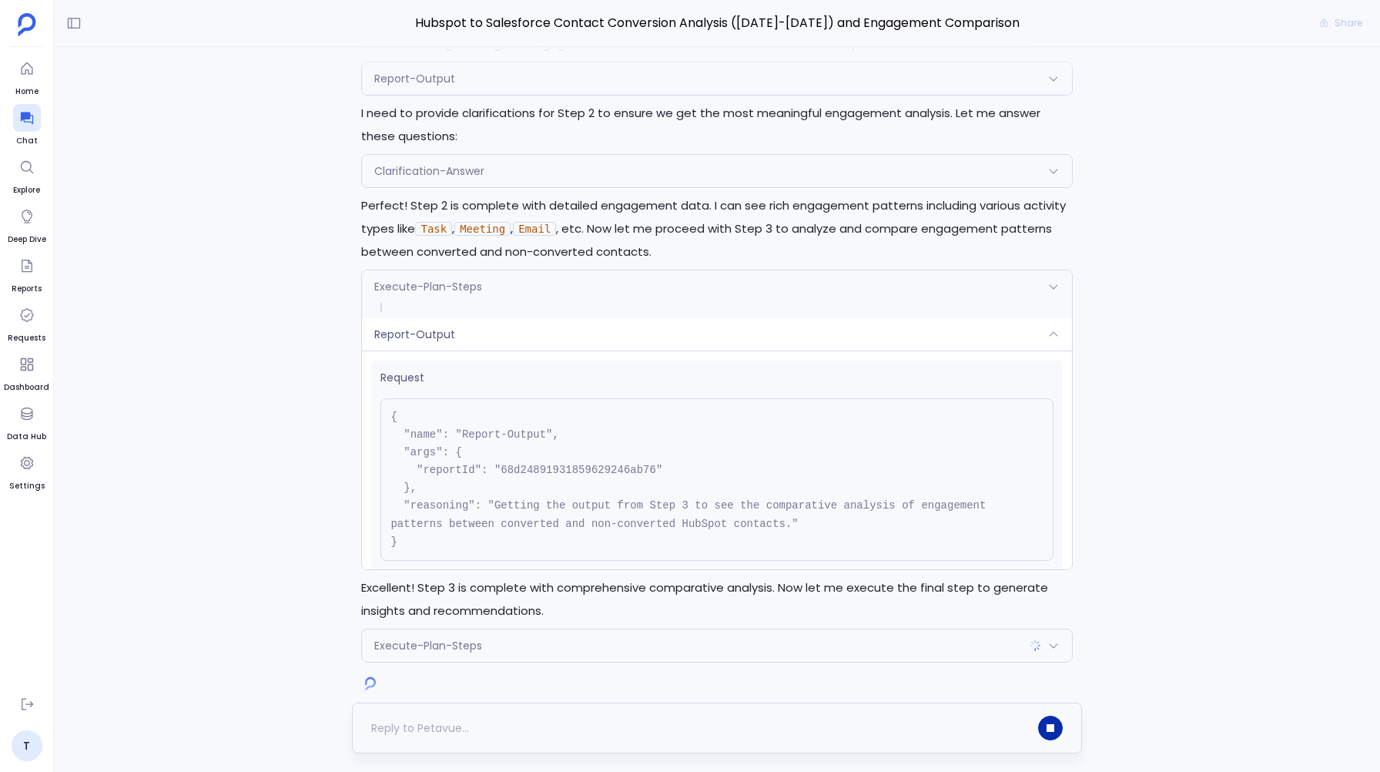
scroll to position [2501, 0]
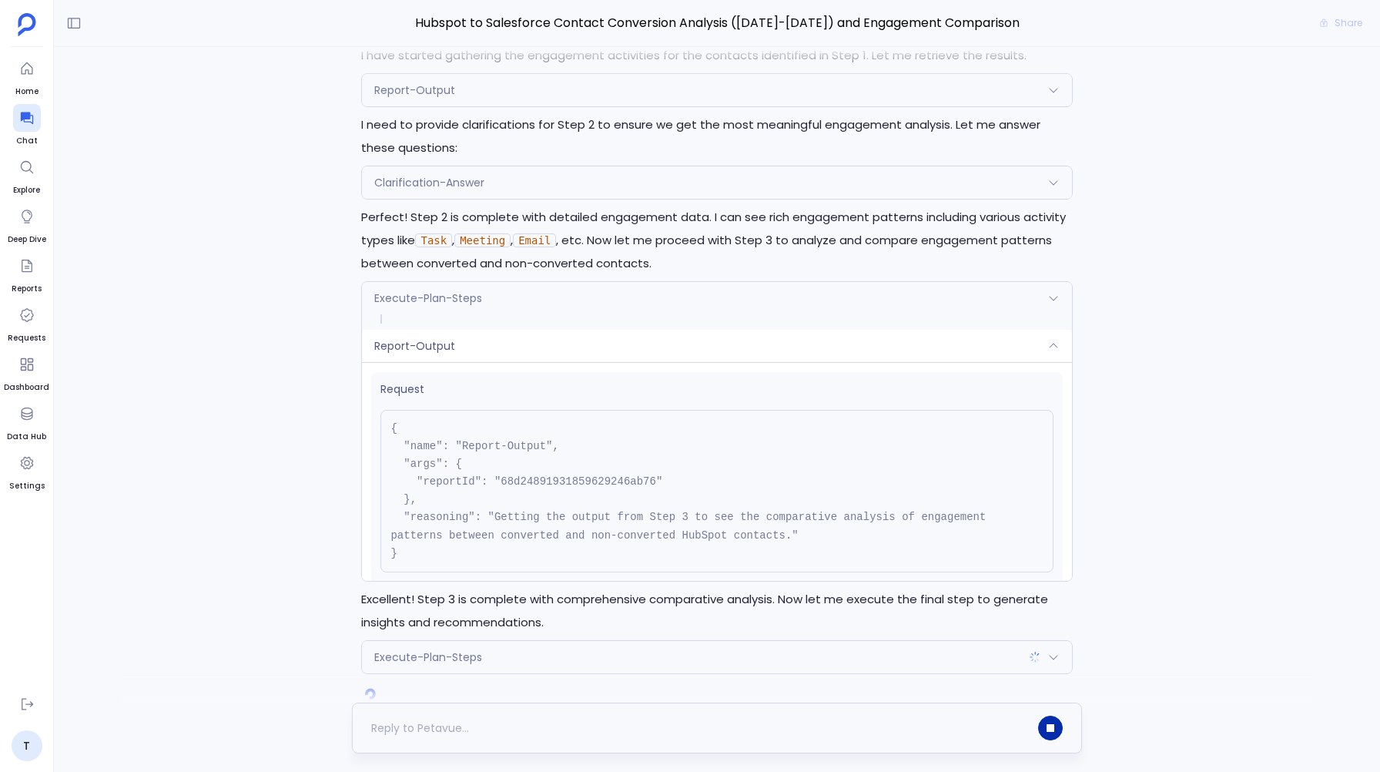
click at [424, 306] on span "Execute-Plan-Steps" at bounding box center [428, 297] width 108 height 15
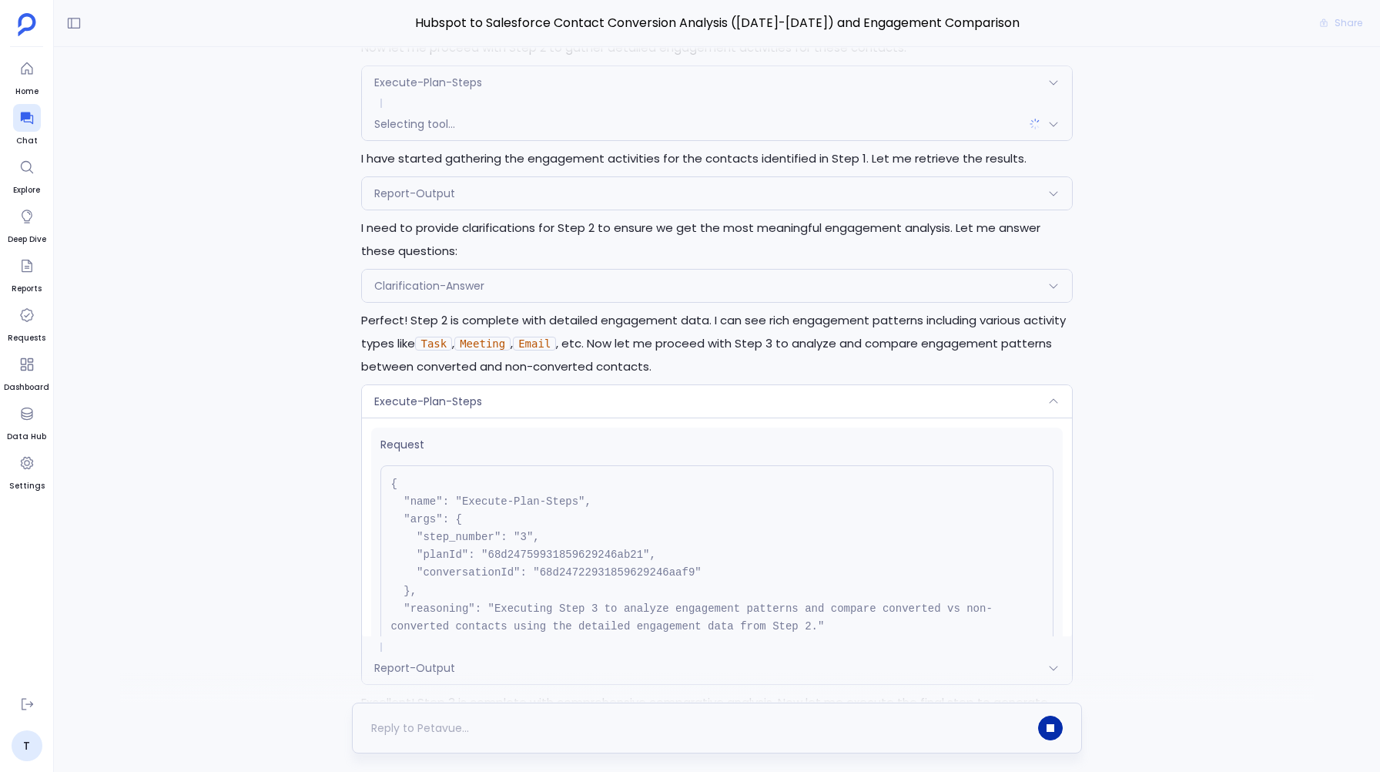
scroll to position [2392, 0]
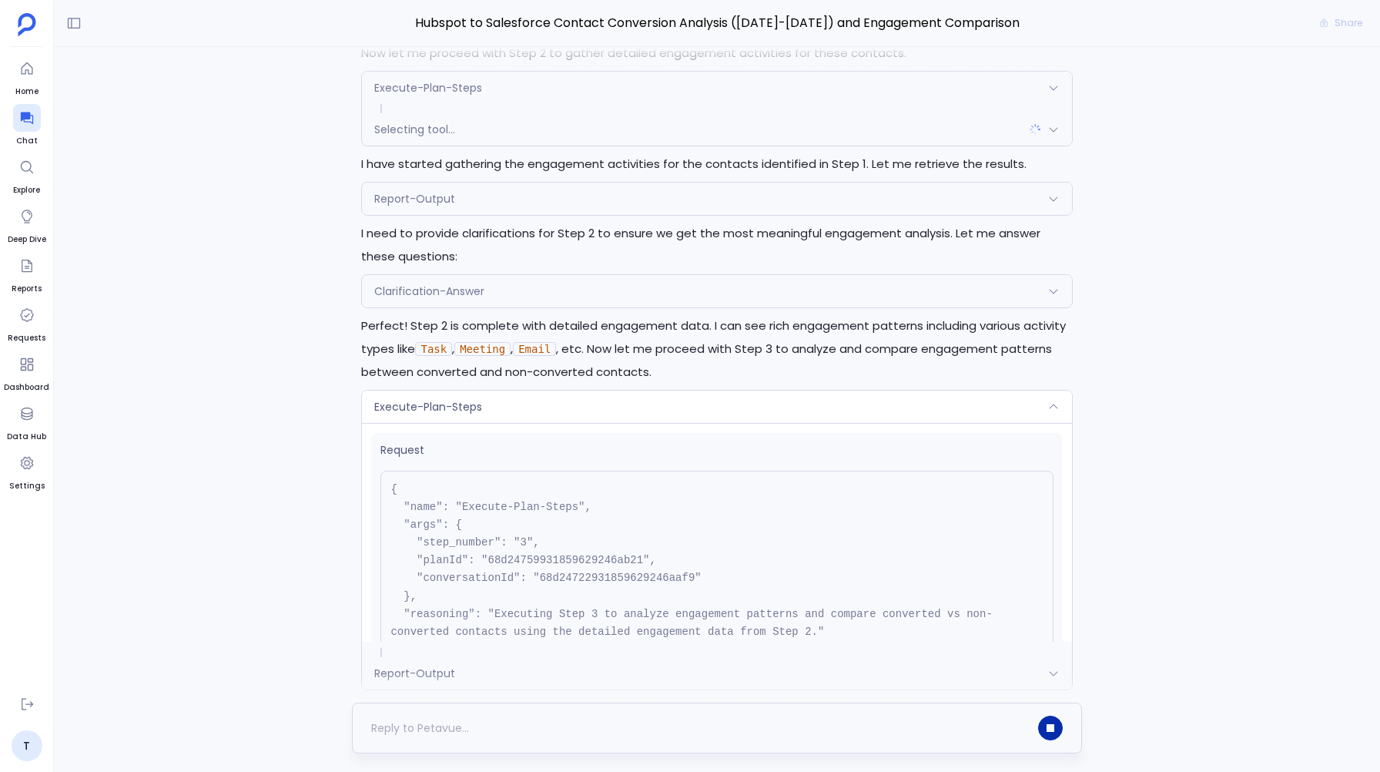
click at [440, 299] on span "Clarification-Answer" at bounding box center [429, 290] width 110 height 15
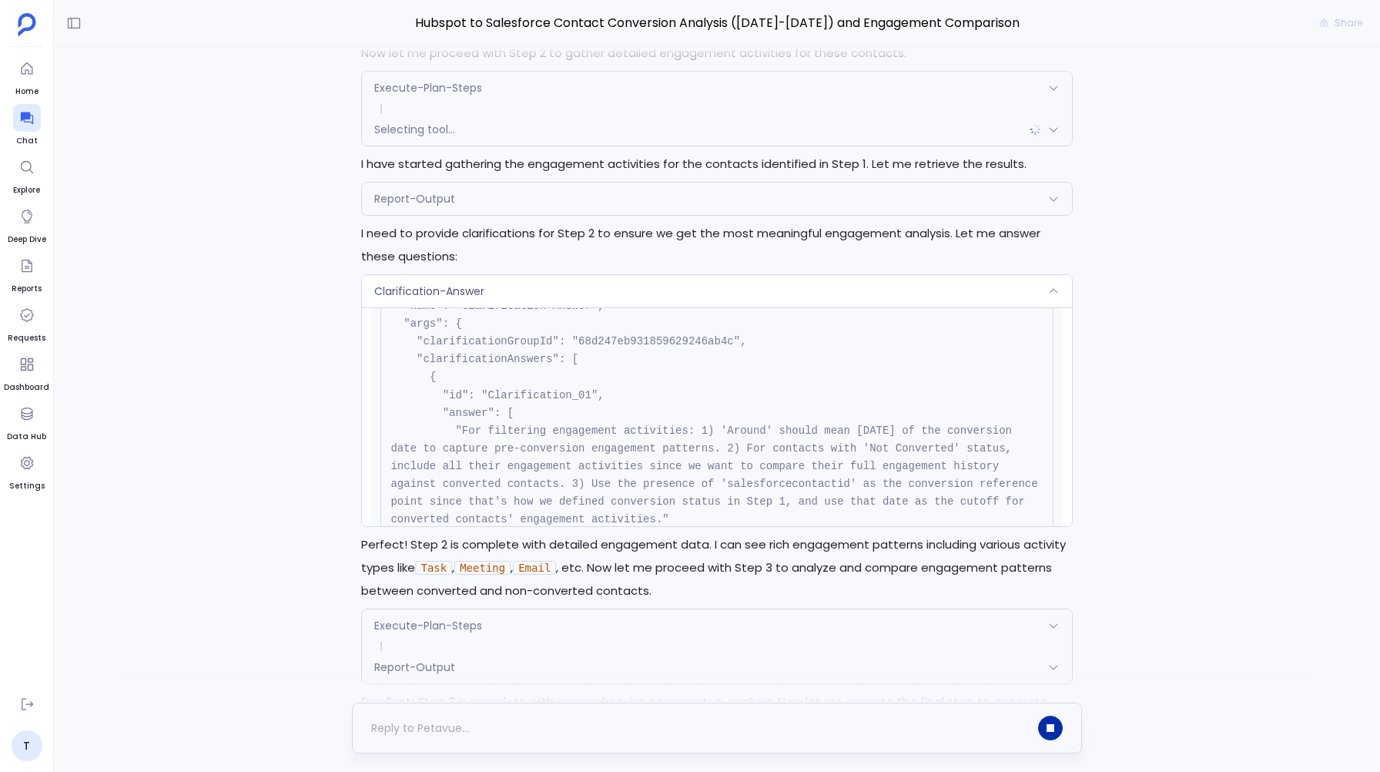
scroll to position [87, 0]
click at [432, 214] on div "Report-Output" at bounding box center [716, 199] width 709 height 32
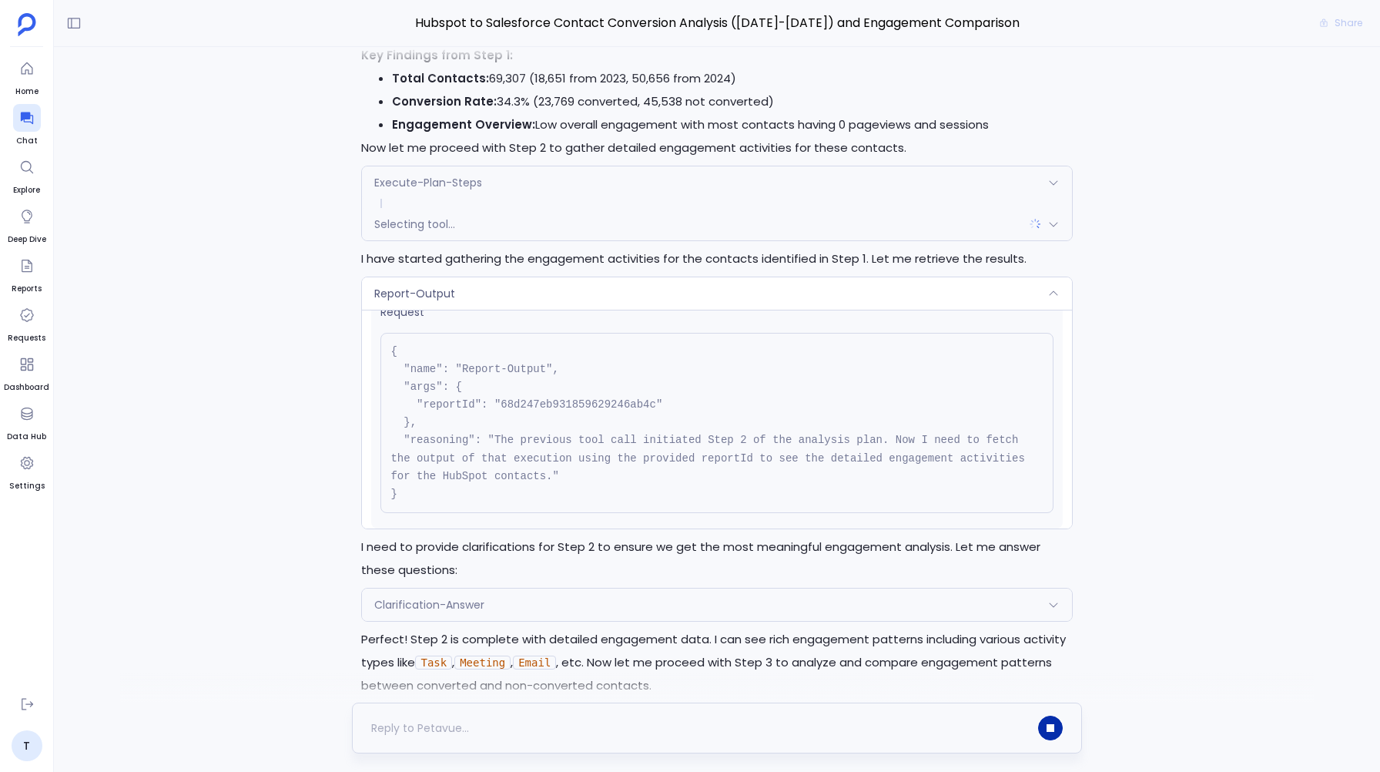
scroll to position [2299, 0]
click at [441, 185] on span "Execute-Plan-Steps" at bounding box center [428, 180] width 108 height 15
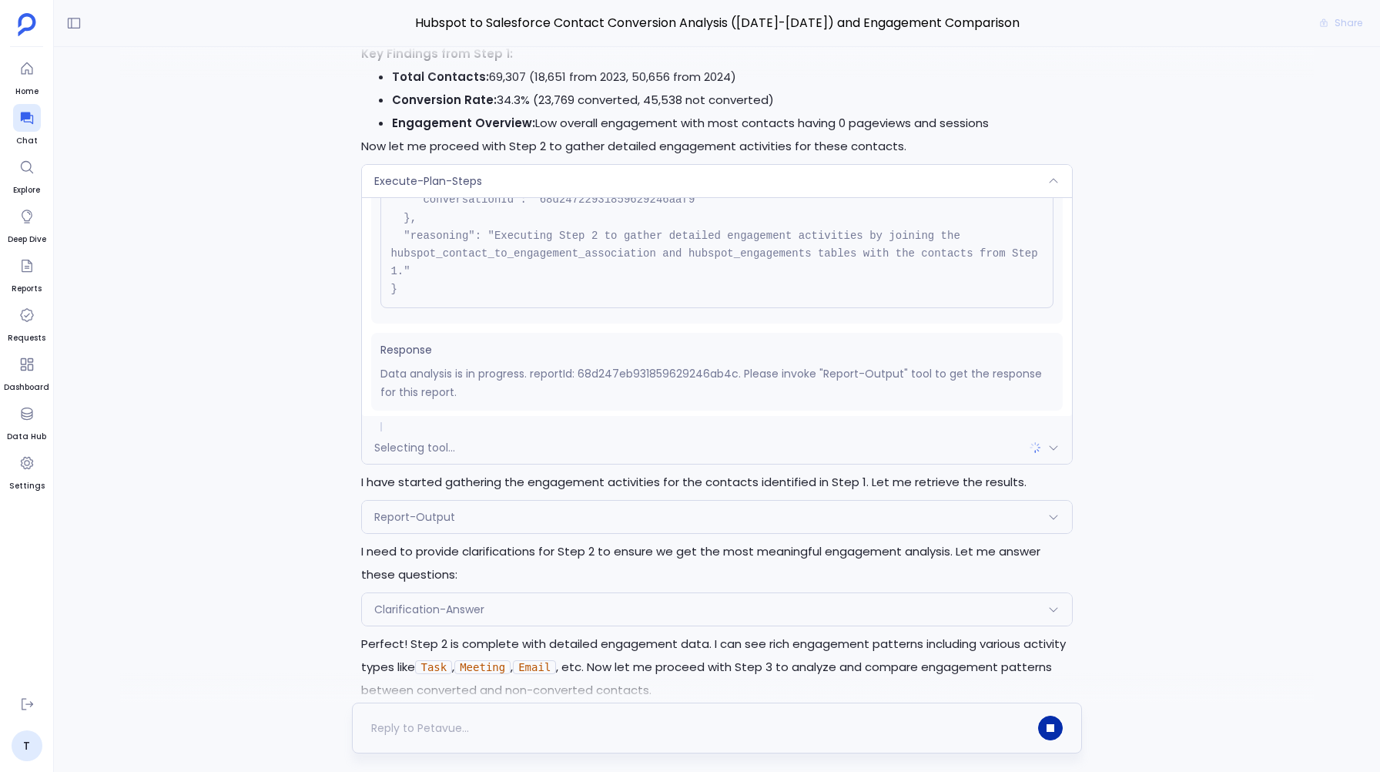
scroll to position [156, 0]
click at [383, 515] on div "Report-Output" at bounding box center [716, 517] width 709 height 32
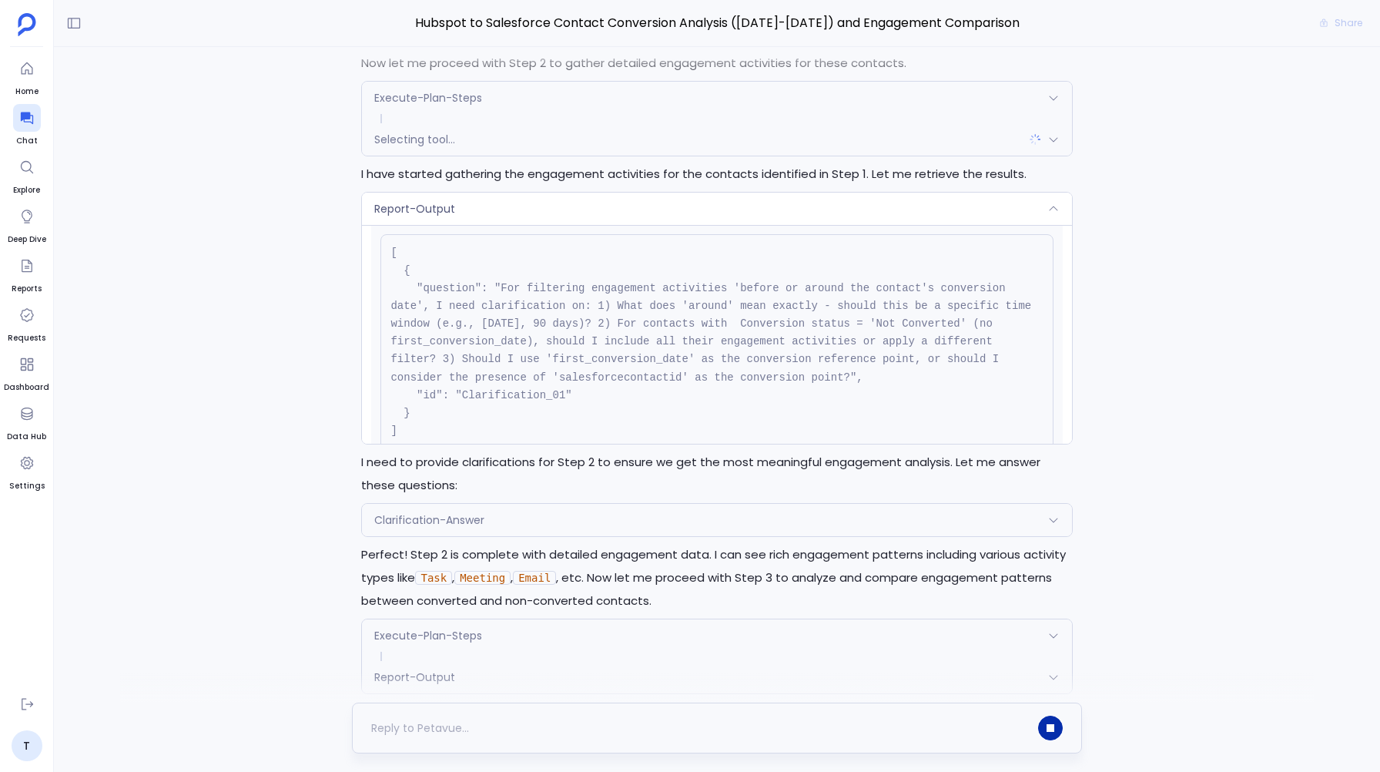
scroll to position [2385, 0]
click at [382, 525] on span "Clarification-Answer" at bounding box center [429, 516] width 110 height 15
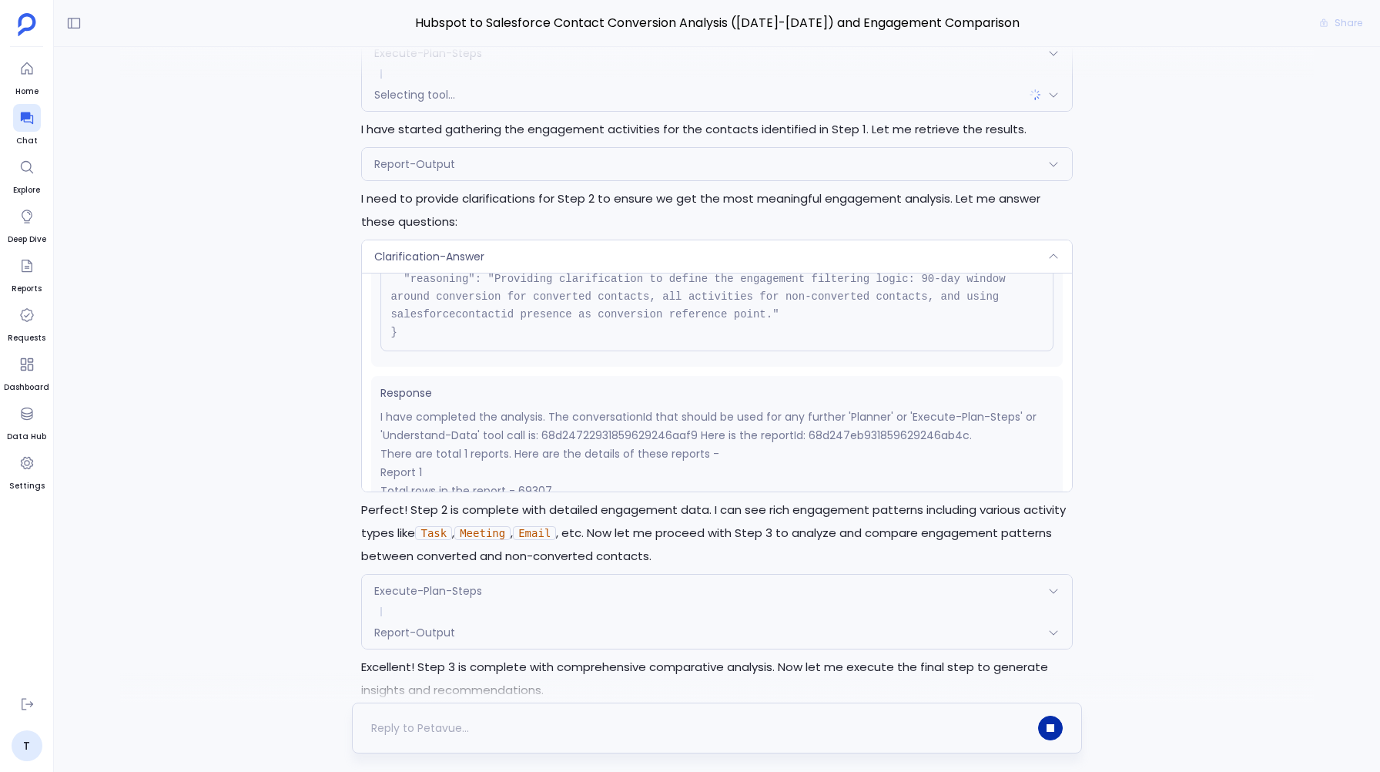
scroll to position [383, 0]
click at [434, 257] on span "Clarification-Answer" at bounding box center [429, 256] width 110 height 15
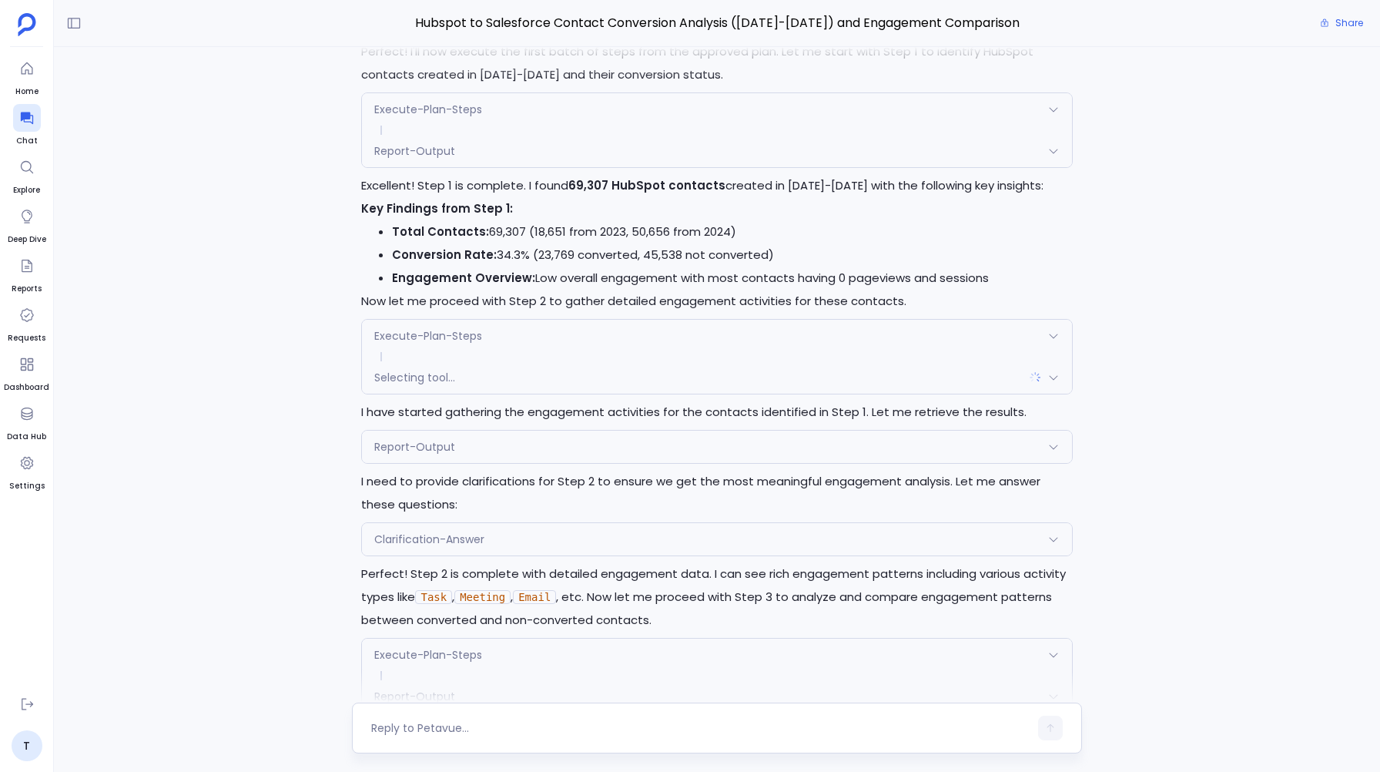
scroll to position [2133, 0]
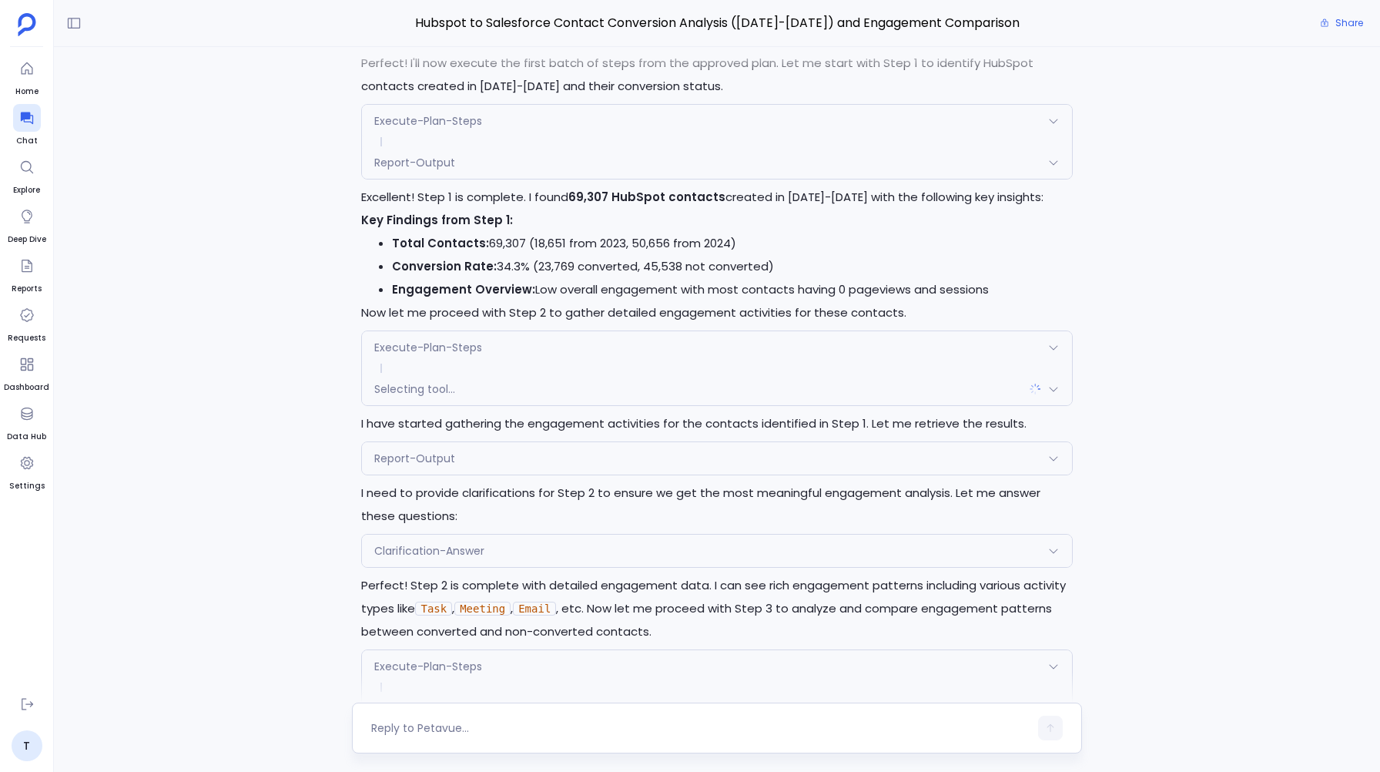
click at [432, 353] on span "Execute-Plan-Steps" at bounding box center [428, 347] width 108 height 15
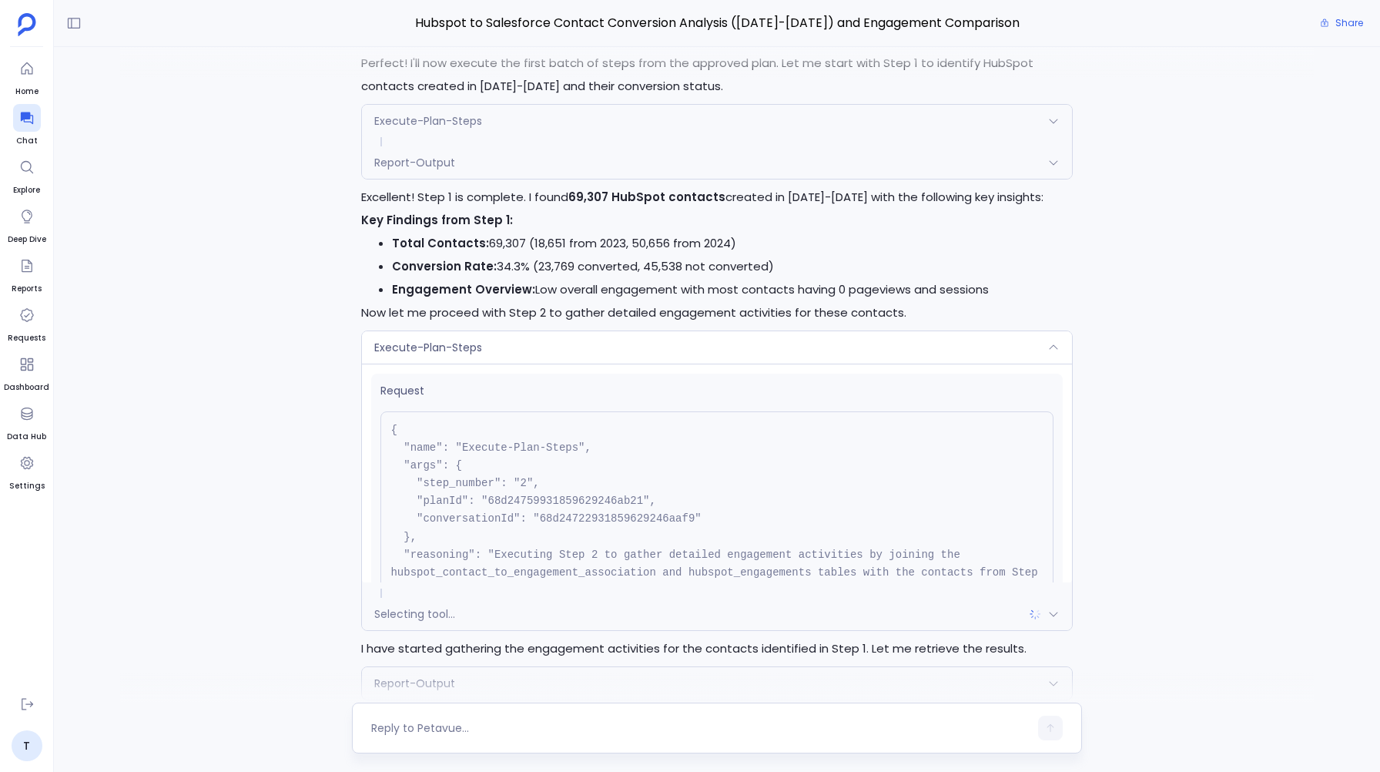
scroll to position [156, 0]
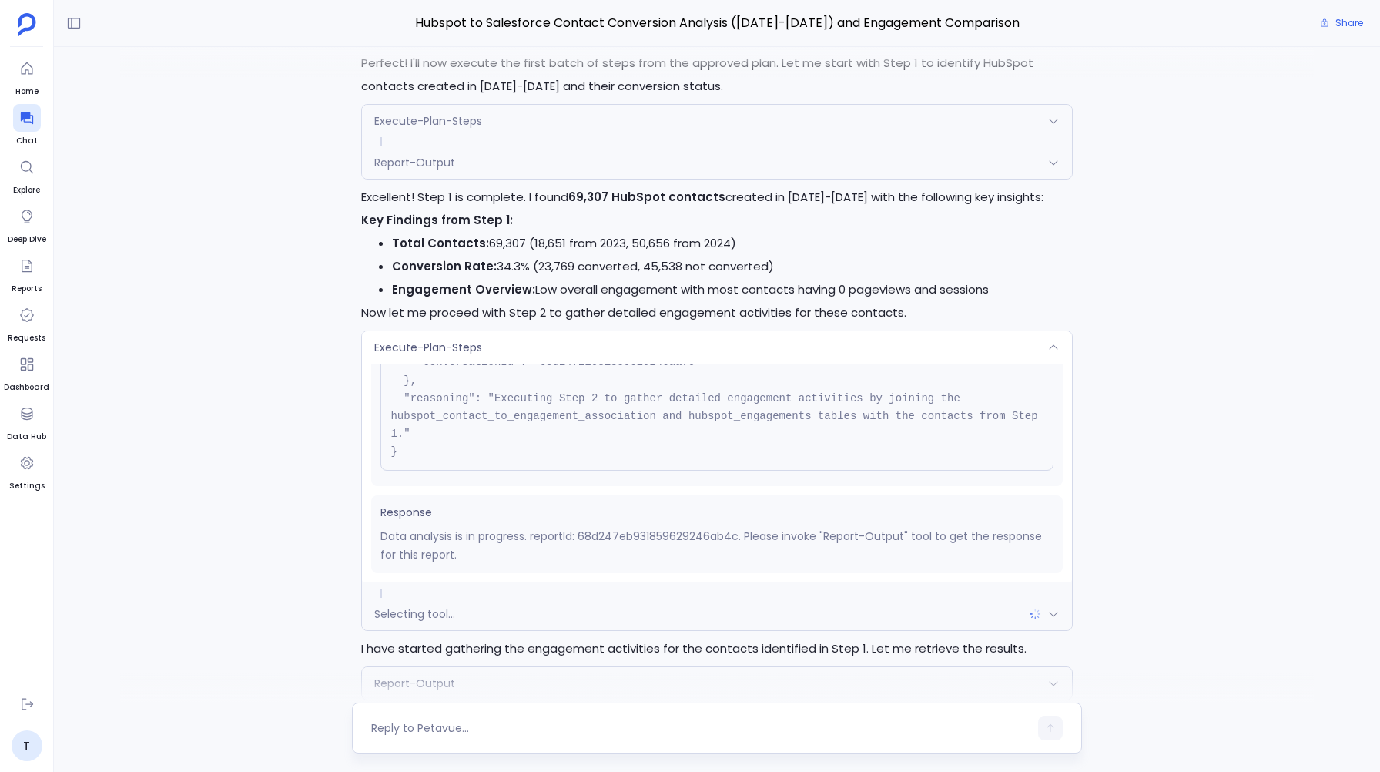
click at [465, 349] on span "Execute-Plan-Steps" at bounding box center [428, 347] width 108 height 15
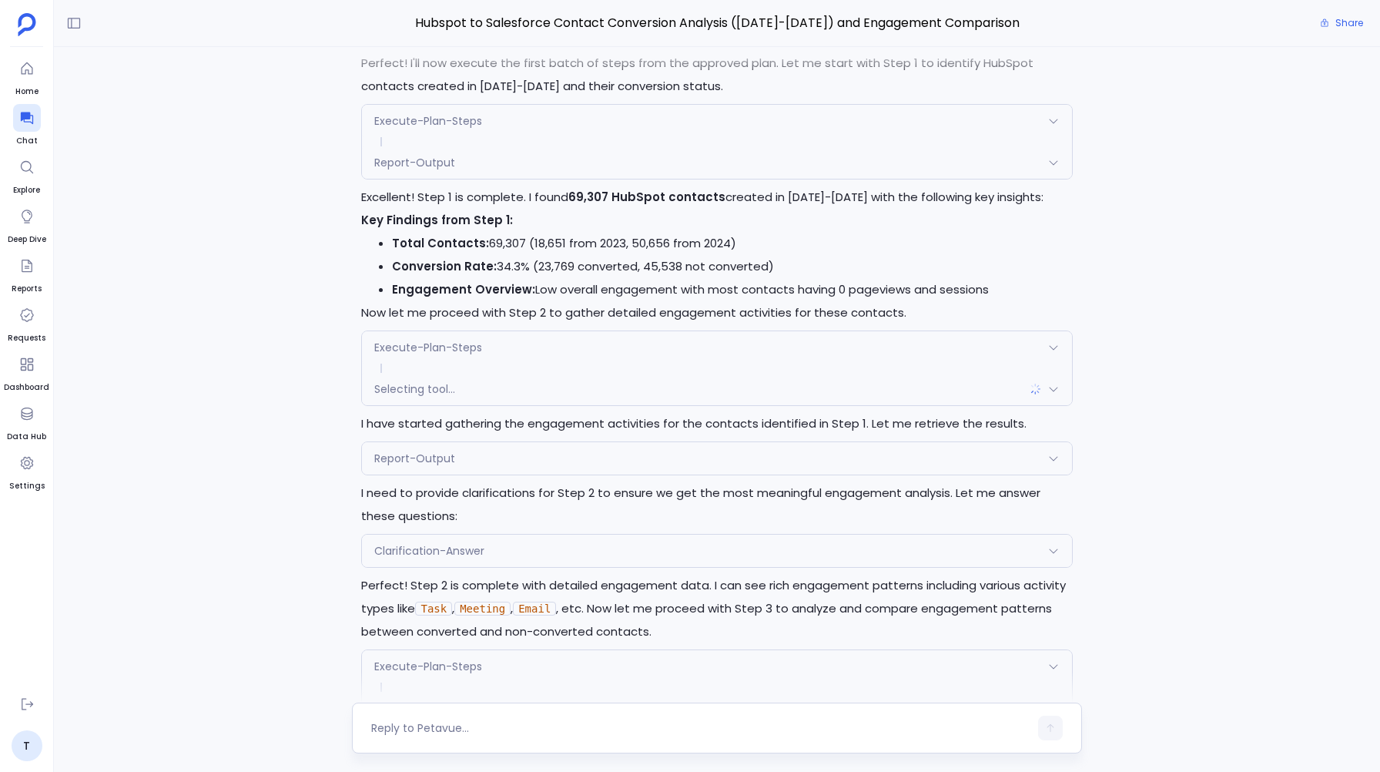
click at [414, 394] on span "Selecting tool..." at bounding box center [414, 388] width 81 height 15
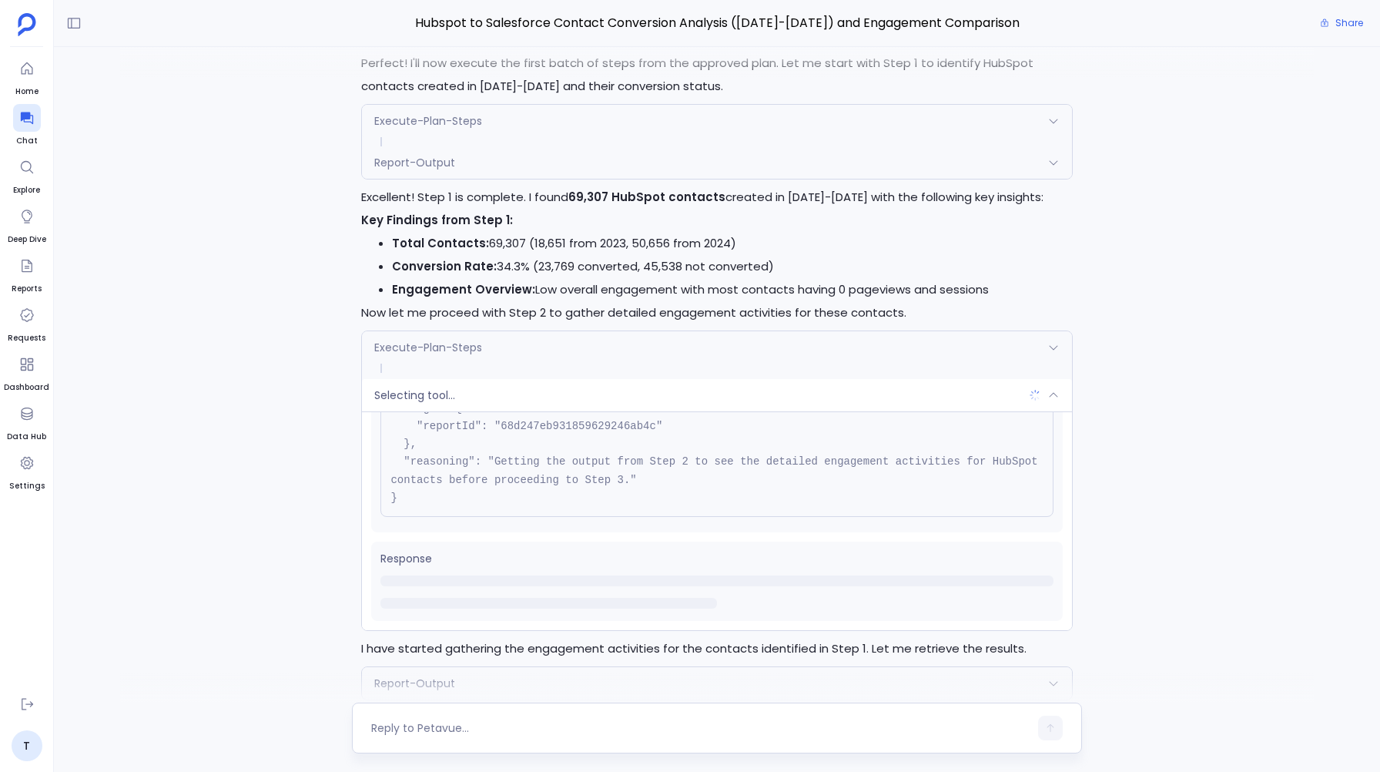
scroll to position [0, 0]
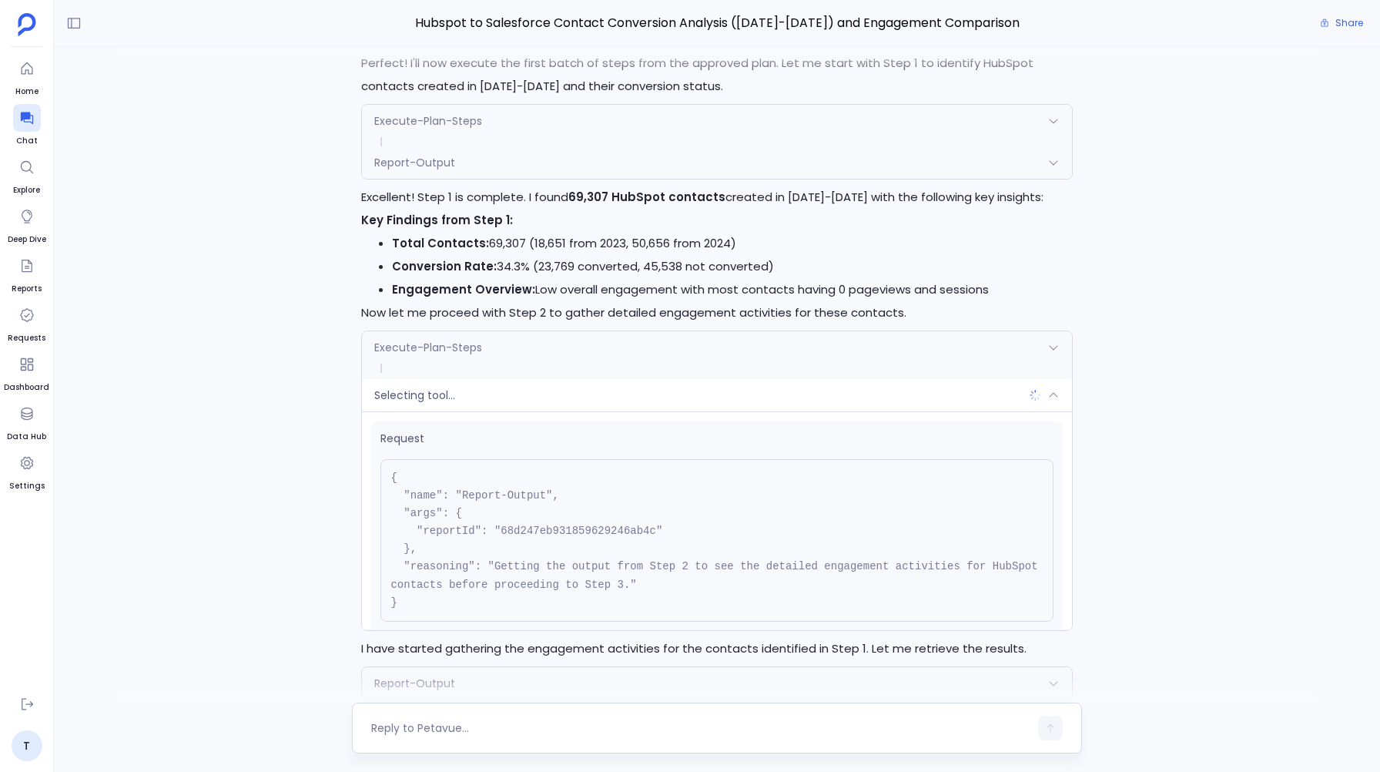
click at [419, 394] on div "Selecting tool..." at bounding box center [716, 395] width 709 height 32
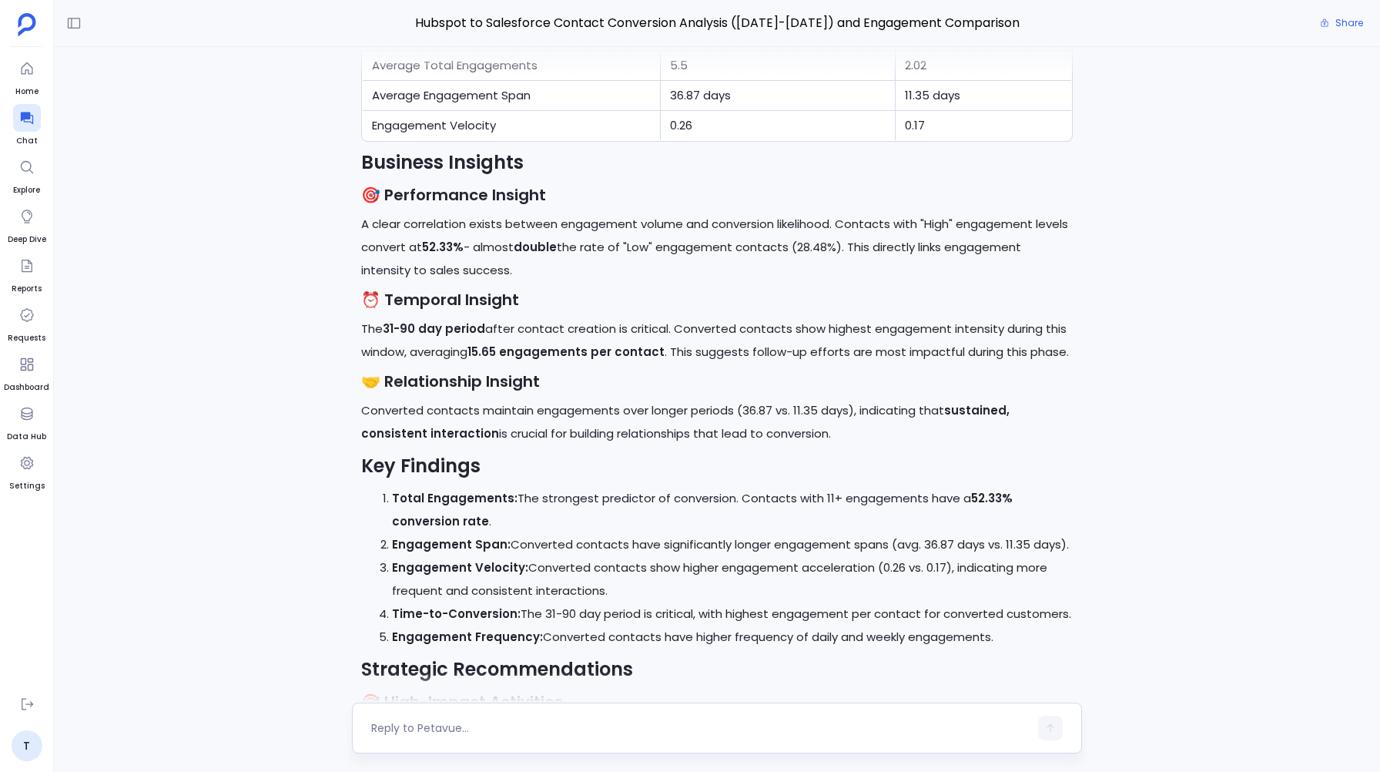
scroll to position [4142, 0]
